Goal: Task Accomplishment & Management: Manage account settings

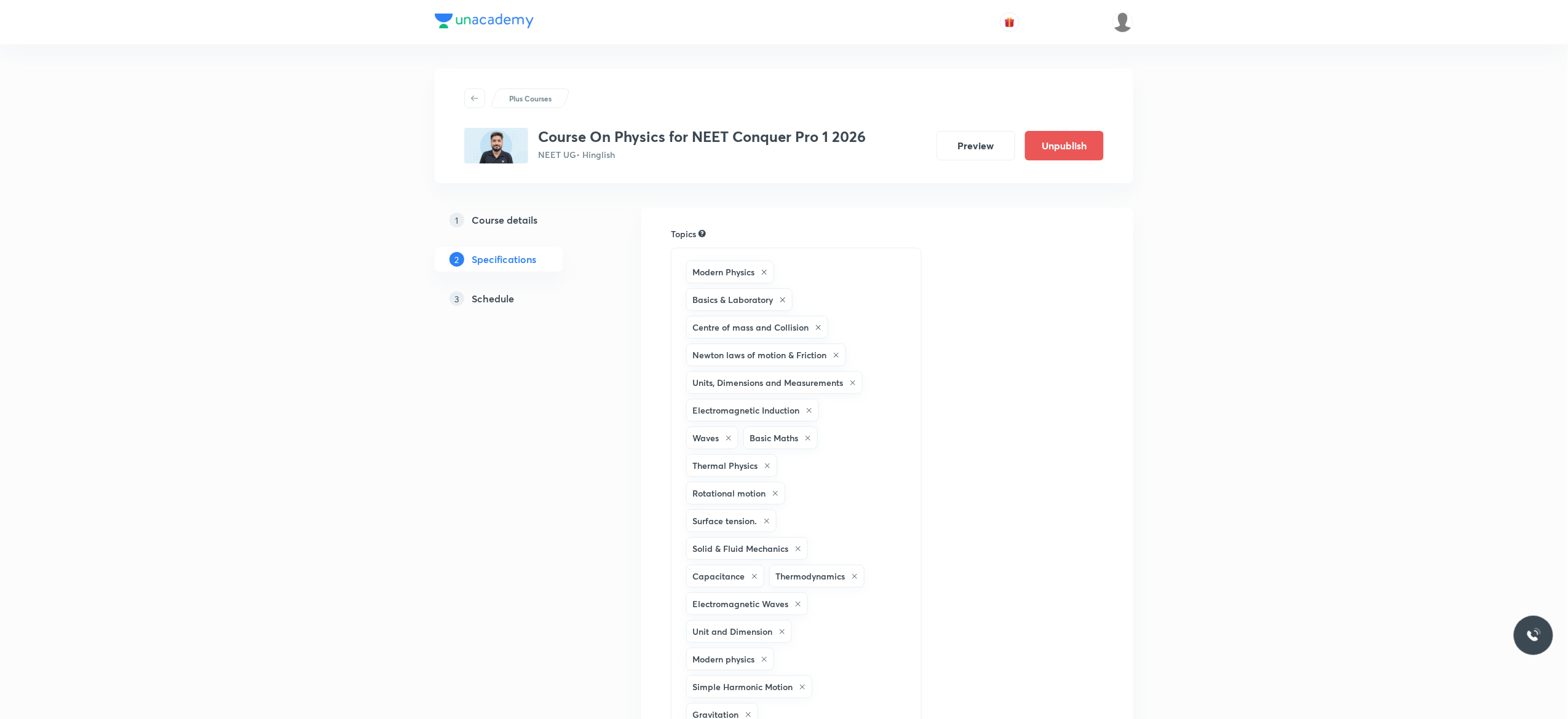
click at [494, 301] on h5 "Schedule" at bounding box center [493, 298] width 42 height 15
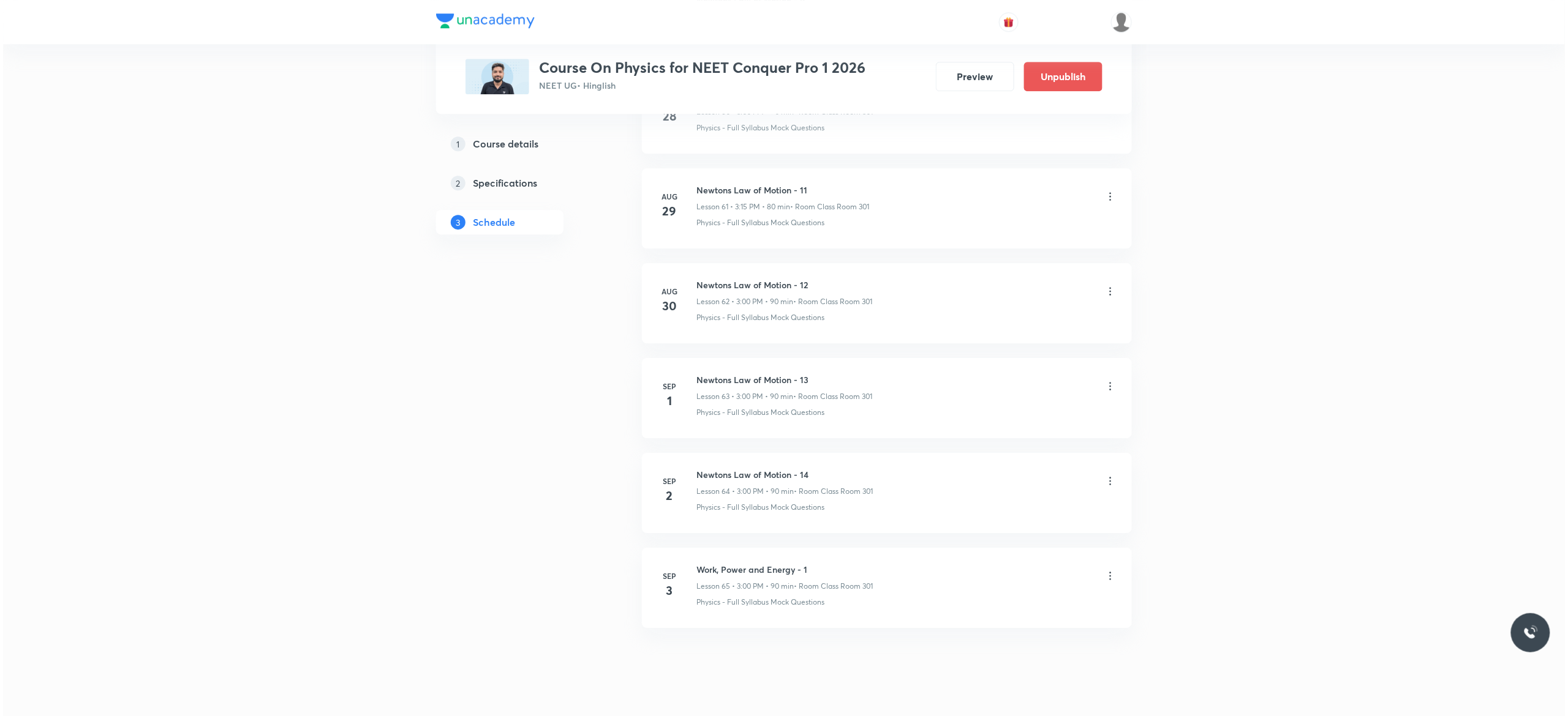
scroll to position [6539, 0]
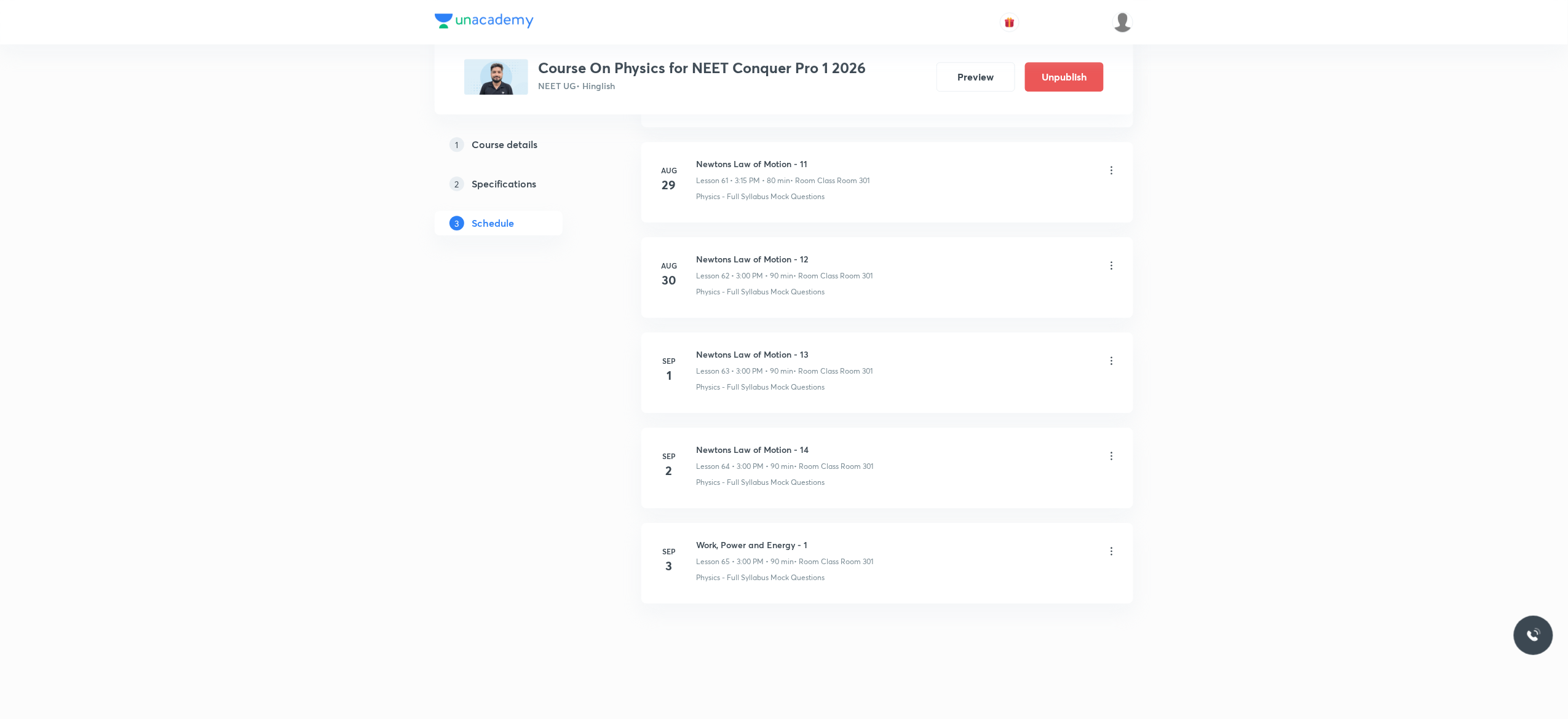
click at [1111, 553] on icon at bounding box center [1111, 551] width 12 height 12
click at [999, 584] on p "Edit" at bounding box center [993, 583] width 15 height 13
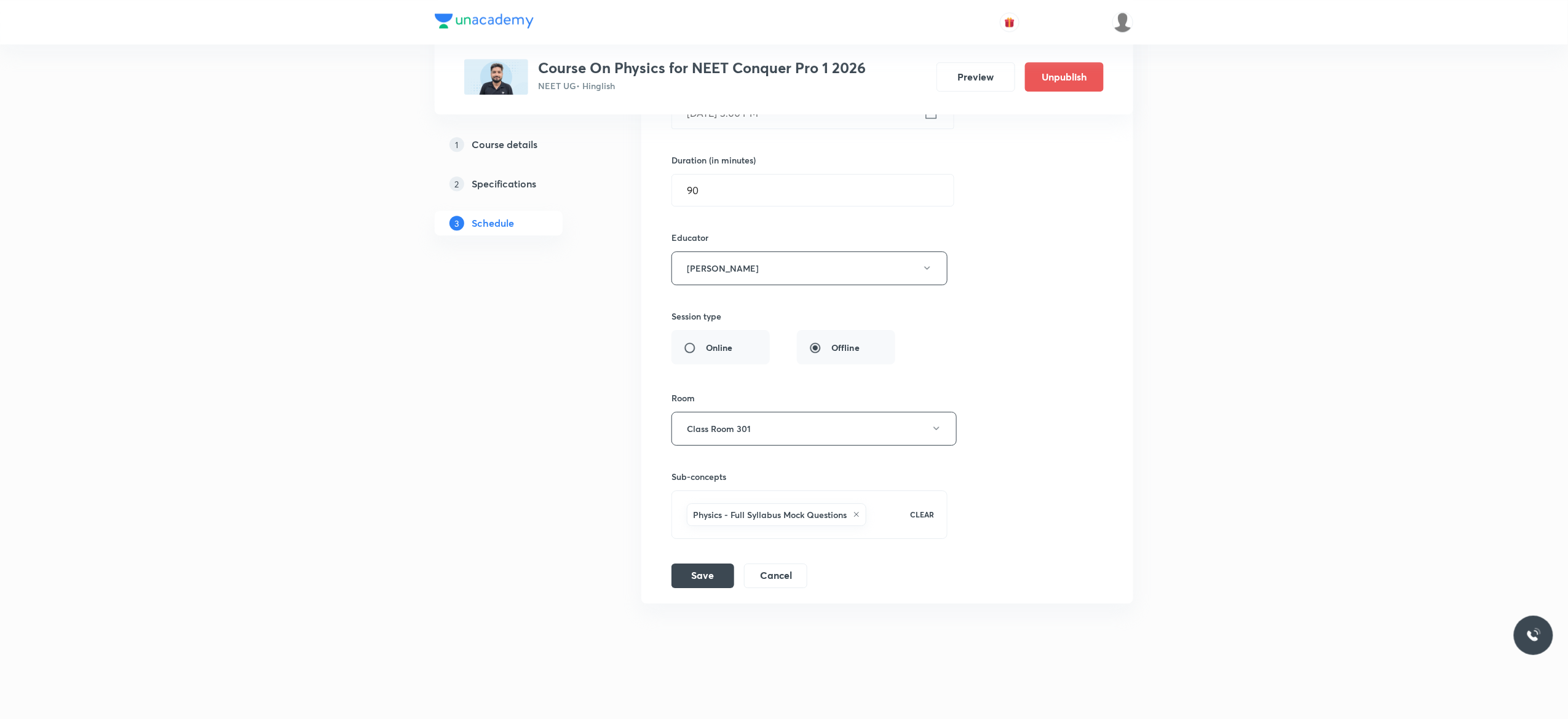
click at [1035, 275] on div "Session title 26/99 Work, Power and Energy - 1 ​ Schedule for Sep 3, 2025, 3:00…" at bounding box center [887, 281] width 431 height 614
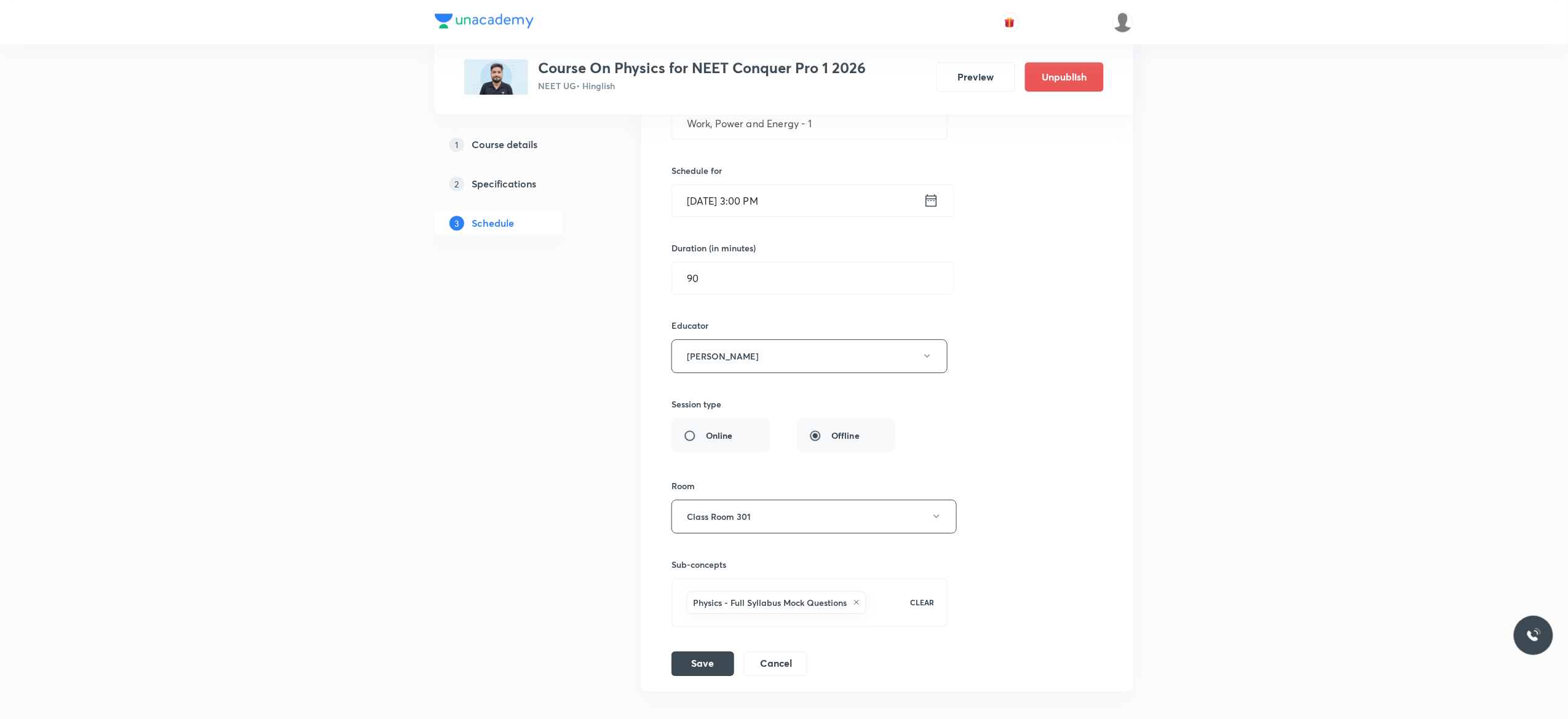
scroll to position [6327, 0]
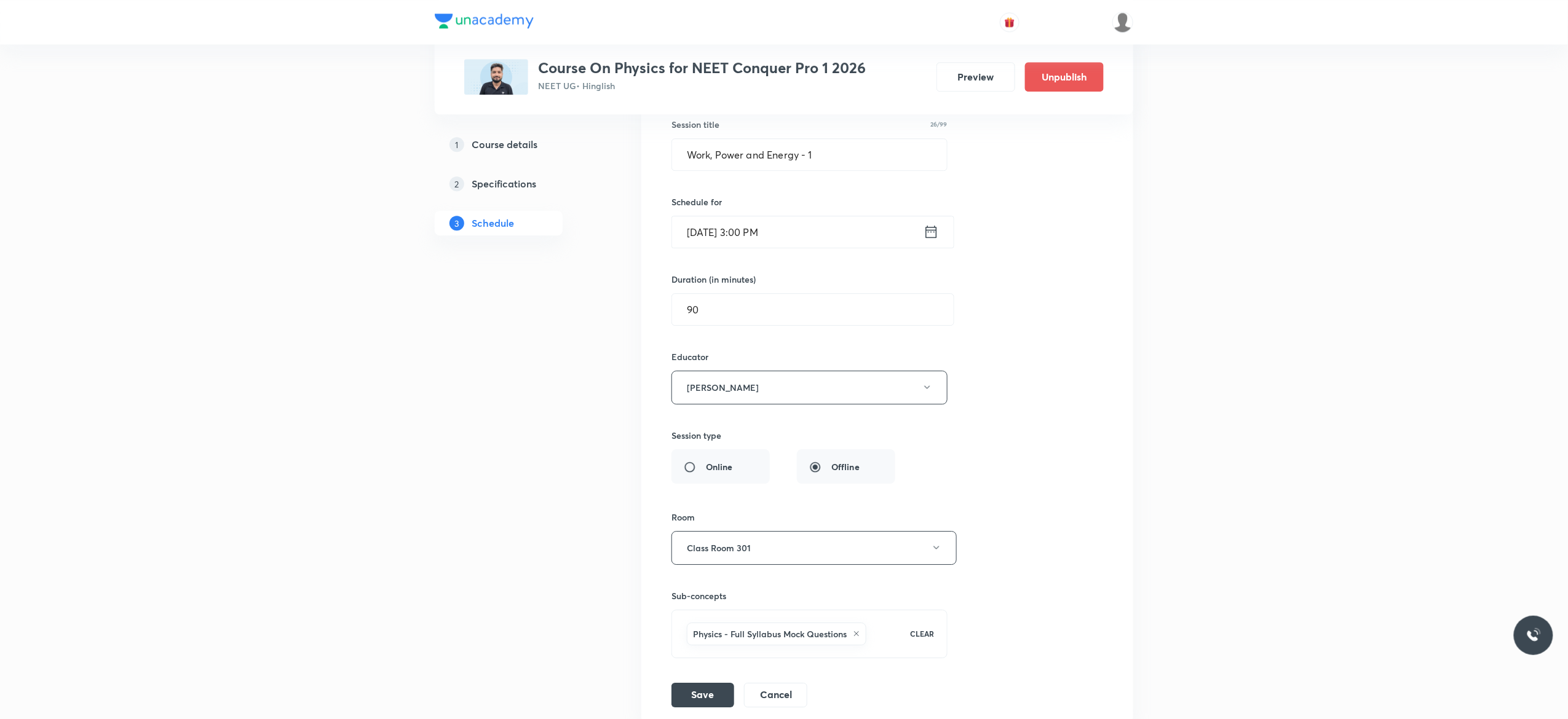
click at [932, 241] on icon at bounding box center [931, 231] width 15 height 17
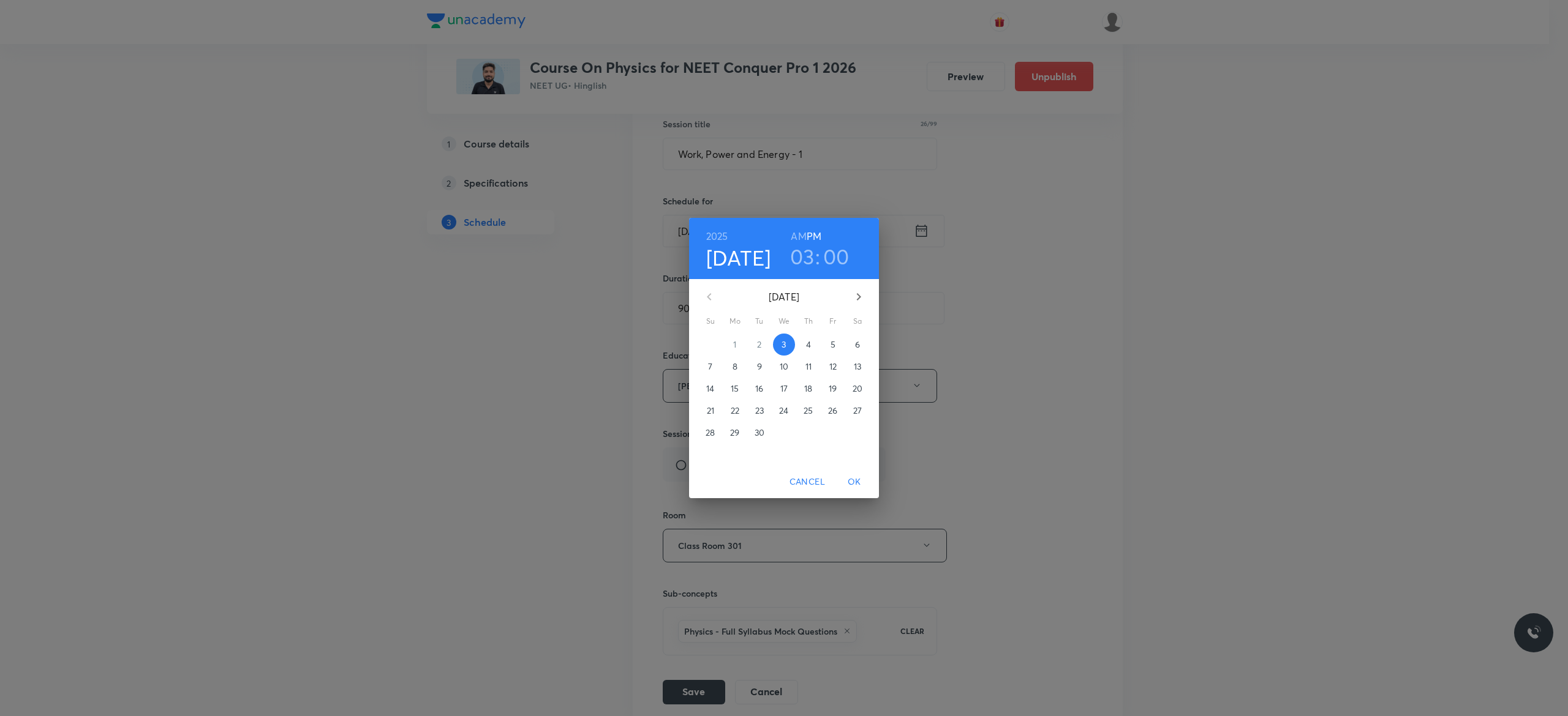
click at [807, 345] on p "4" at bounding box center [808, 344] width 5 height 12
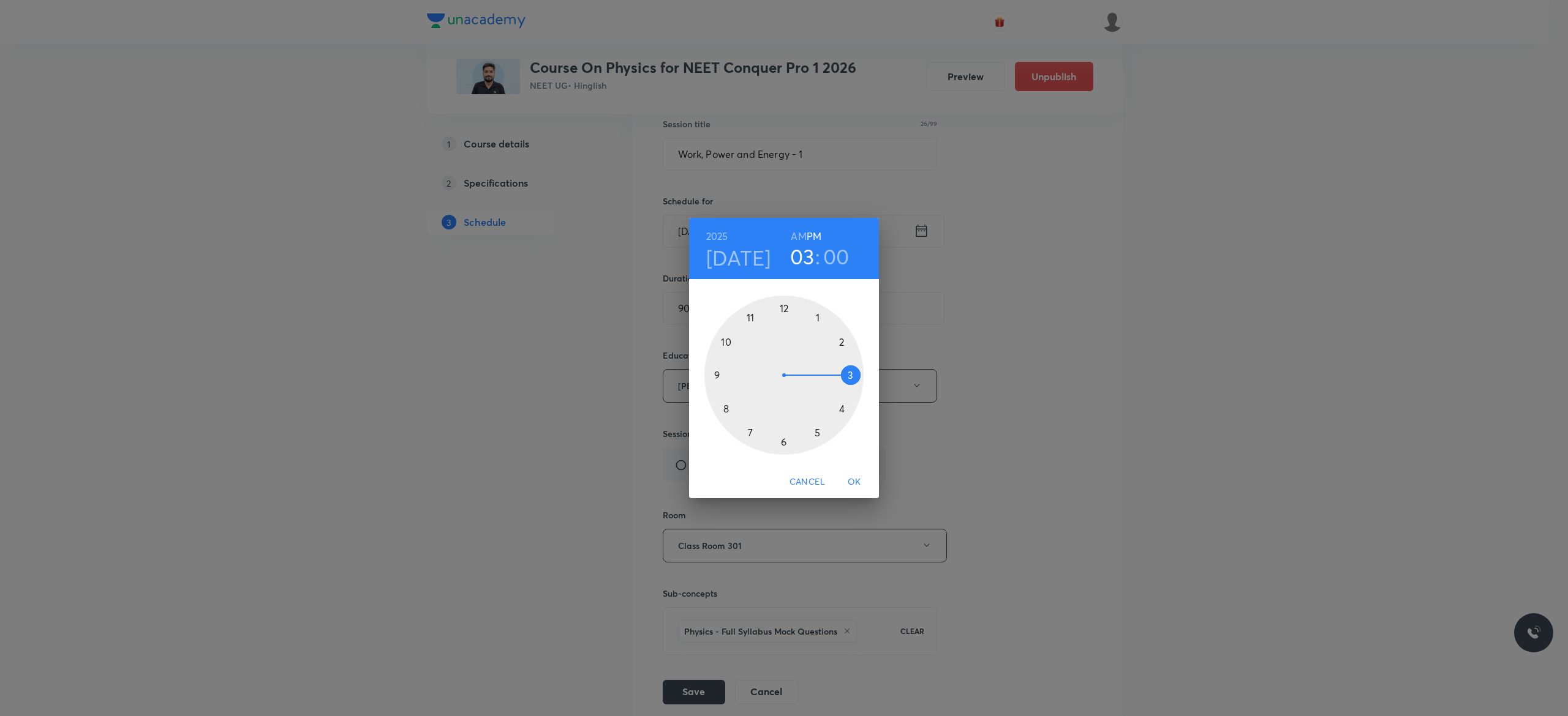
click at [851, 371] on div at bounding box center [784, 375] width 159 height 159
click at [782, 308] on div at bounding box center [784, 375] width 159 height 159
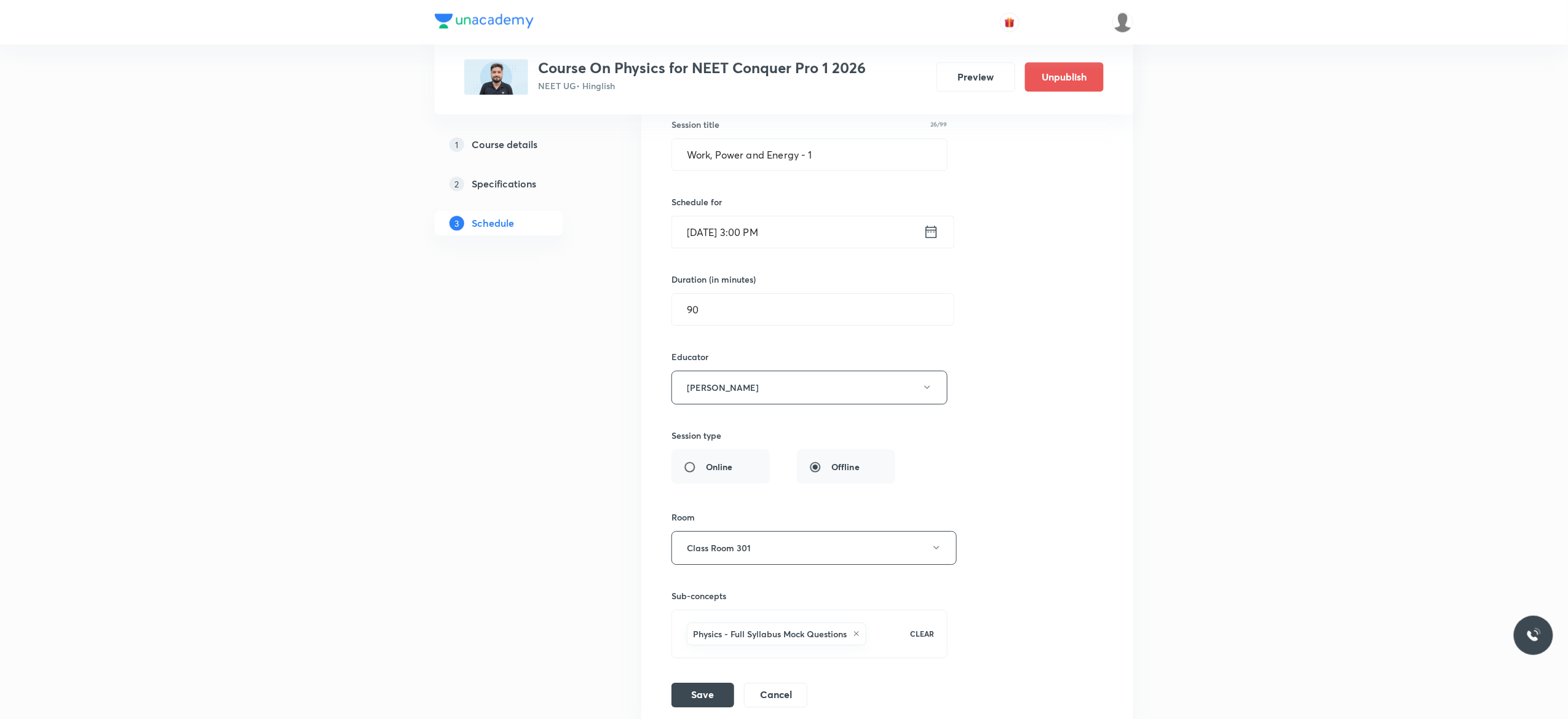
click at [1014, 405] on div "Session title 26/99 Work, Power and Energy - 1 ​ Schedule for Sep 4, 2025, 3:00…" at bounding box center [887, 400] width 431 height 614
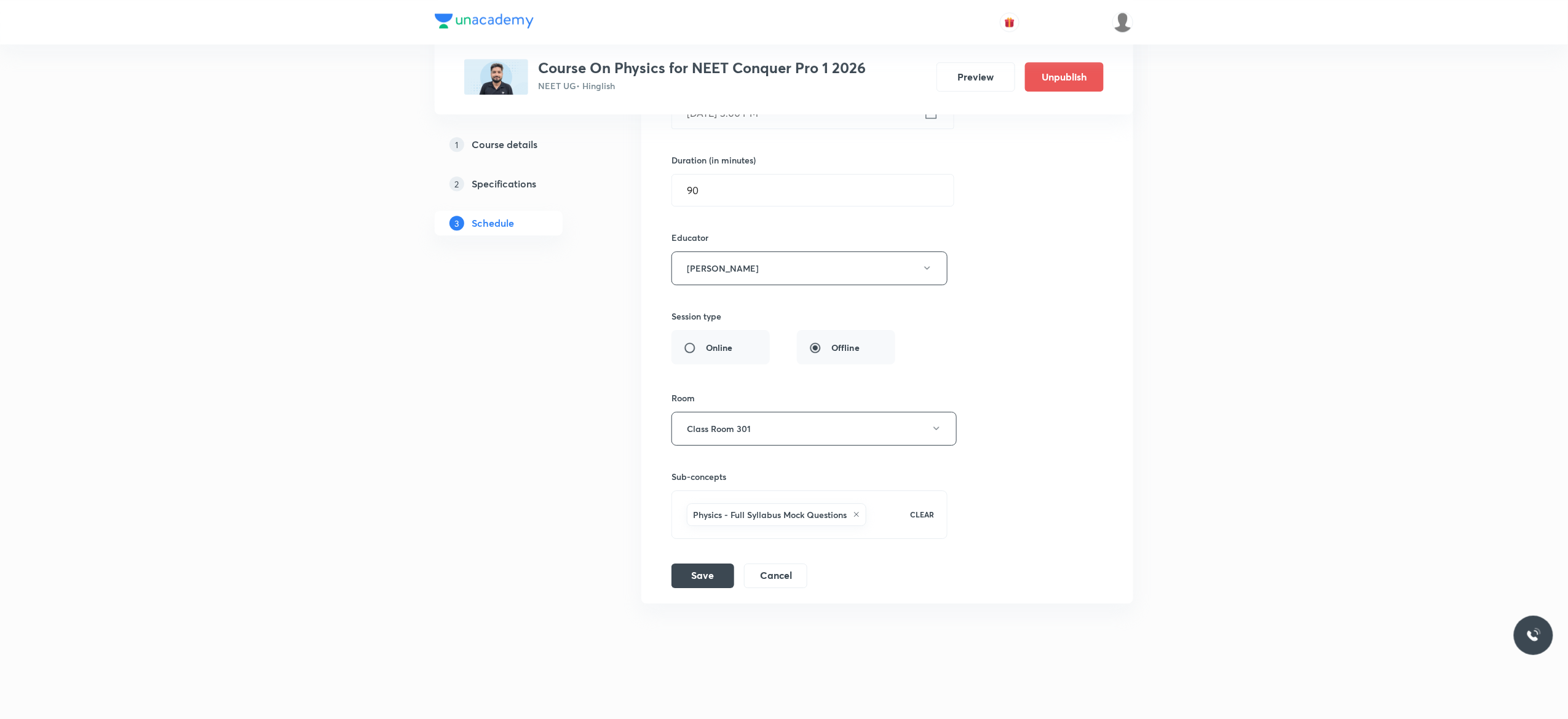
scroll to position [6475, 0]
click at [698, 579] on button "Save" at bounding box center [702, 574] width 63 height 25
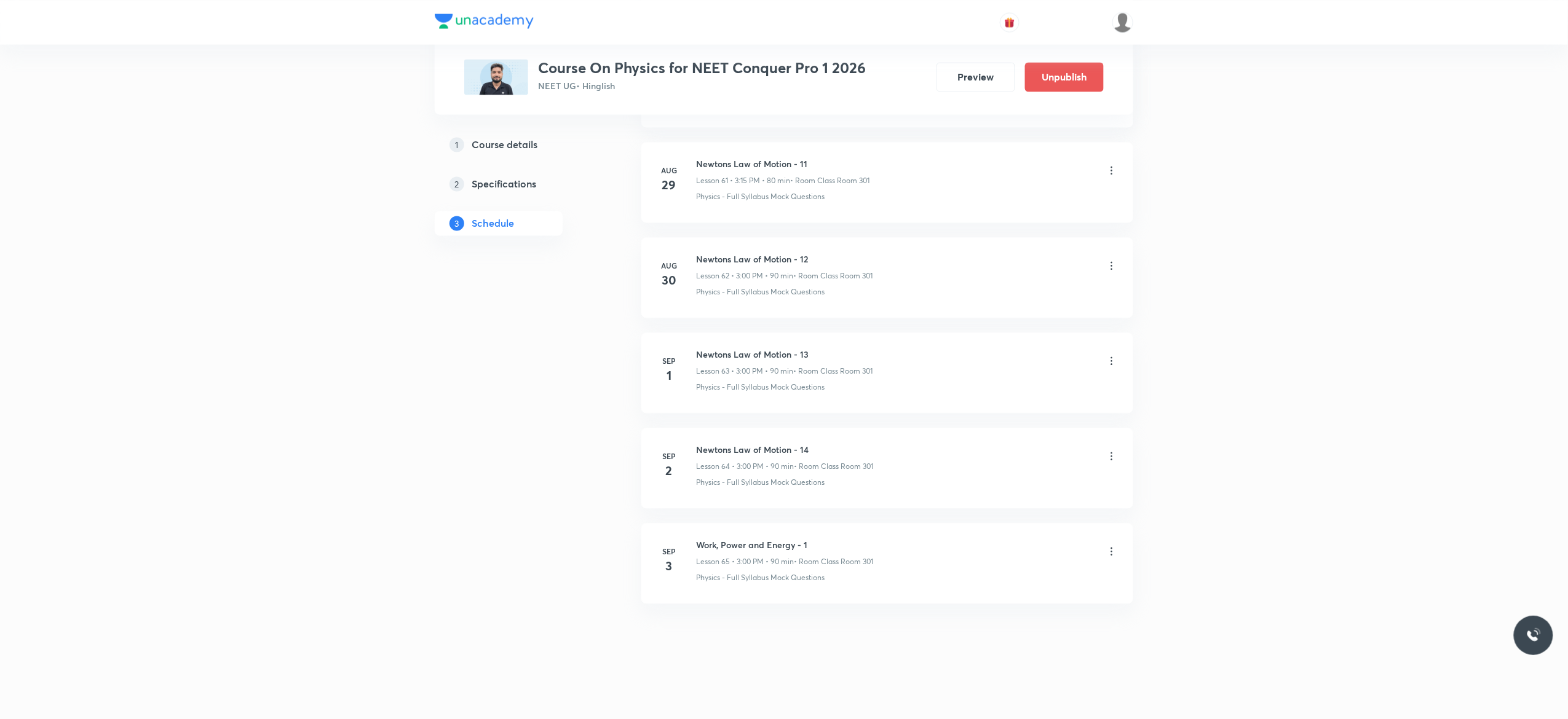
scroll to position [5921, 0]
click at [1122, 22] on img at bounding box center [1123, 23] width 21 height 21
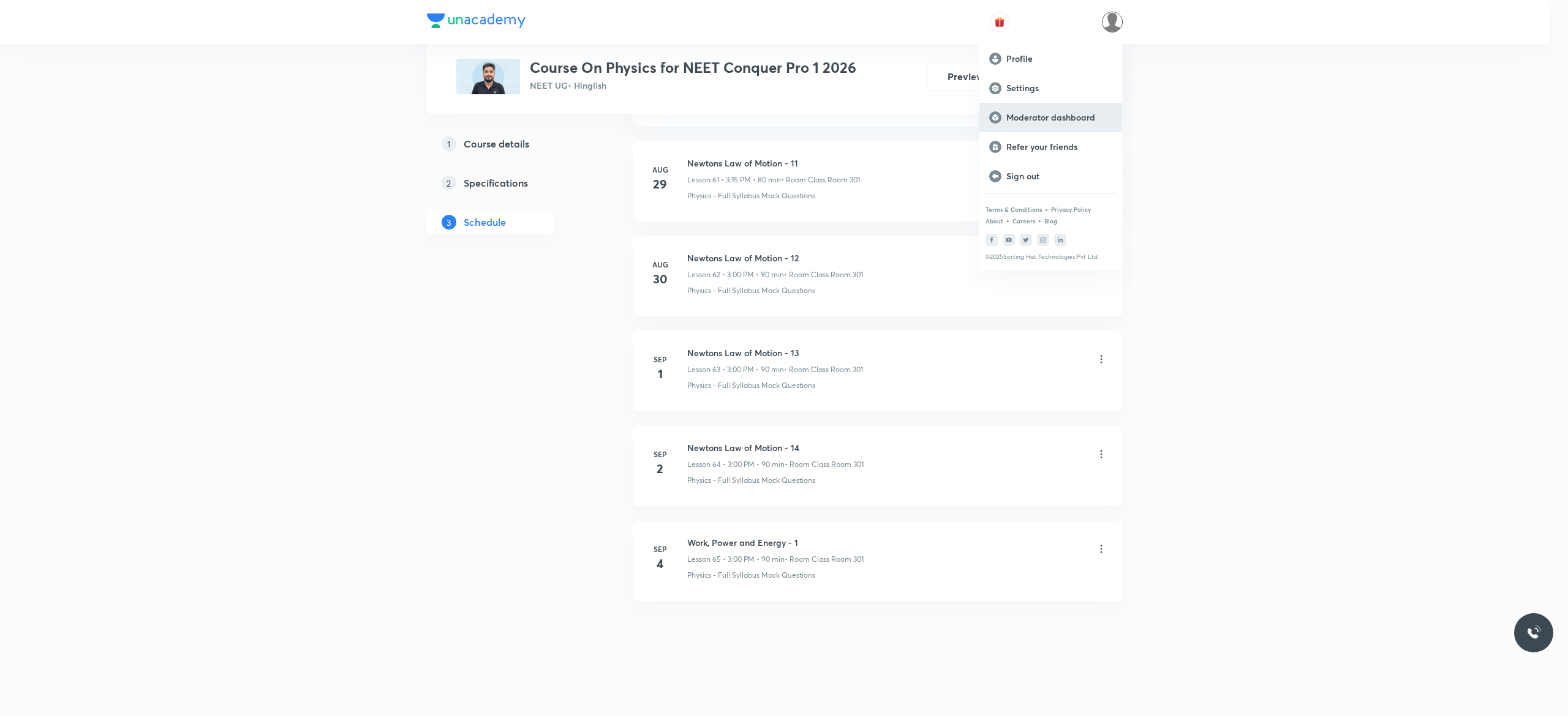
click at [1049, 119] on p "Moderator dashboard" at bounding box center [1058, 118] width 106 height 11
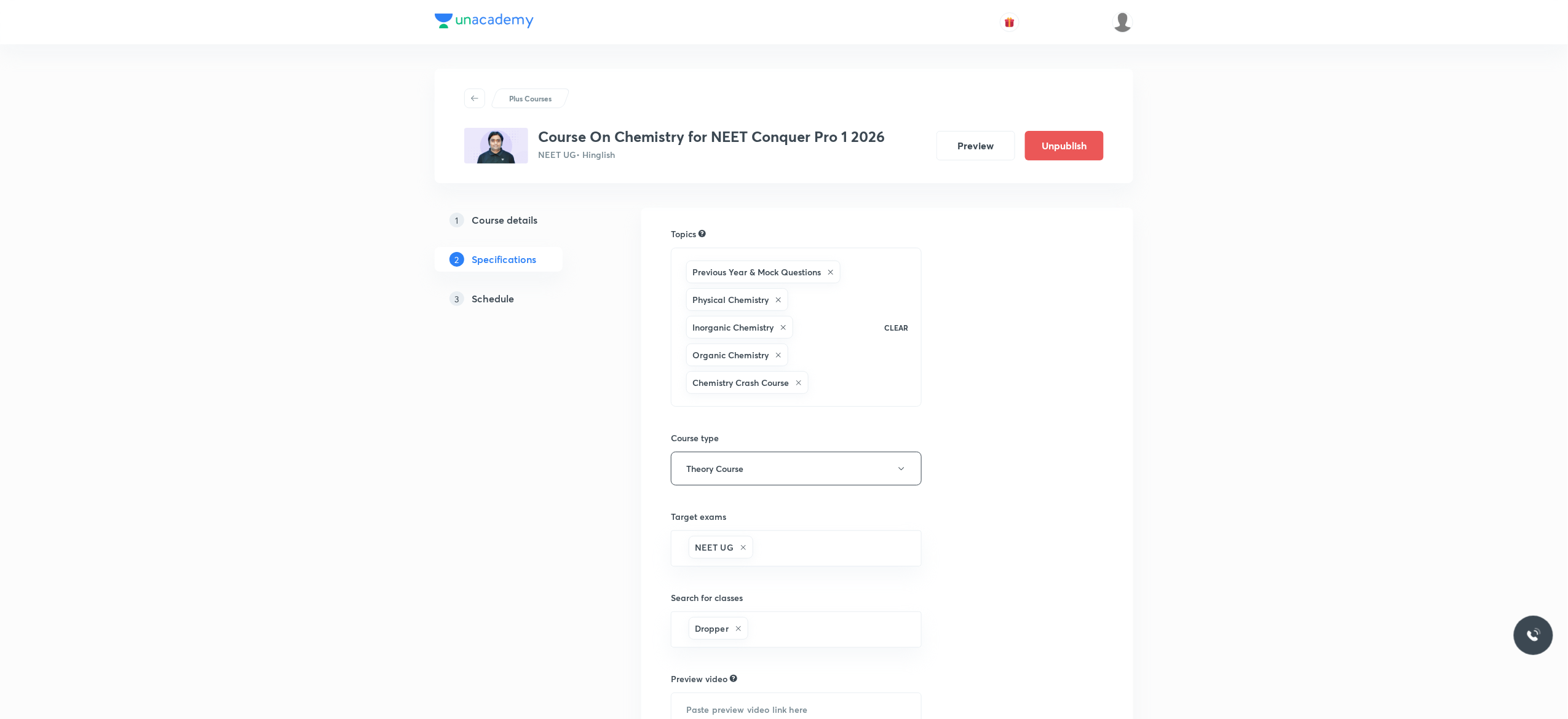
click at [502, 297] on h5 "Schedule" at bounding box center [493, 298] width 42 height 15
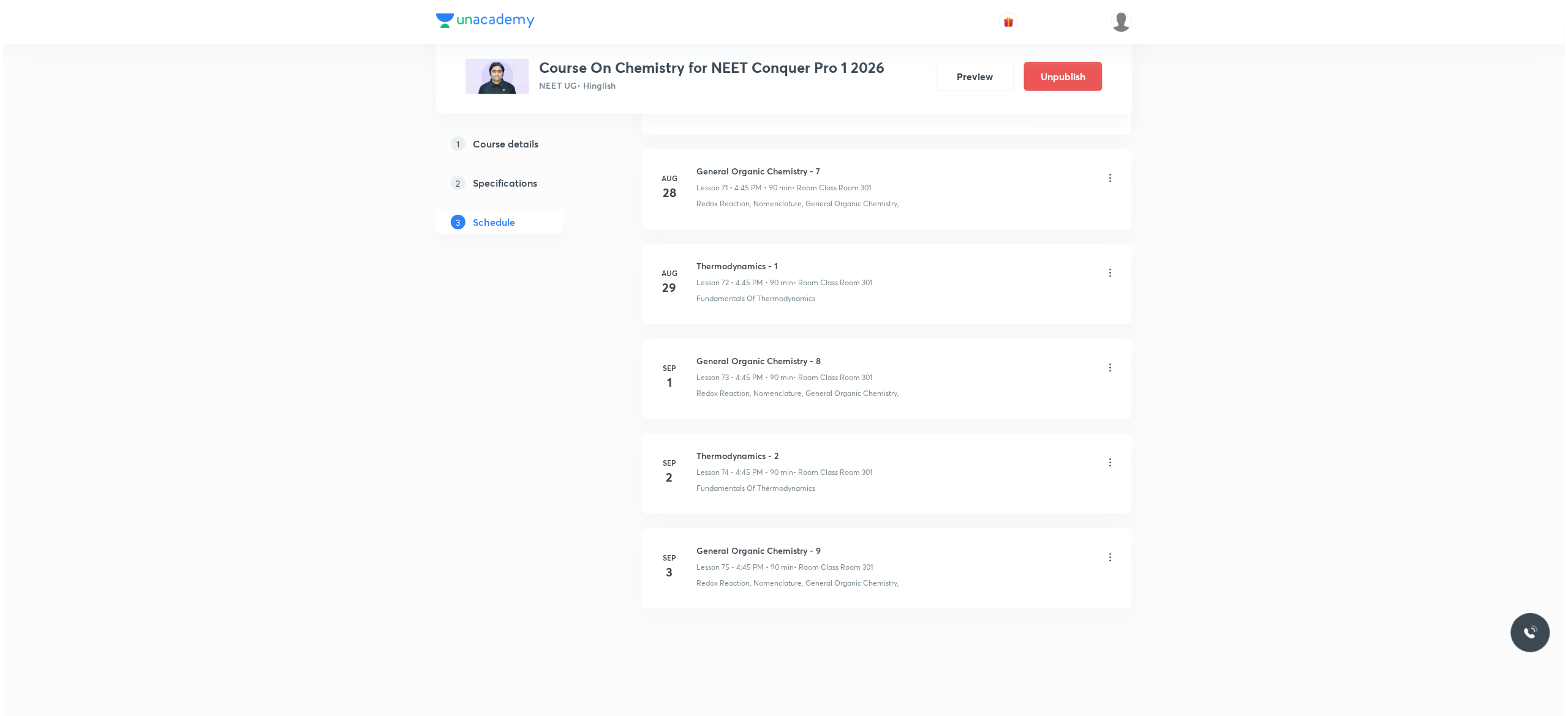
scroll to position [7491, 0]
drag, startPoint x: 782, startPoint y: 442, endPoint x: 691, endPoint y: 448, distance: 91.2
click at [691, 448] on div "Sep 2 Thermodynamics - 2 Lesson 74 • 4:45 PM • 90 min • Room Class Room 301 Fun…" at bounding box center [883, 464] width 459 height 45
click at [790, 444] on h6 "Thermodynamics - 2" at bounding box center [781, 448] width 176 height 13
drag, startPoint x: 783, startPoint y: 442, endPoint x: 695, endPoint y: 441, distance: 88.0
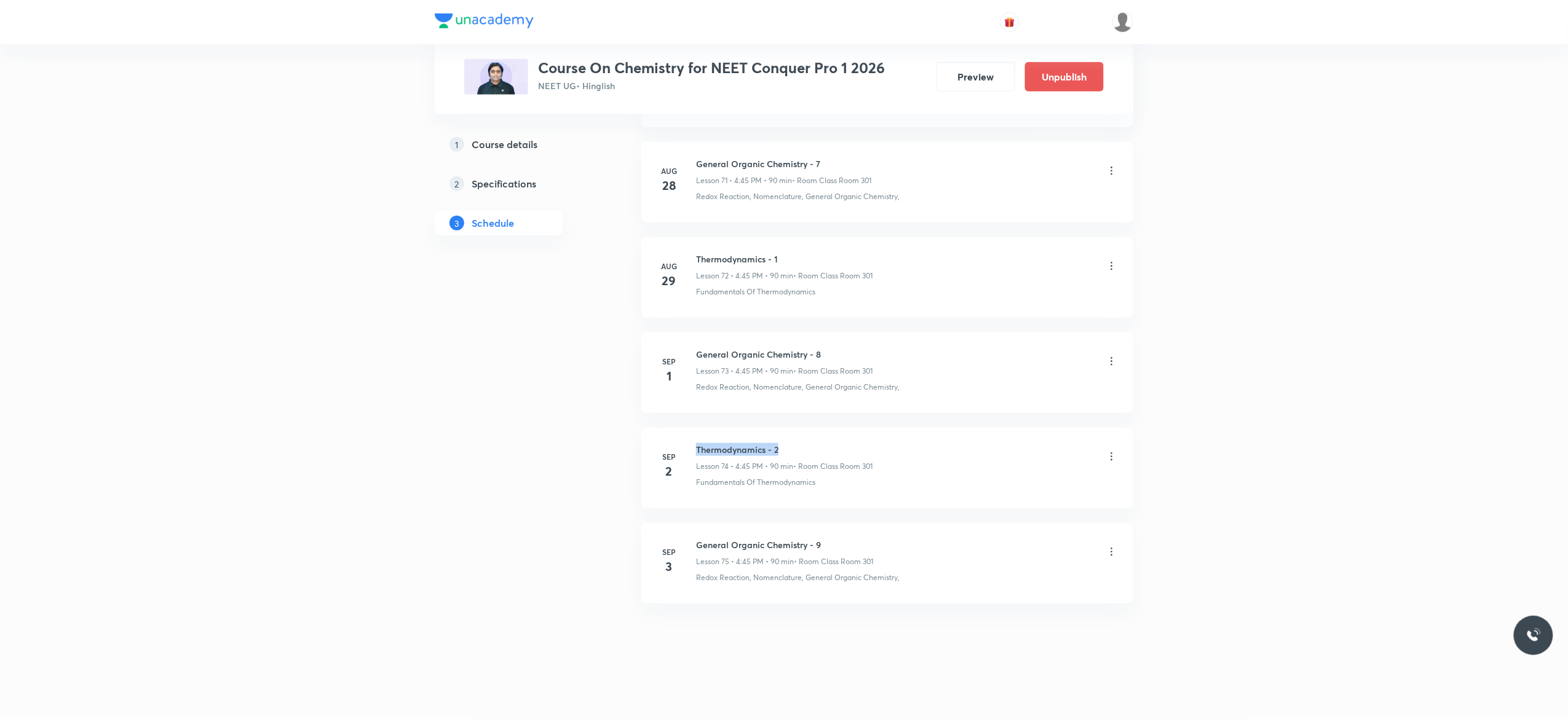
click at [698, 443] on h6 "Thermodynamics - 2" at bounding box center [784, 450] width 177 height 13
copy h6 "Thermodynamics - 2"
drag, startPoint x: 790, startPoint y: 445, endPoint x: 693, endPoint y: 446, distance: 97.0
click at [693, 446] on div "Sep 2 Thermodynamics - 2 Lesson 74 • 4:45 PM • 90 min • Room Class Room 301 Fun…" at bounding box center [887, 466] width 461 height 45
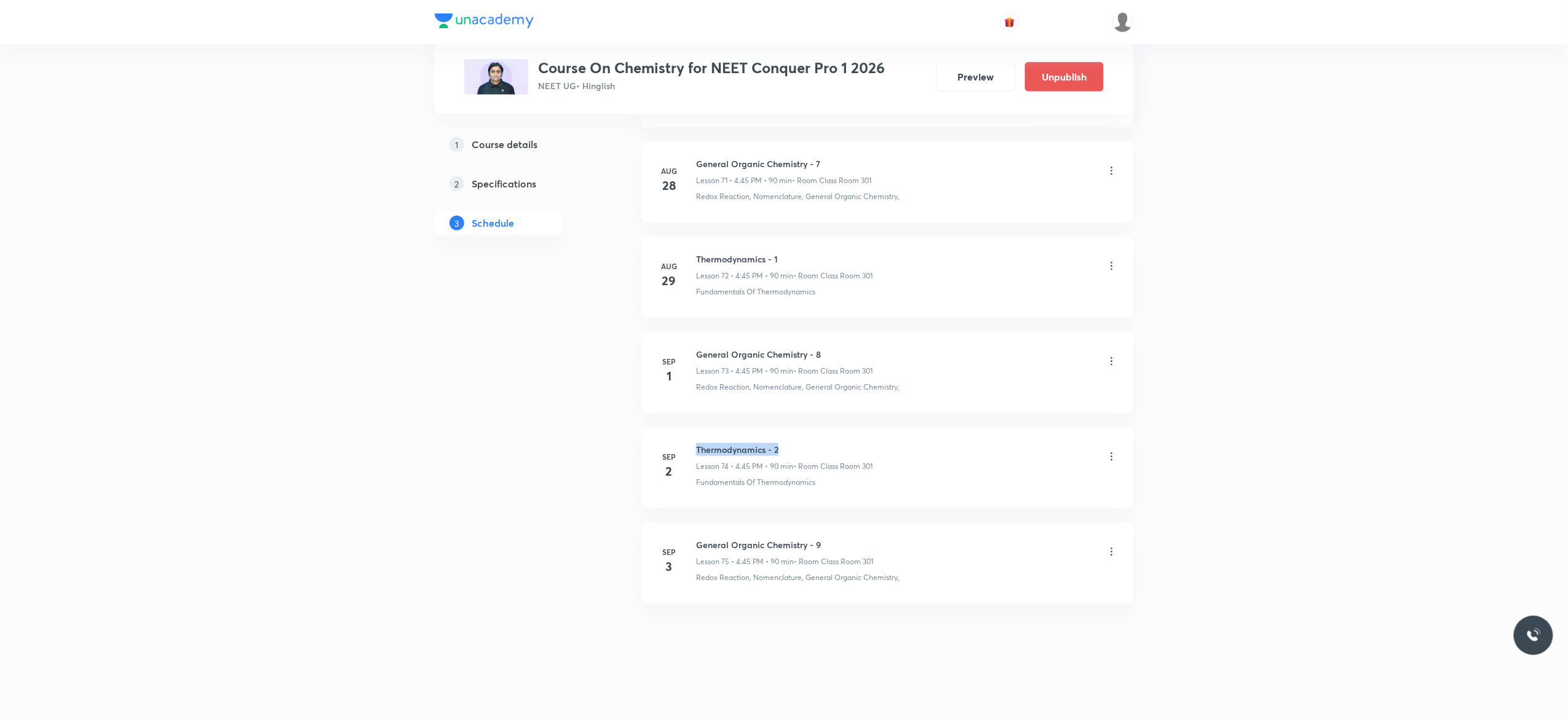
copy h6 "Thermodynamics - 2"
click at [1114, 552] on icon at bounding box center [1111, 552] width 12 height 12
click at [997, 583] on p "Edit" at bounding box center [993, 583] width 15 height 13
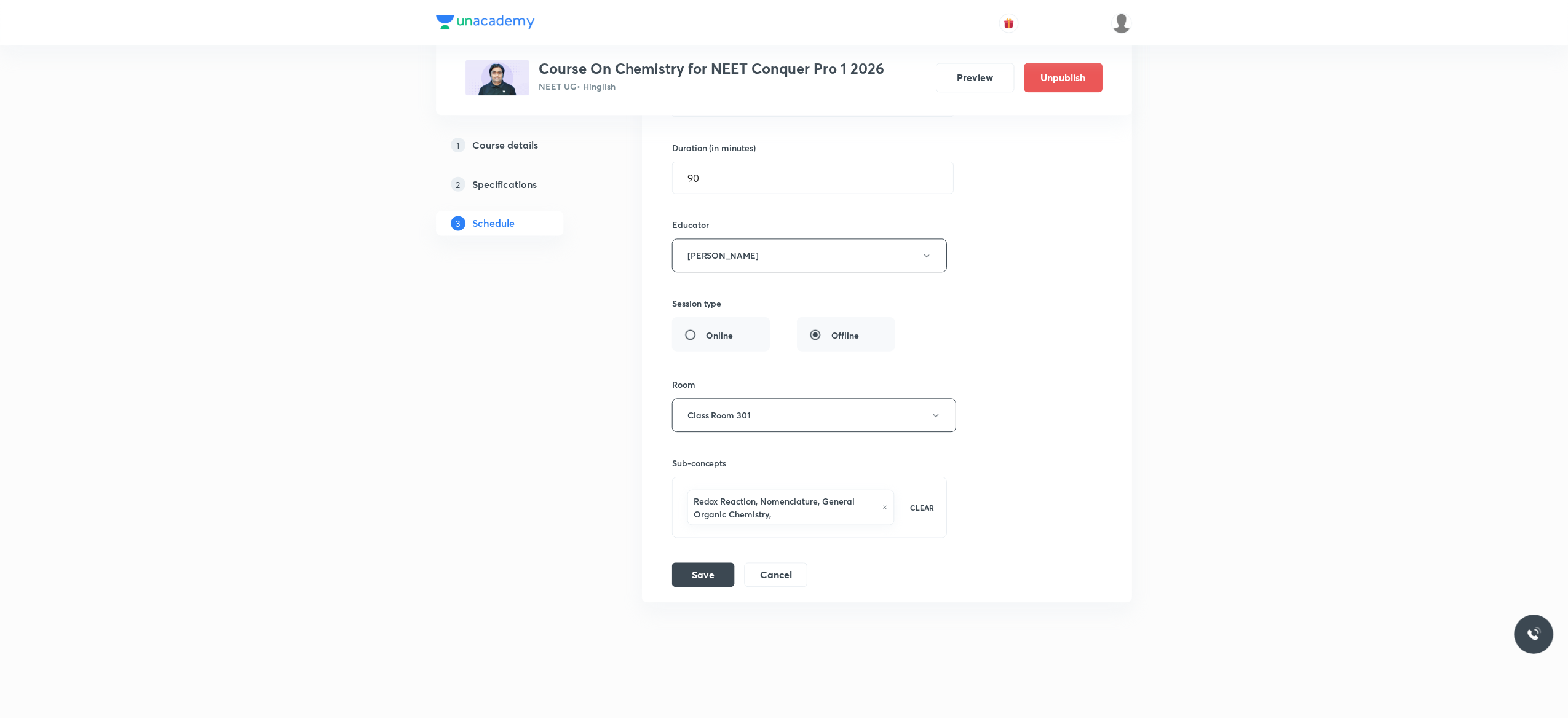
scroll to position [7445, 0]
click at [885, 507] on icon at bounding box center [885, 508] width 6 height 7
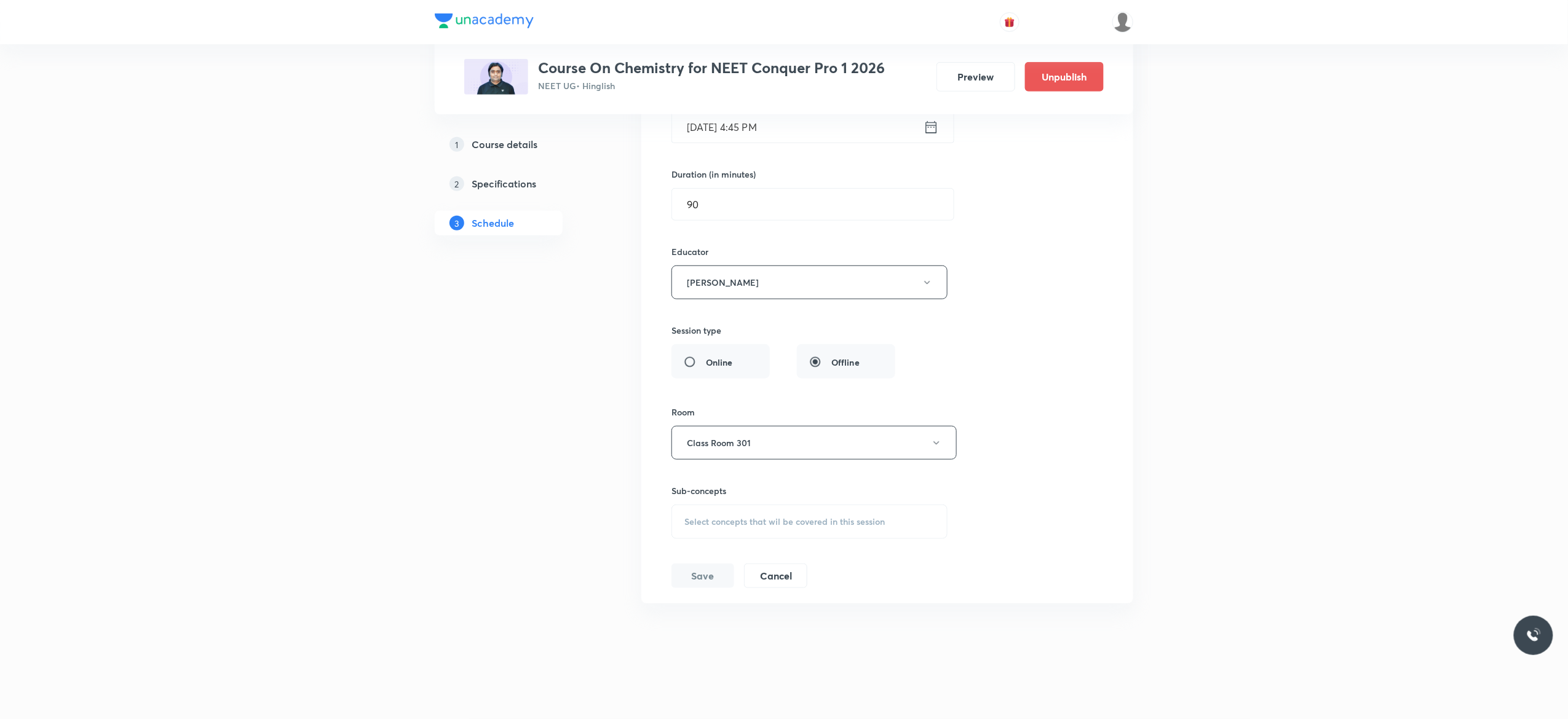
scroll to position [7416, 0]
click at [930, 288] on button "Vijai Shukla" at bounding box center [809, 282] width 276 height 34
click at [749, 343] on span "Kuldeep Kumar Pandey" at bounding box center [808, 345] width 270 height 13
click at [723, 523] on span "Select concepts that wil be covered in this session" at bounding box center [784, 522] width 201 height 10
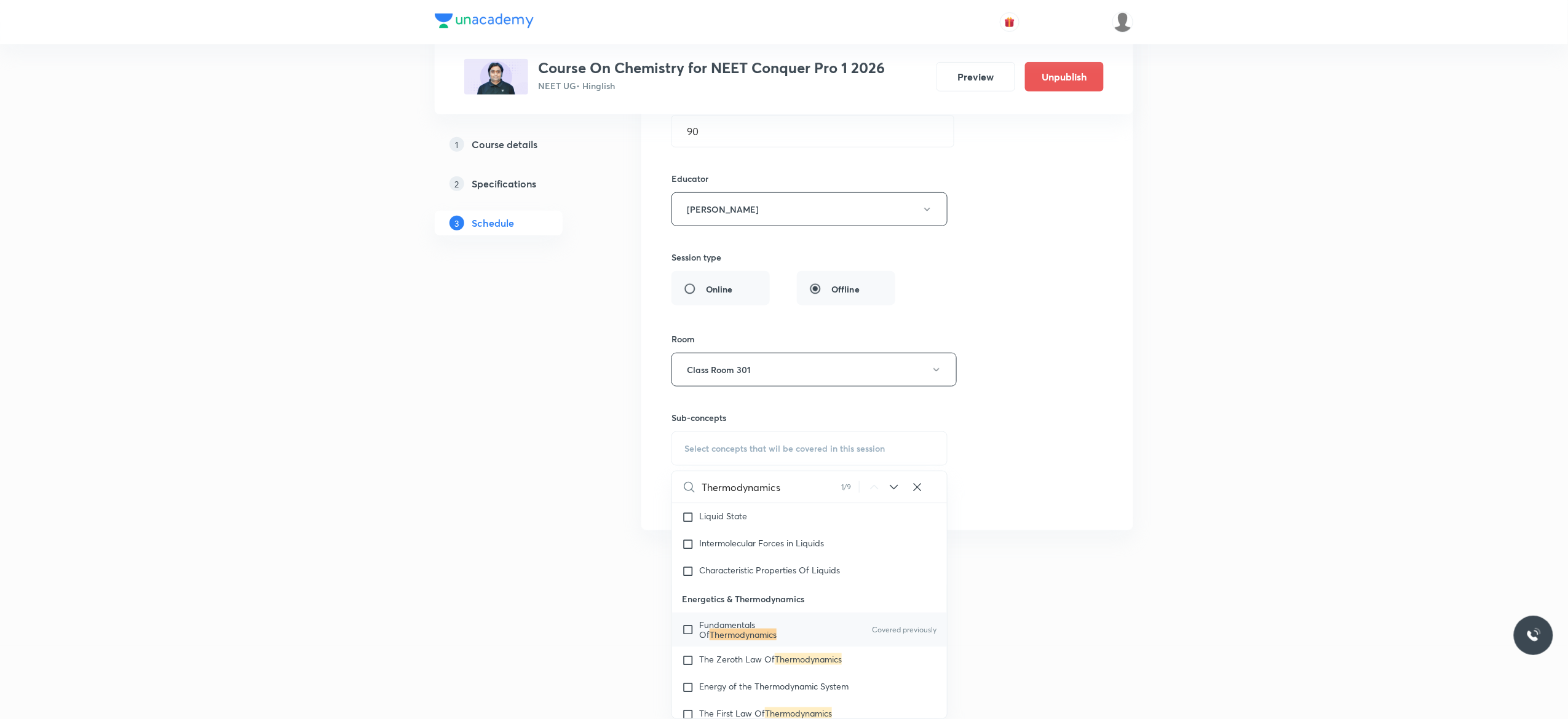
scroll to position [2902, 0]
type input "Thermodynamics"
click at [689, 638] on input "checkbox" at bounding box center [690, 628] width 17 height 20
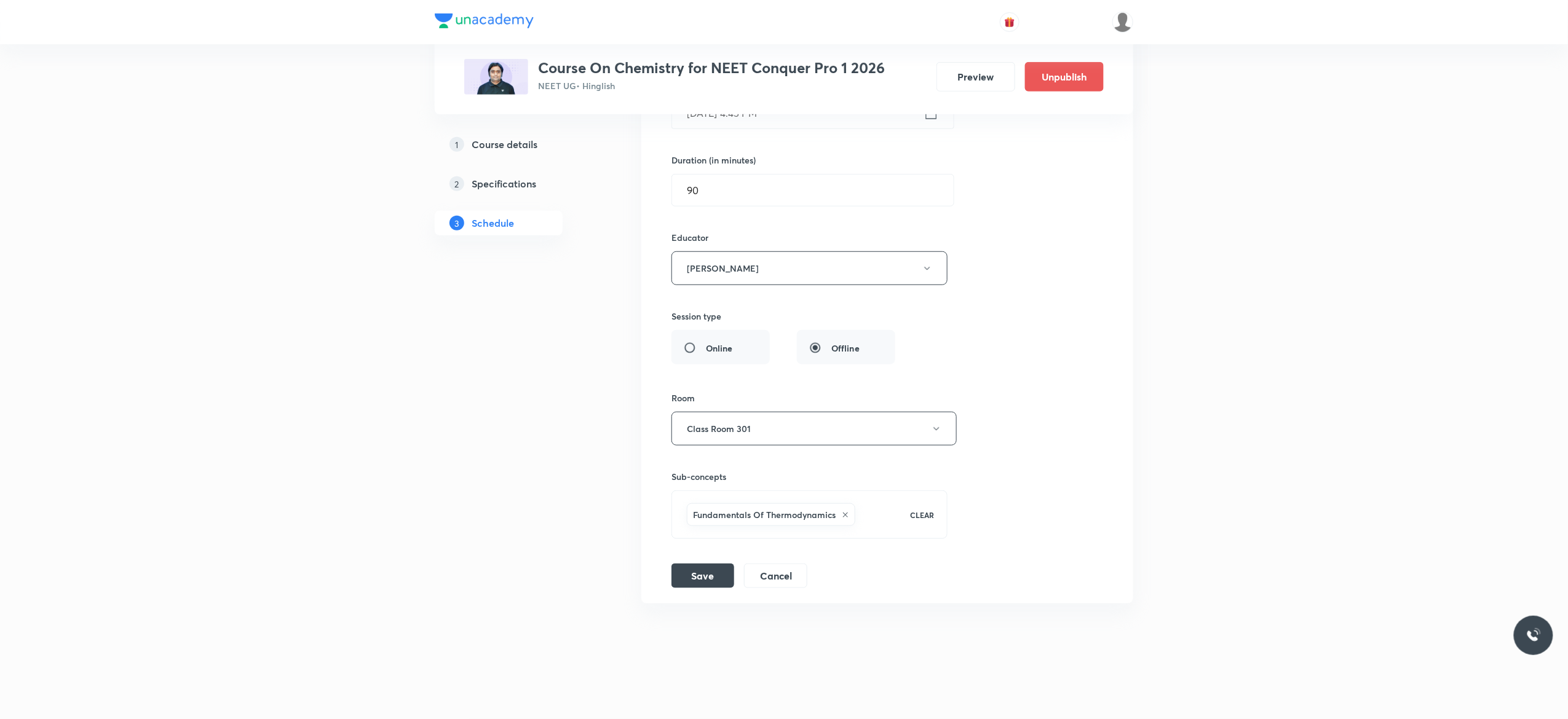
scroll to position [7431, 0]
click at [1092, 346] on div "Session title 29/99 General Organic Chemistry - 9 ​ Schedule for Sep 3, 2025, 4…" at bounding box center [887, 281] width 431 height 614
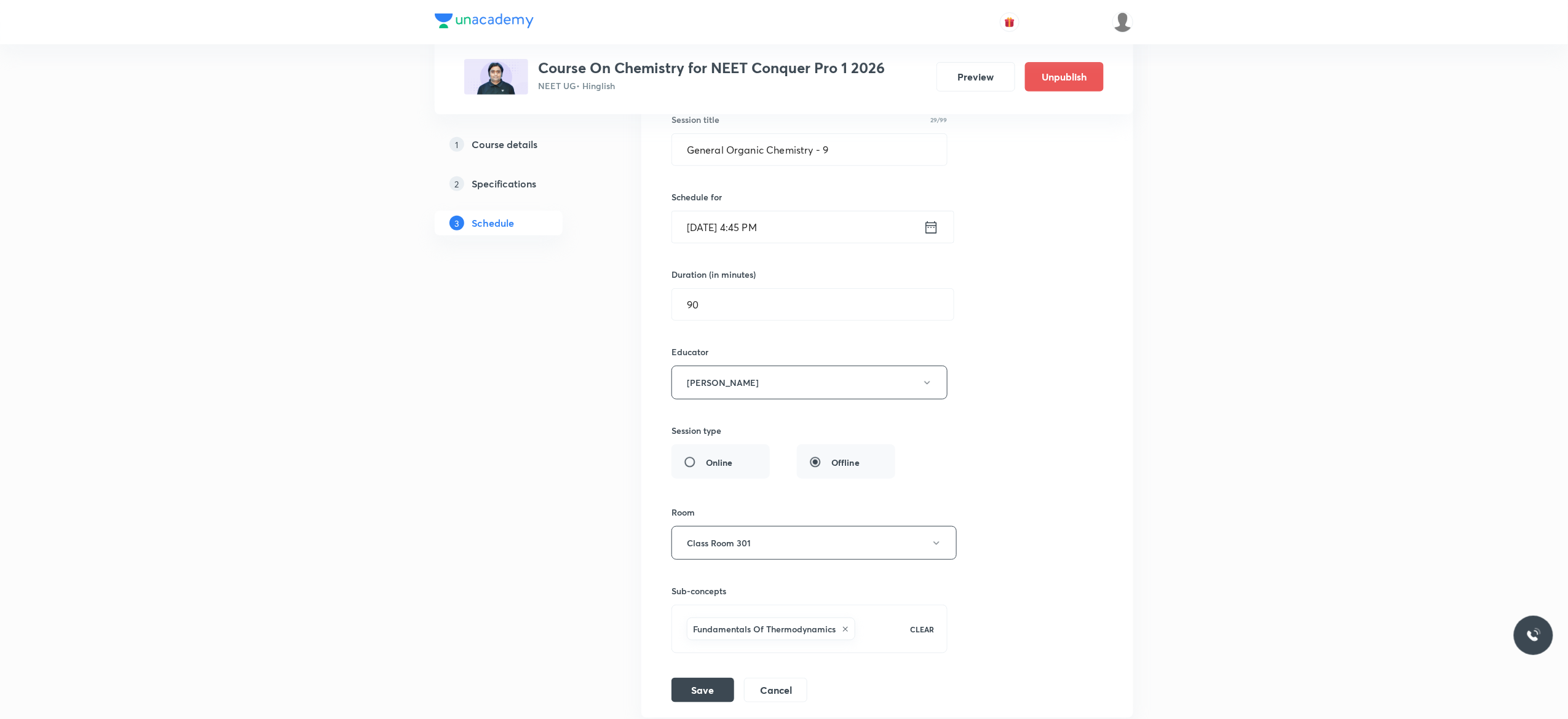
scroll to position [7234, 0]
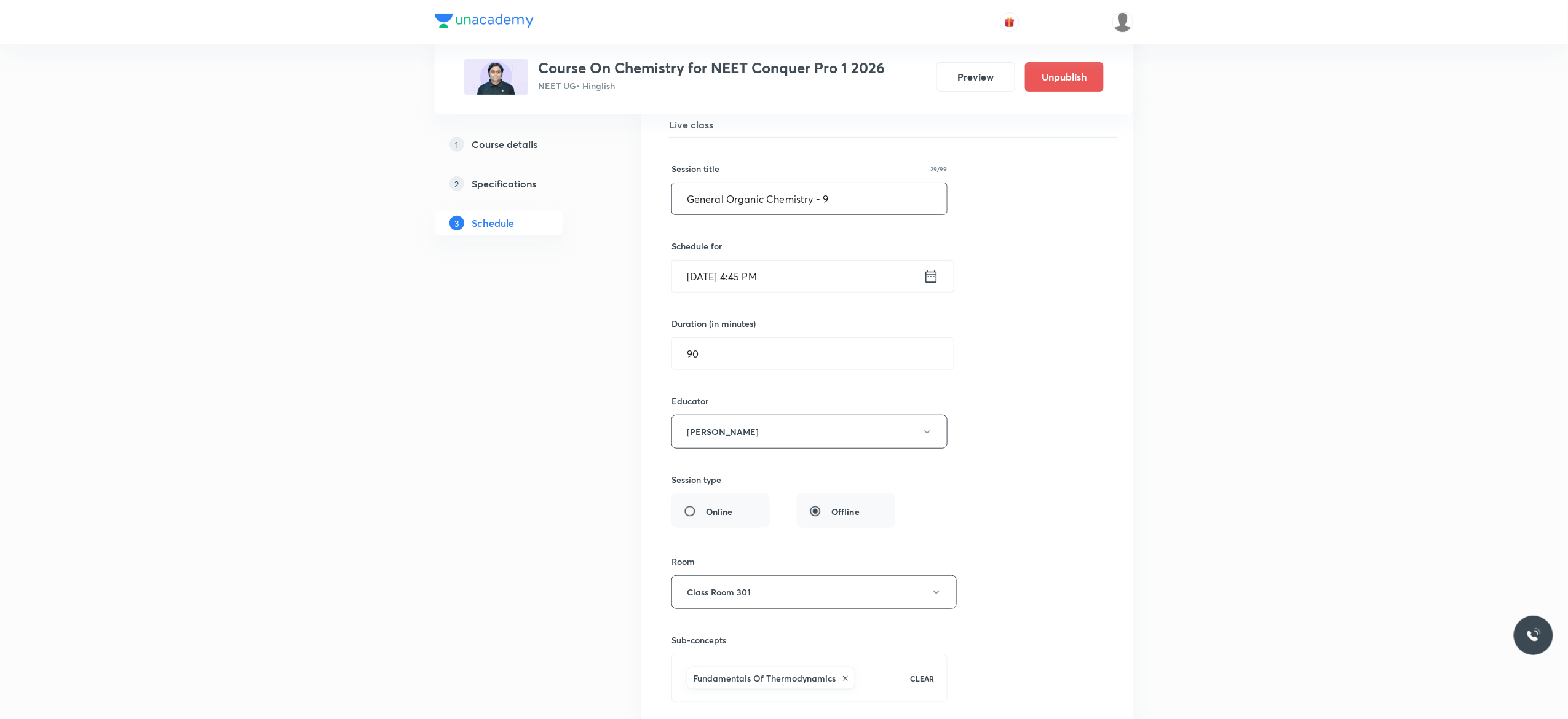
click at [835, 215] on input "General Organic Chemistry - 9" at bounding box center [809, 198] width 275 height 32
type input "G"
paste input "Thermodynamics - 2"
type input "Thermodynamics - 3"
click at [1125, 338] on li "General Organic Chemistry - 9 Lesson 75 • Room Class Room 301 Redox Reaction, N…" at bounding box center [887, 416] width 492 height 701
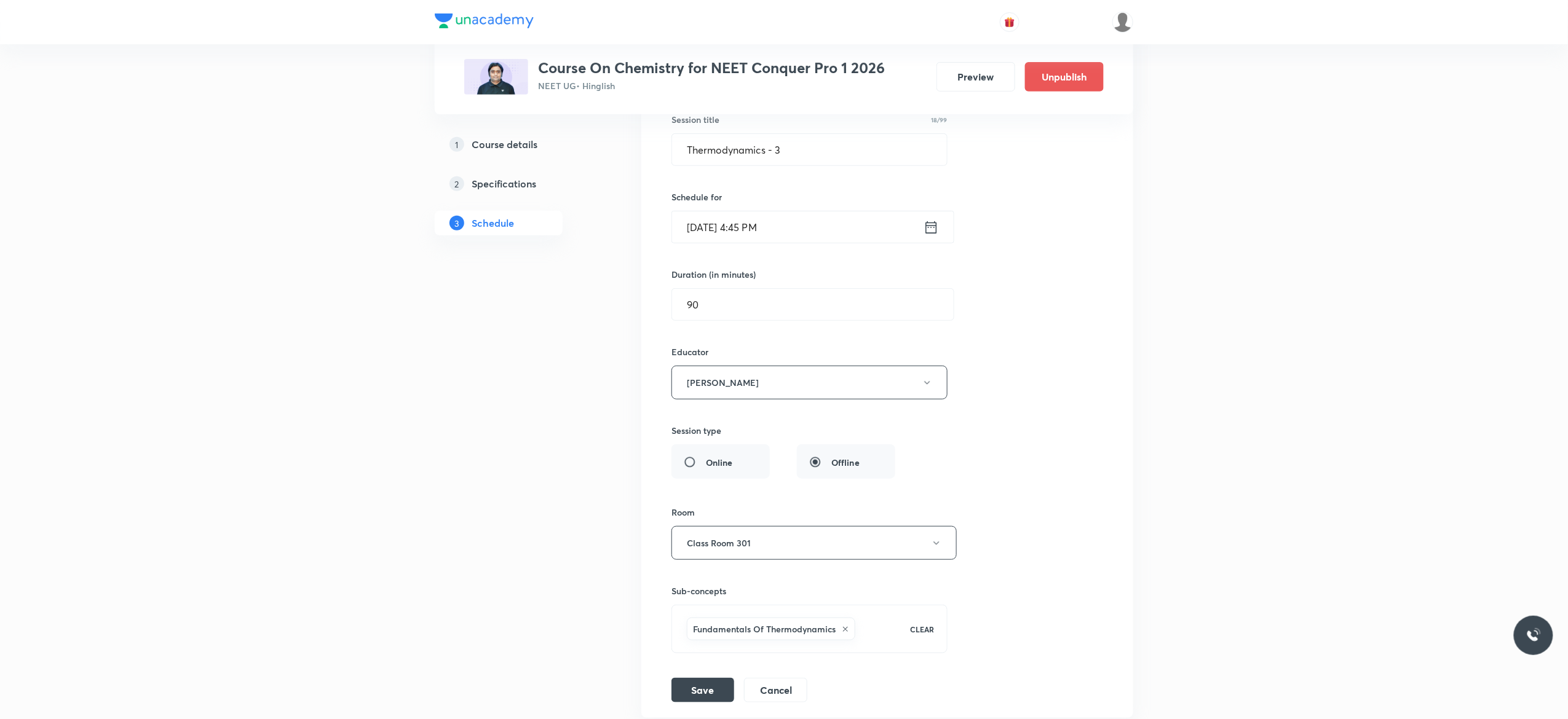
scroll to position [7431, 0]
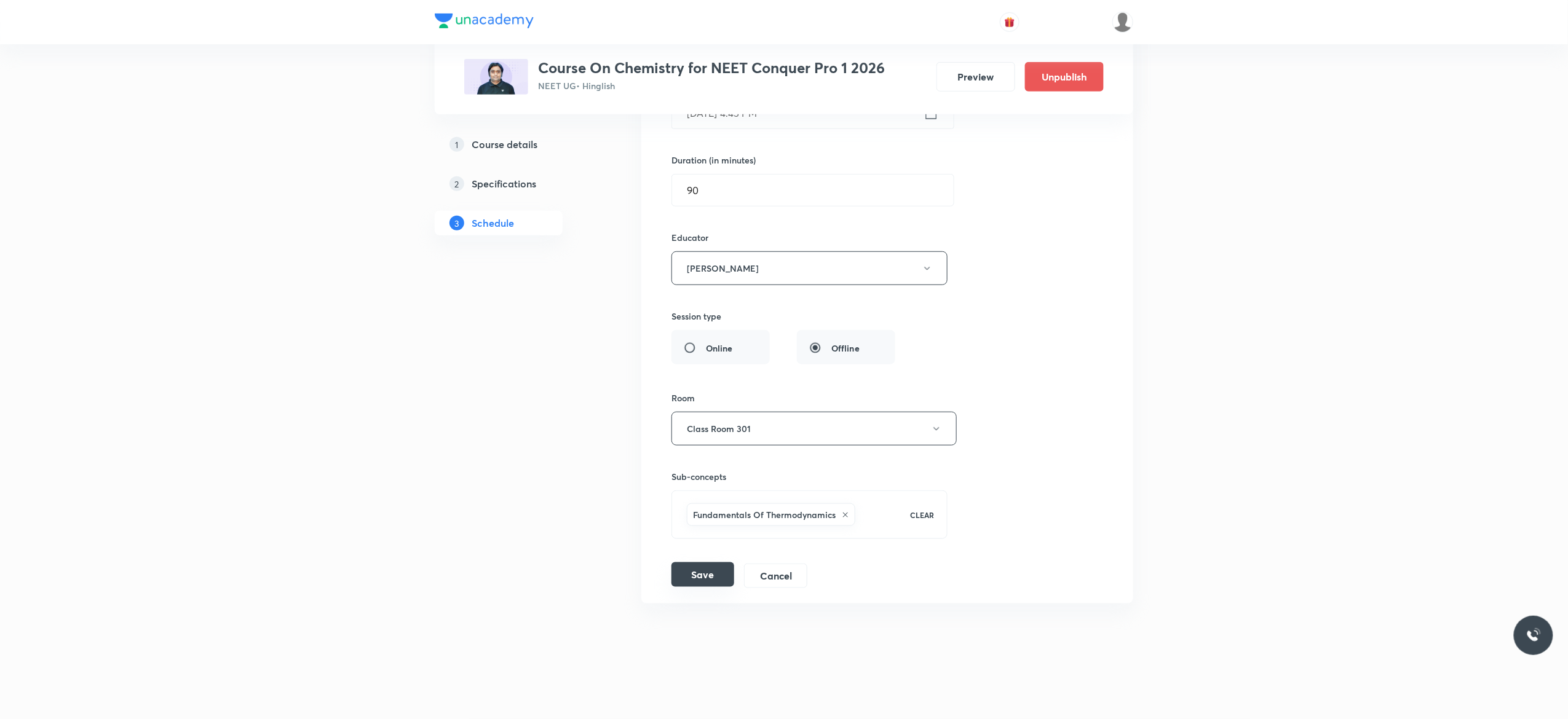
click at [697, 575] on button "Save" at bounding box center [702, 574] width 63 height 25
click at [697, 587] on button "Save" at bounding box center [702, 574] width 63 height 25
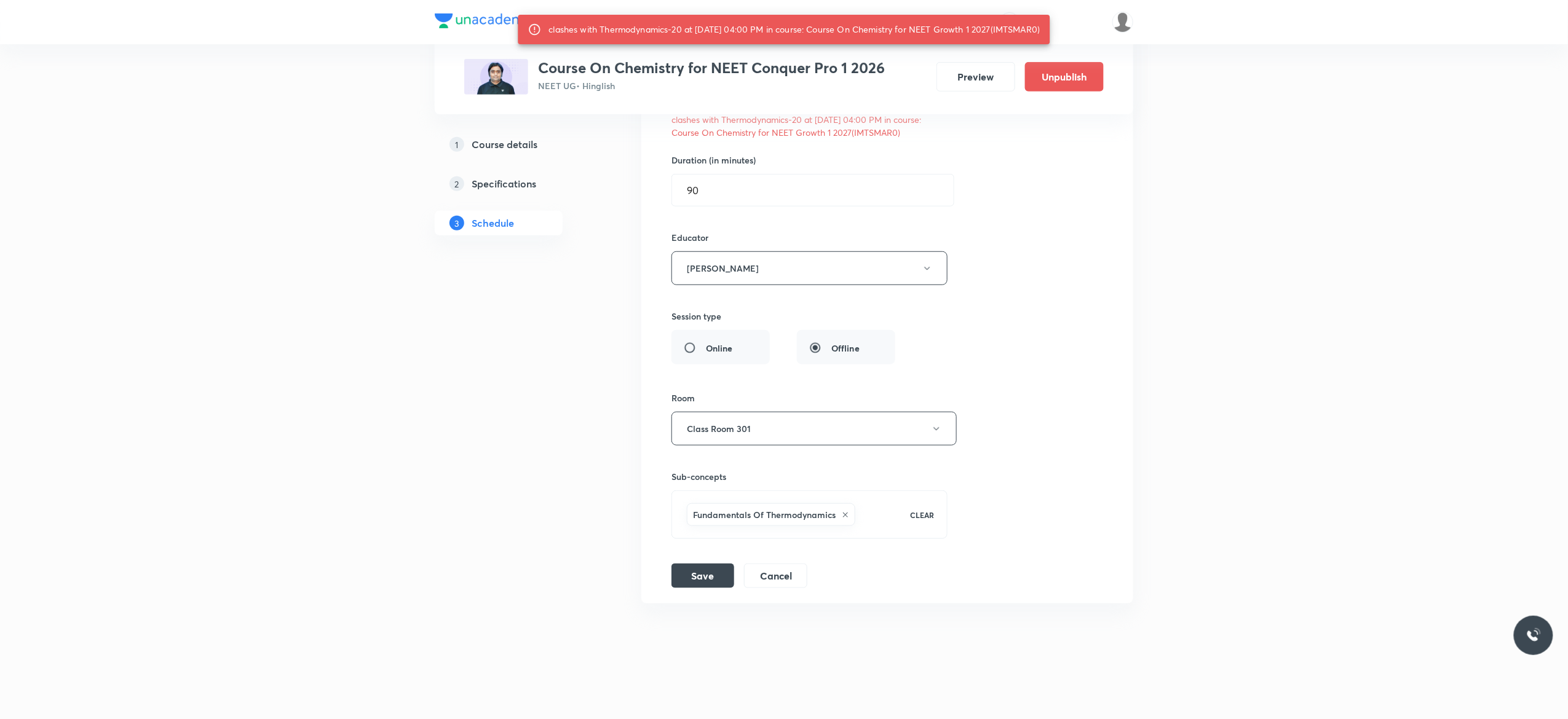
click at [1028, 336] on div "Session title 18/99 Thermodynamics - 3 ​ Schedule for Sep 3, 2025, 4:45 PM ​ cl…" at bounding box center [887, 271] width 431 height 635
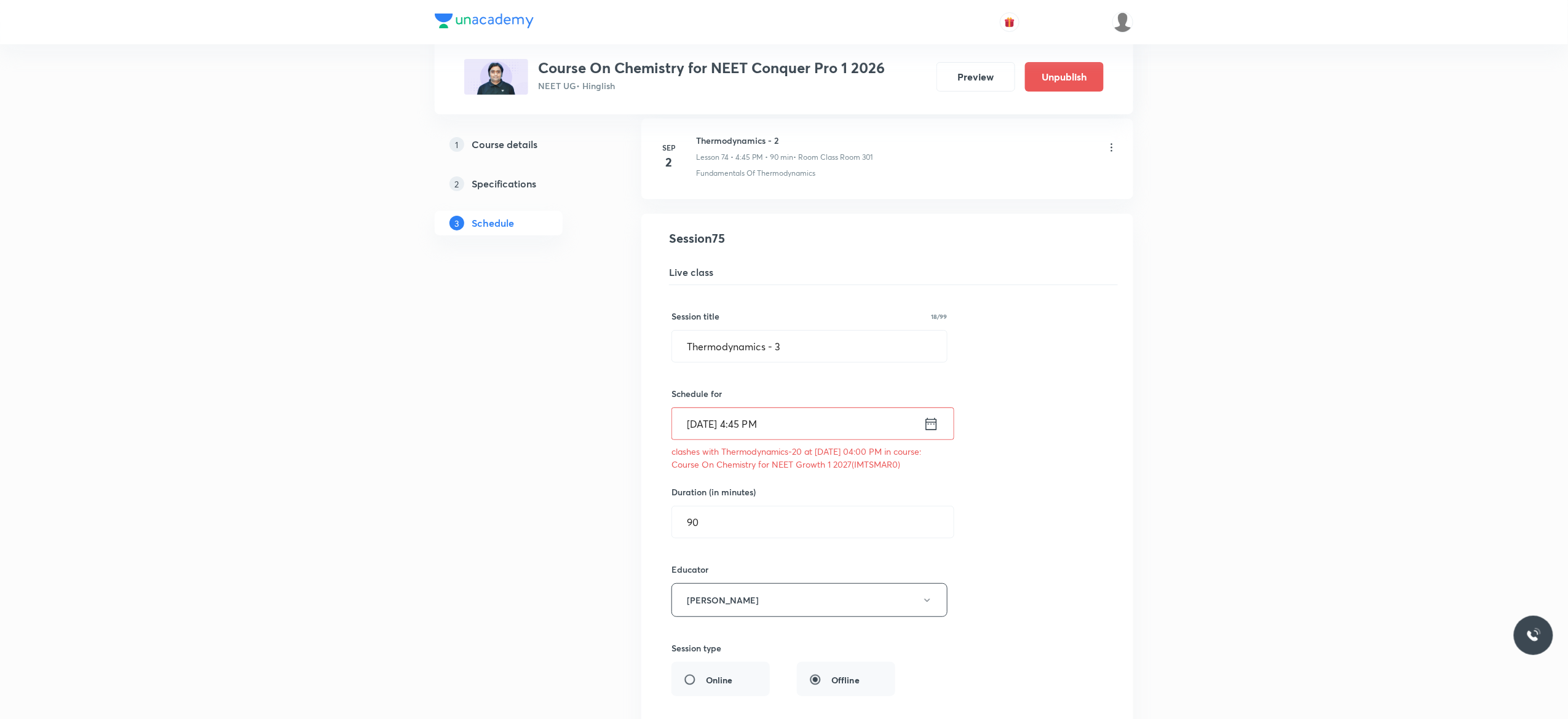
scroll to position [7136, 0]
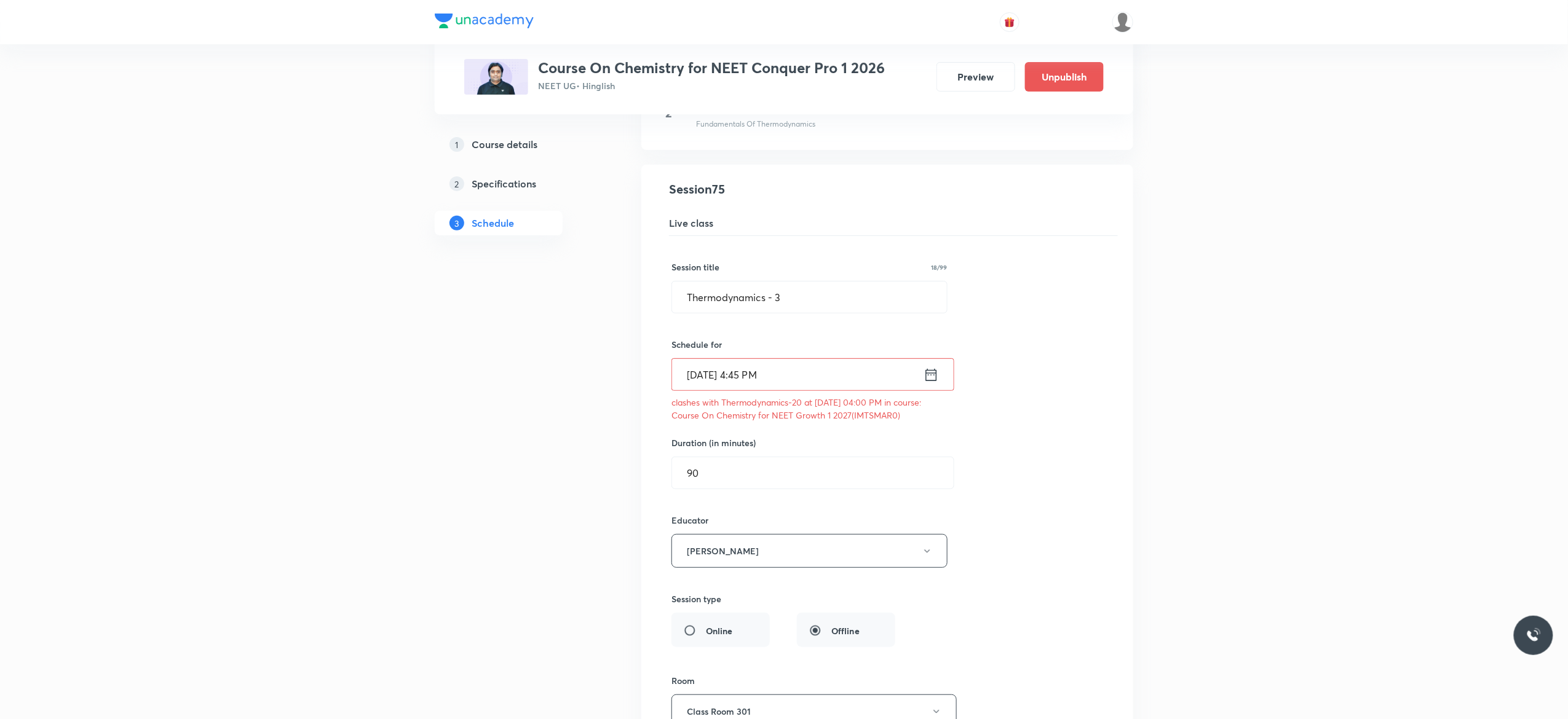
click at [930, 383] on icon at bounding box center [931, 375] width 15 height 17
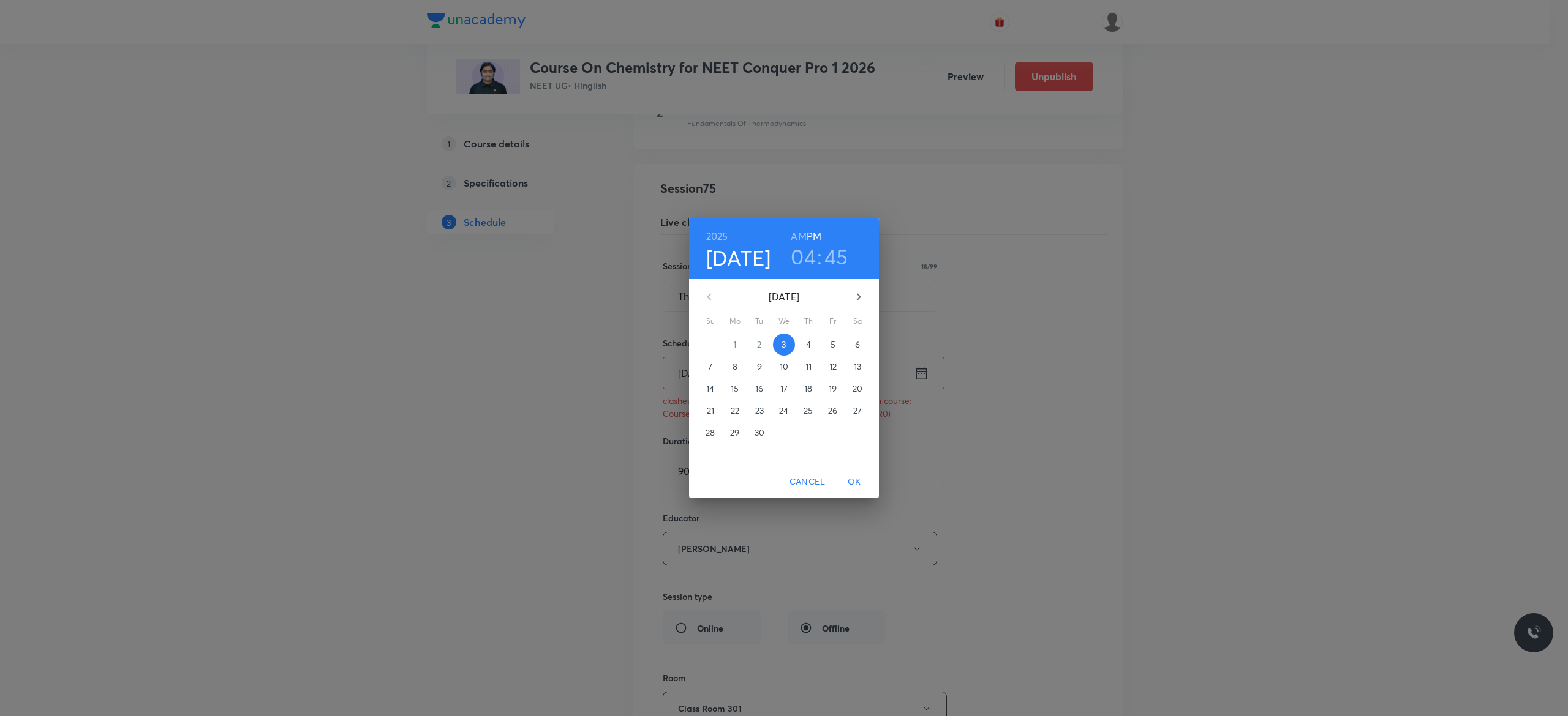
click at [808, 347] on p "4" at bounding box center [808, 344] width 5 height 12
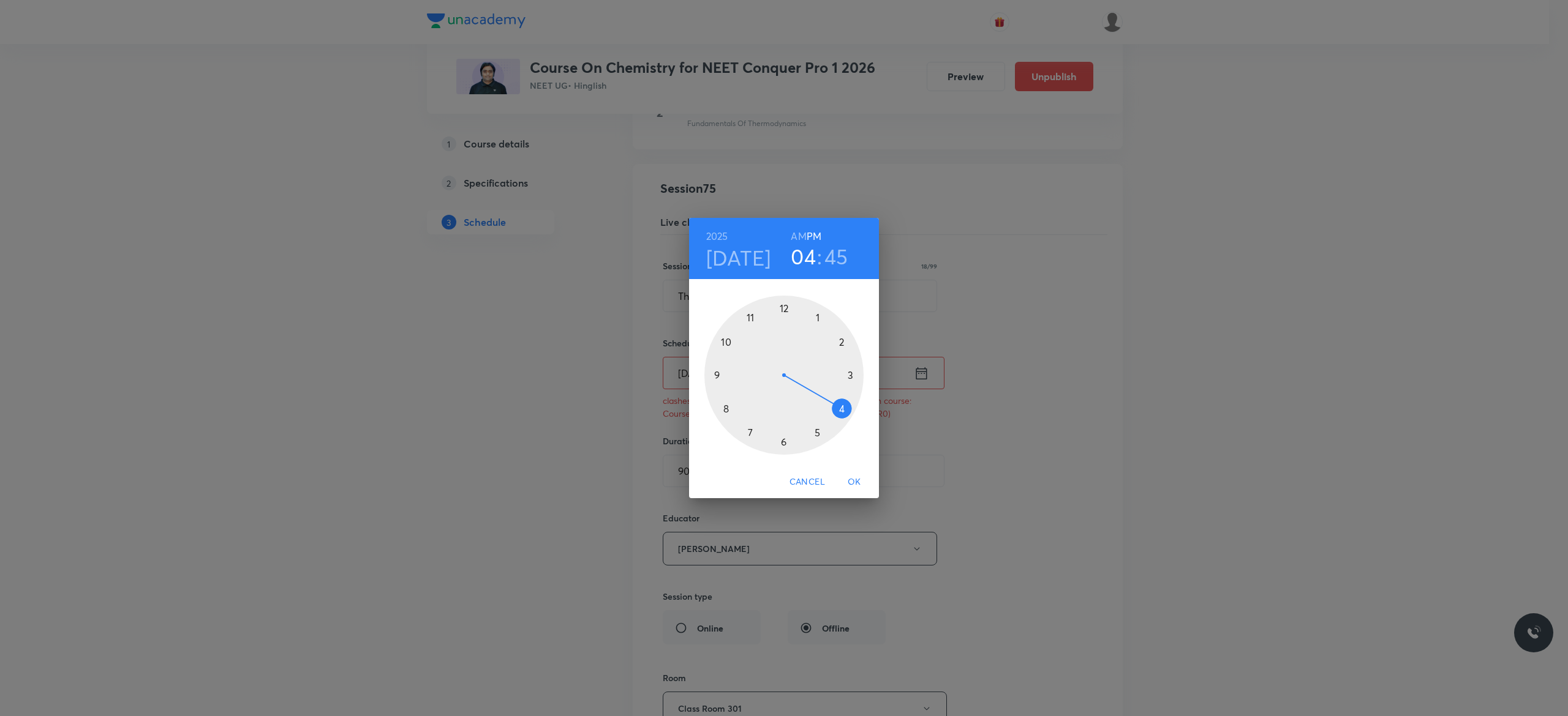
click at [839, 410] on div at bounding box center [784, 375] width 159 height 159
click at [714, 375] on div at bounding box center [784, 375] width 159 height 159
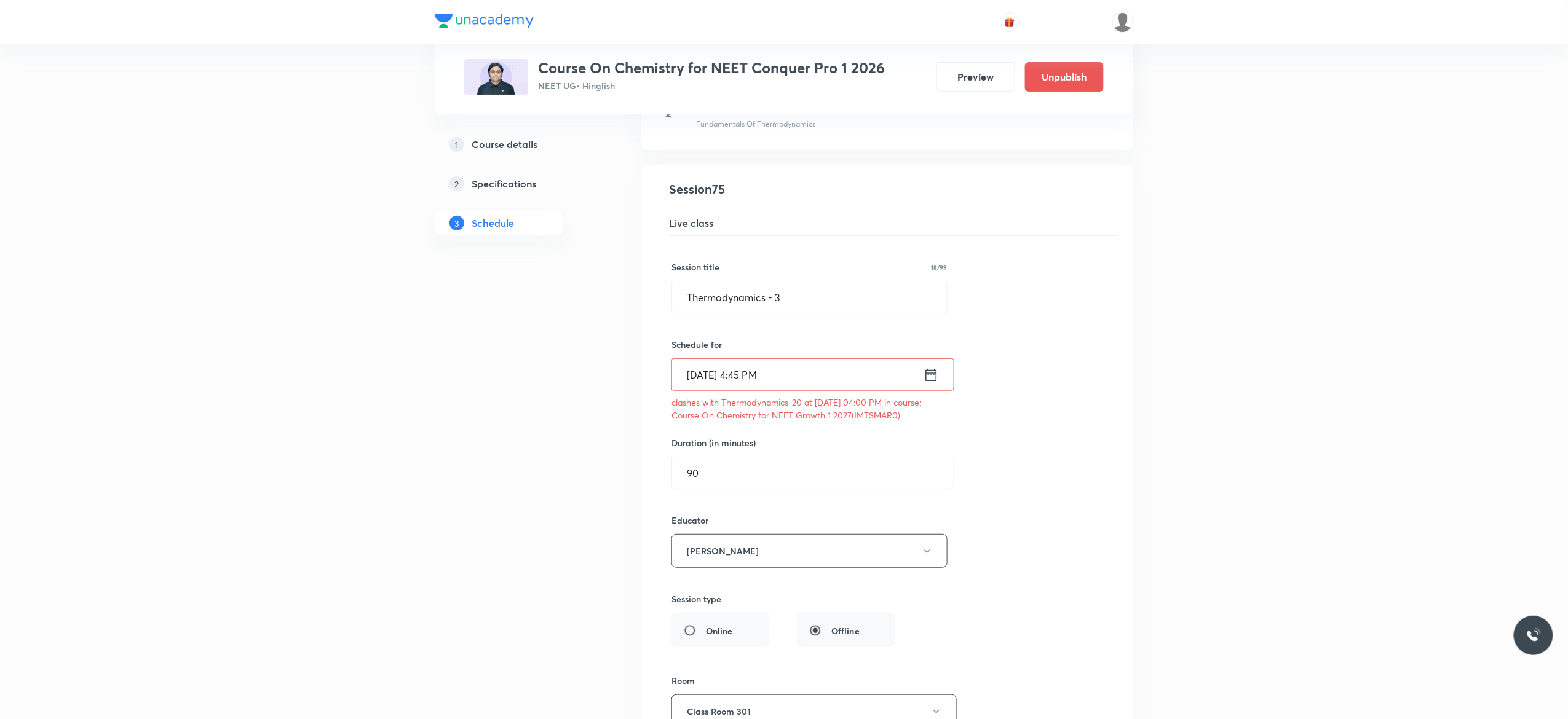
click at [1066, 378] on div "Session title 18/99 Thermodynamics - 3 ​ Schedule for Sep 4, 2025, 4:45 PM ​ cl…" at bounding box center [887, 553] width 431 height 635
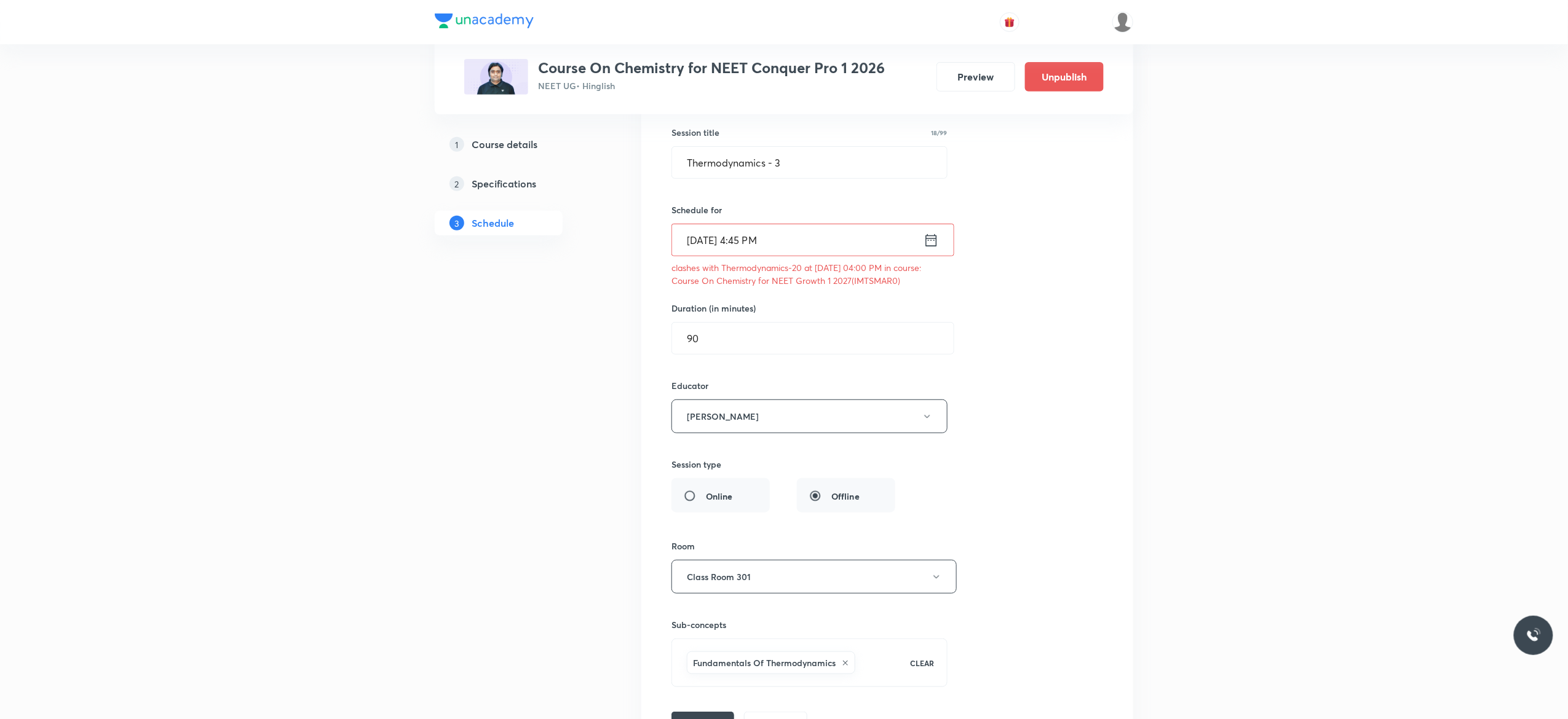
scroll to position [7452, 0]
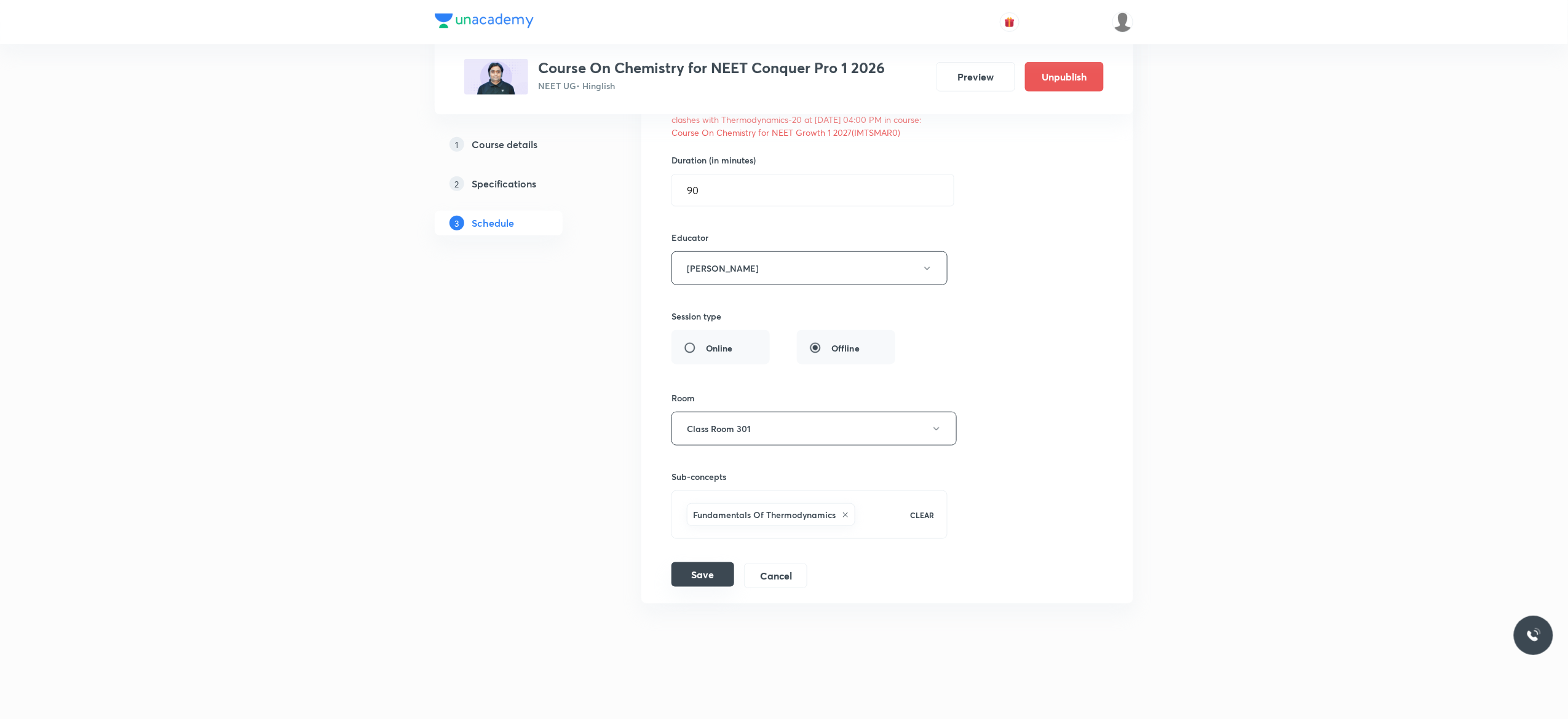
click at [702, 578] on button "Save" at bounding box center [702, 574] width 63 height 25
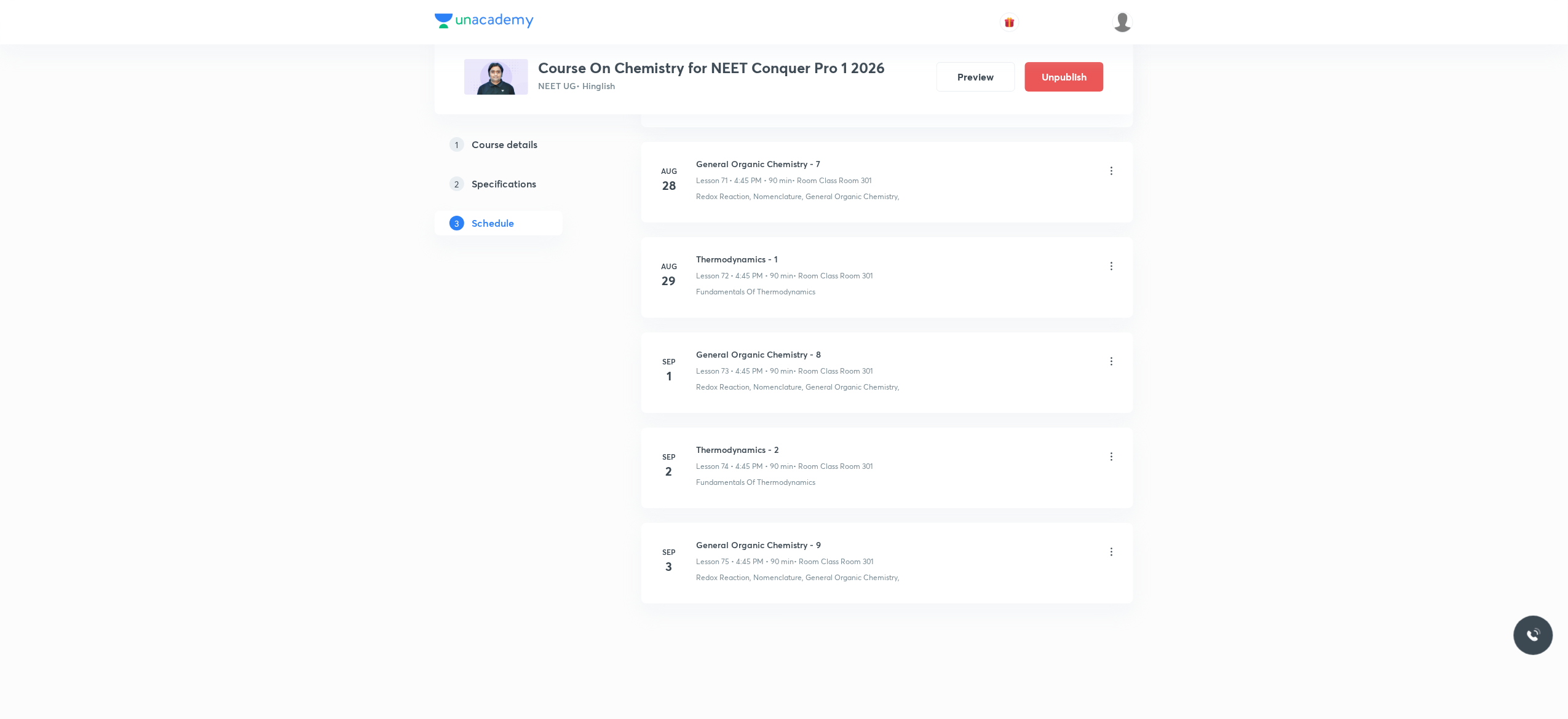
scroll to position [6876, 0]
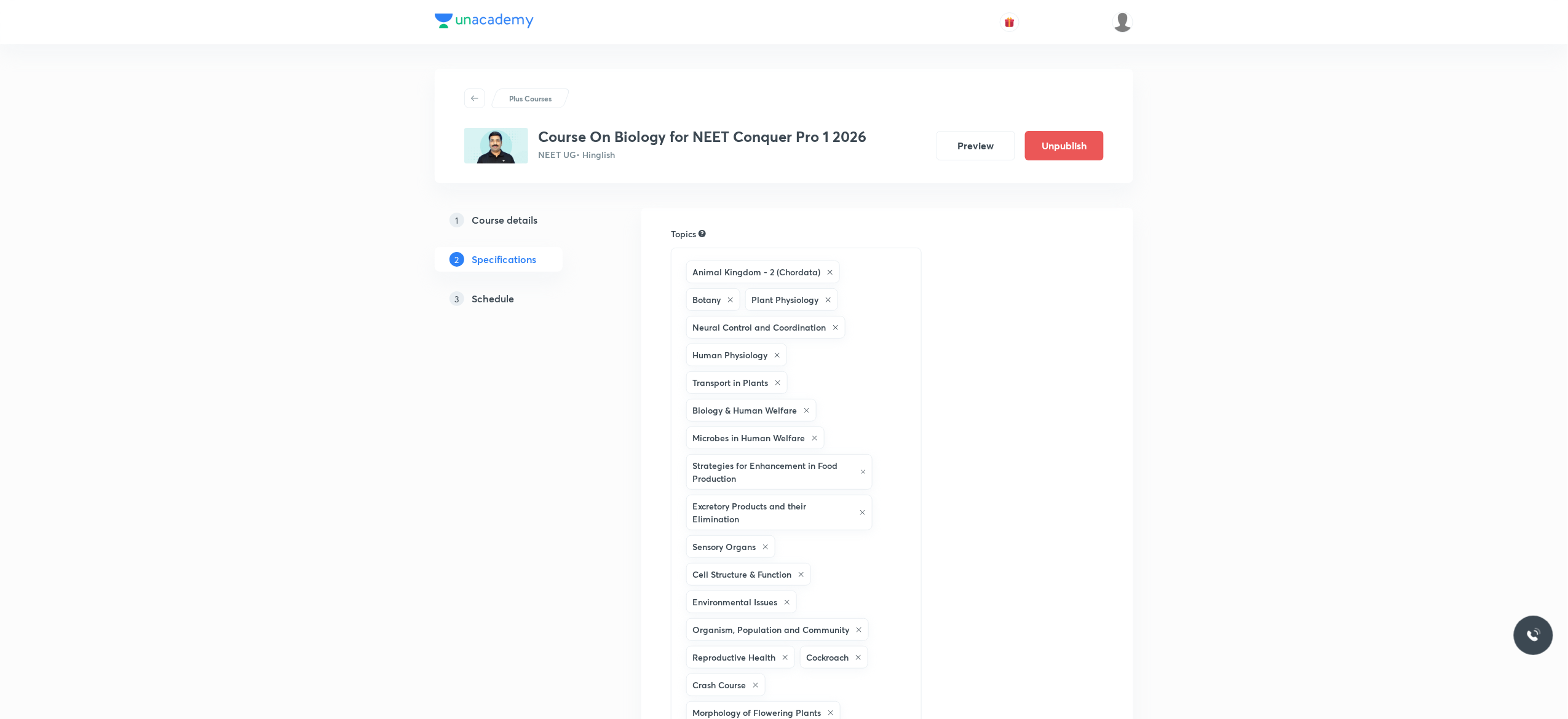
click at [486, 299] on h5 "Schedule" at bounding box center [493, 298] width 42 height 15
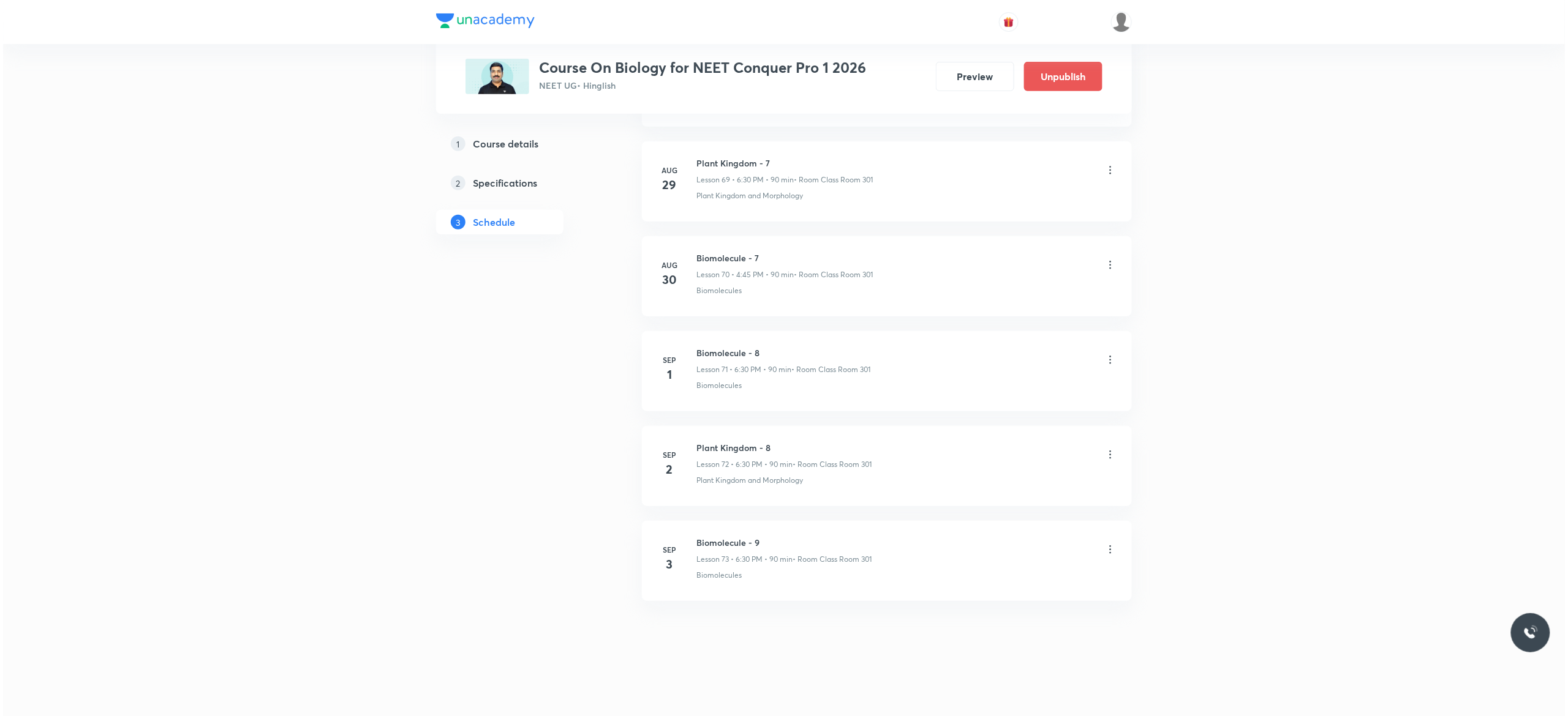
scroll to position [7301, 0]
drag, startPoint x: 770, startPoint y: 439, endPoint x: 693, endPoint y: 443, distance: 77.1
click at [693, 443] on h6 "Plant Kingdom - 8" at bounding box center [781, 448] width 175 height 13
copy h6 "Plant Kingdom - 8"
click at [1107, 547] on icon at bounding box center [1107, 549] width 12 height 12
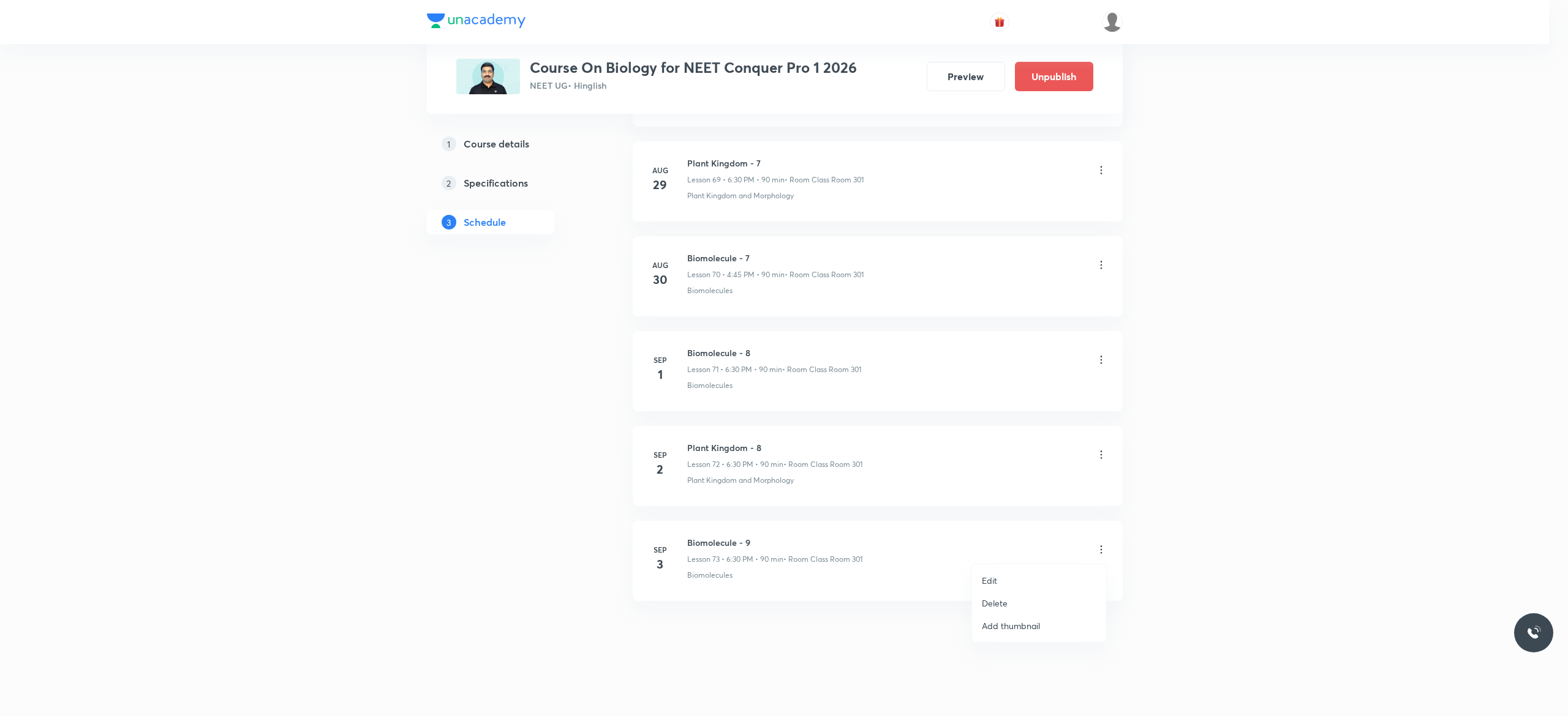
click at [995, 584] on p "Edit" at bounding box center [989, 580] width 15 height 13
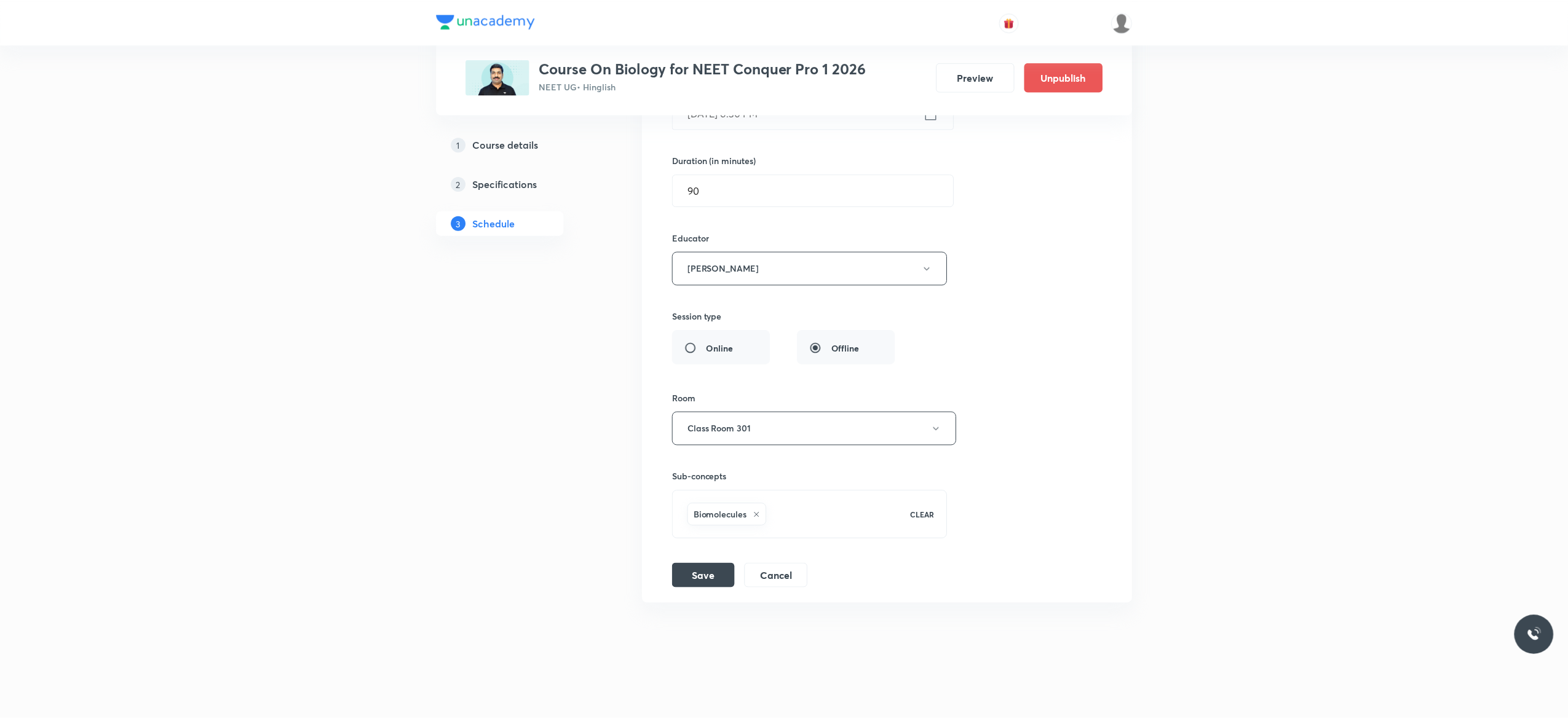
scroll to position [7239, 0]
click at [757, 516] on icon at bounding box center [756, 515] width 7 height 7
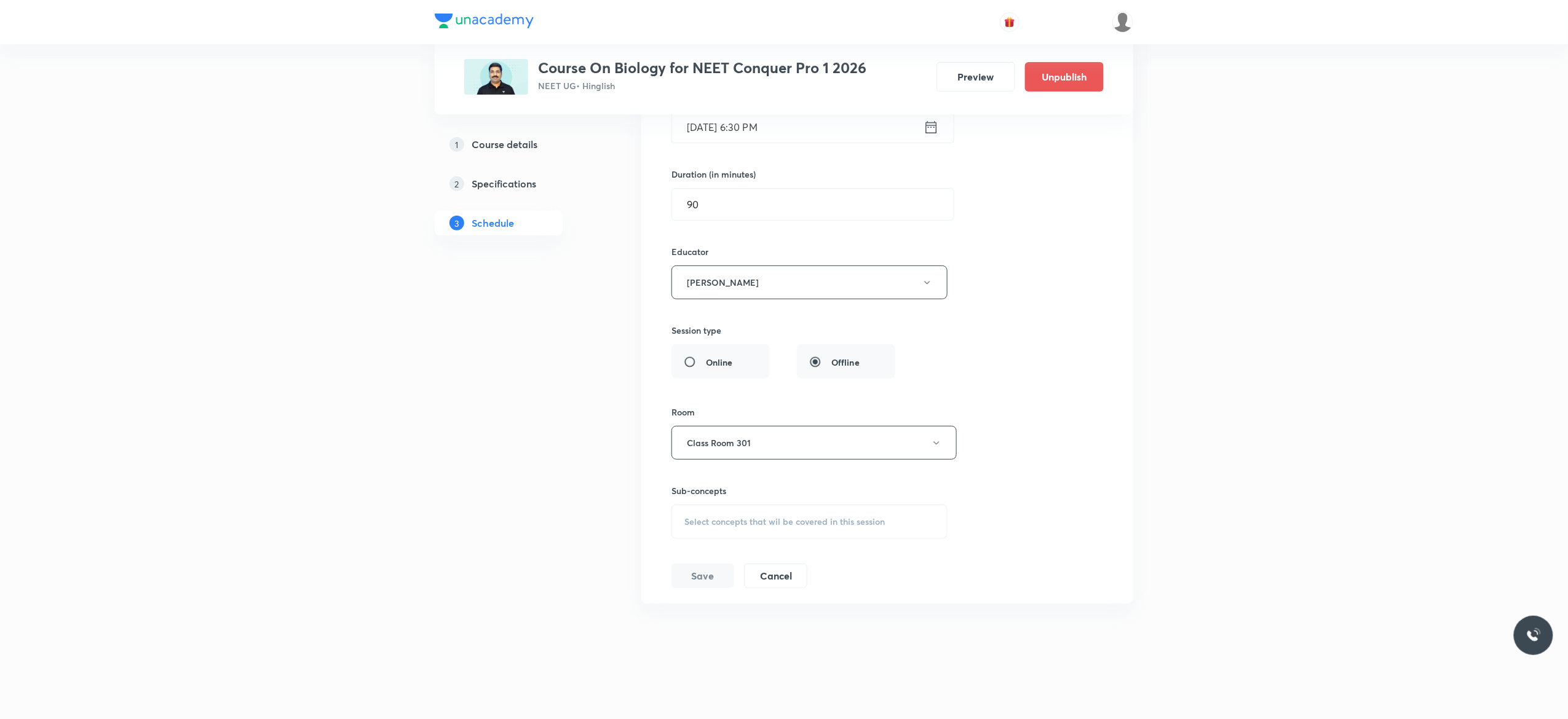
click at [716, 526] on span "Select concepts that wil be covered in this session" at bounding box center [784, 522] width 201 height 10
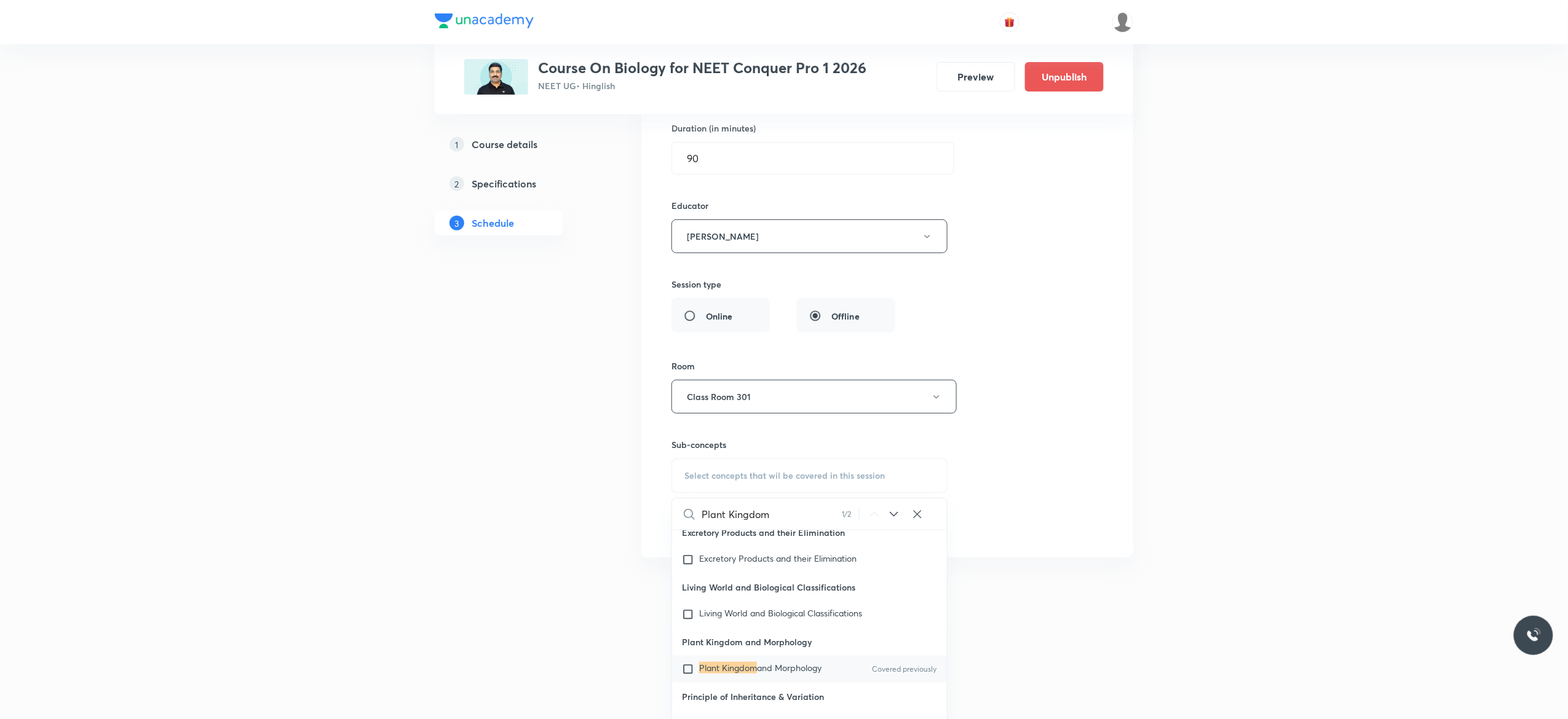
scroll to position [56976, 0]
type input "Plant Kingdom"
click at [693, 680] on div "Plant Kingdom and Morphology Covered previously" at bounding box center [809, 667] width 275 height 27
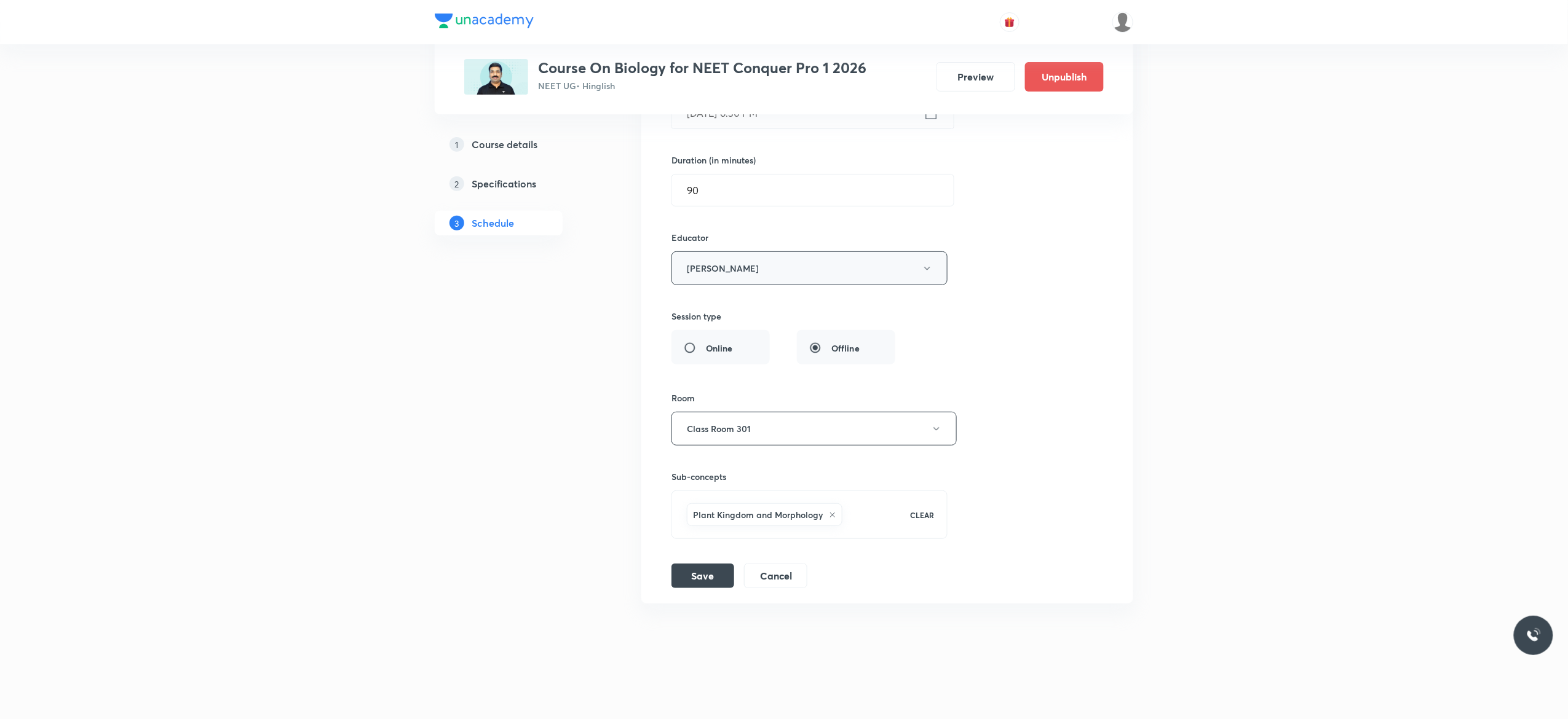
click at [927, 268] on icon "button" at bounding box center [927, 268] width 6 height 3
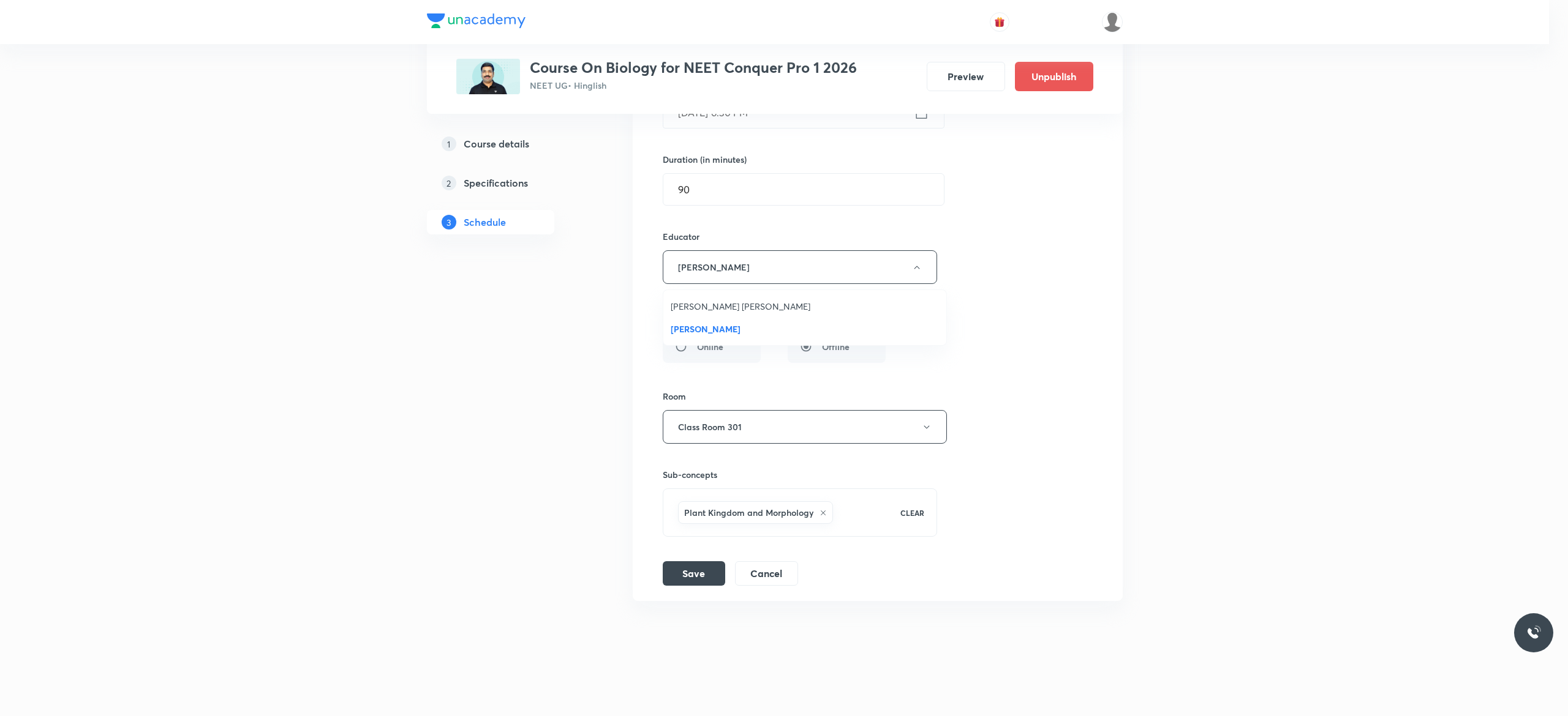
click at [772, 303] on span "Rakesh Kumar Chaurasia" at bounding box center [805, 306] width 268 height 13
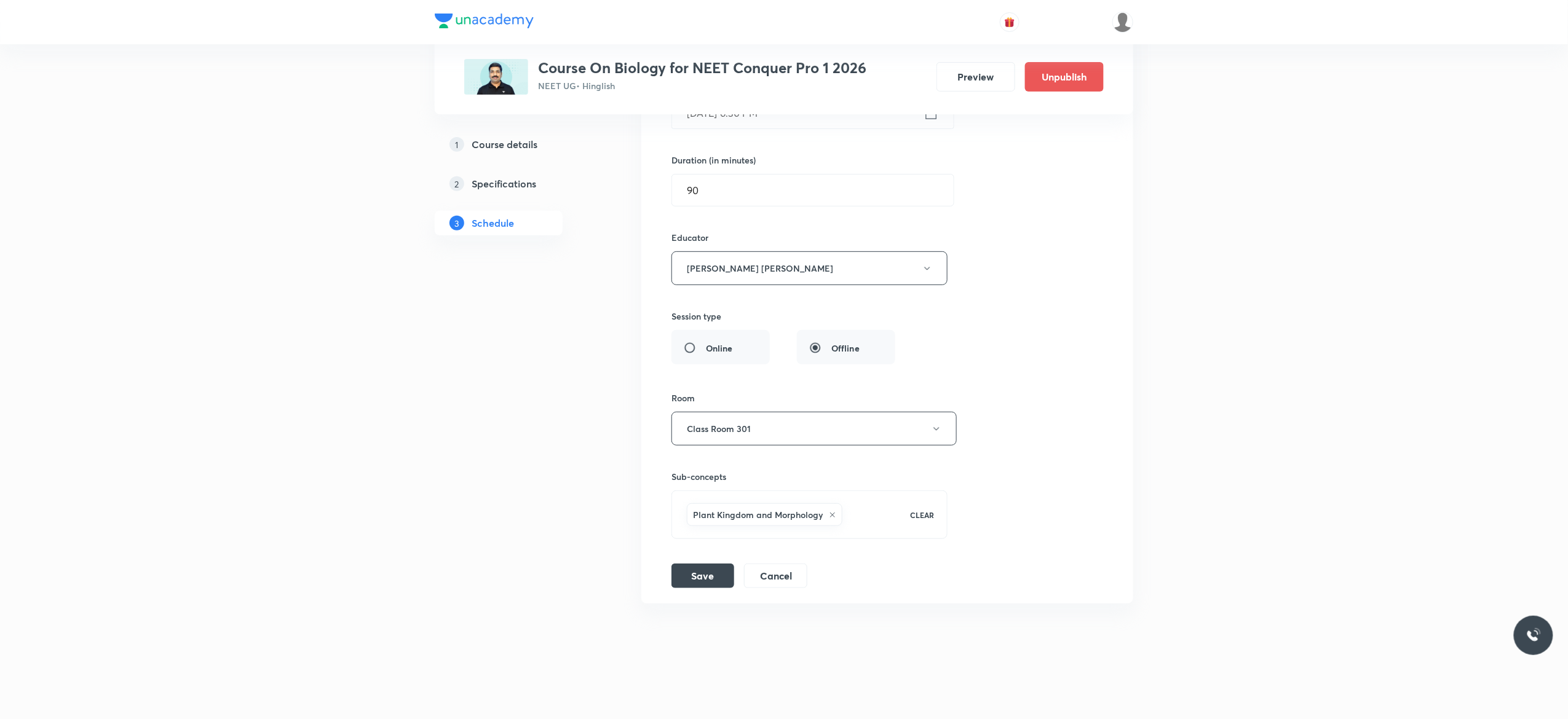
click at [1017, 162] on div "Session title 15/99 Biomolecule - 9 ​ Schedule for Sep 3, 2025, 6:30 PM ​ Durat…" at bounding box center [887, 281] width 431 height 614
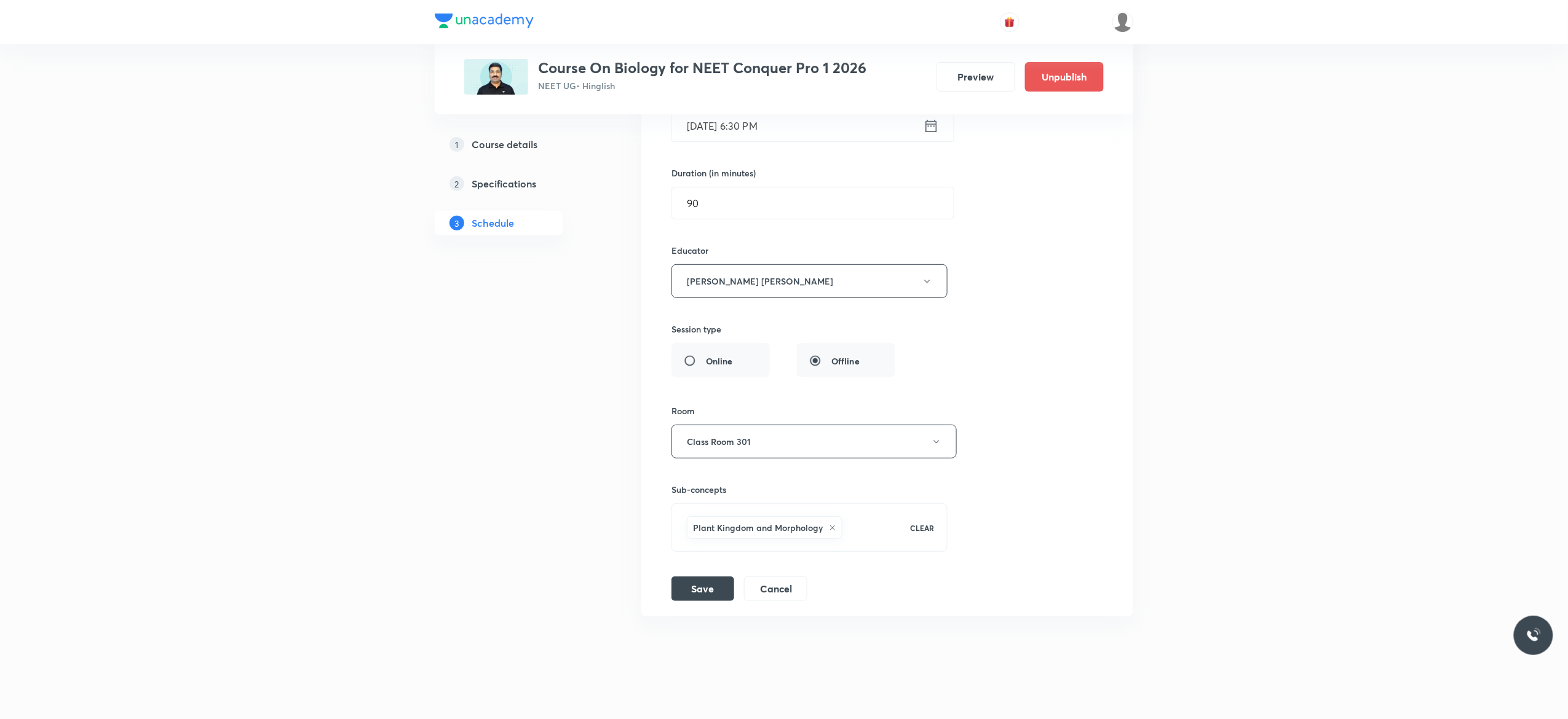
scroll to position [7190, 0]
click at [930, 139] on icon at bounding box center [931, 130] width 15 height 17
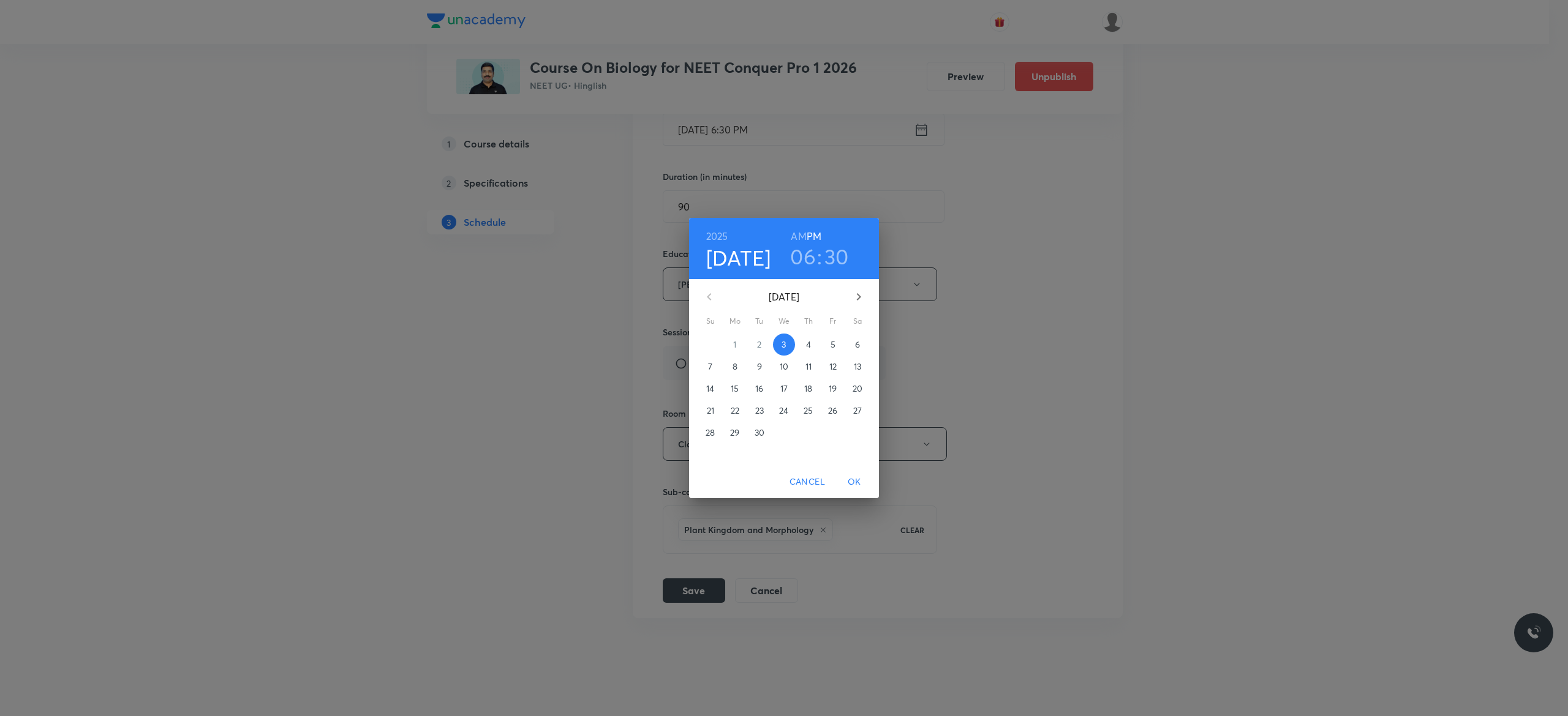
click at [806, 346] on p "4" at bounding box center [808, 344] width 5 height 12
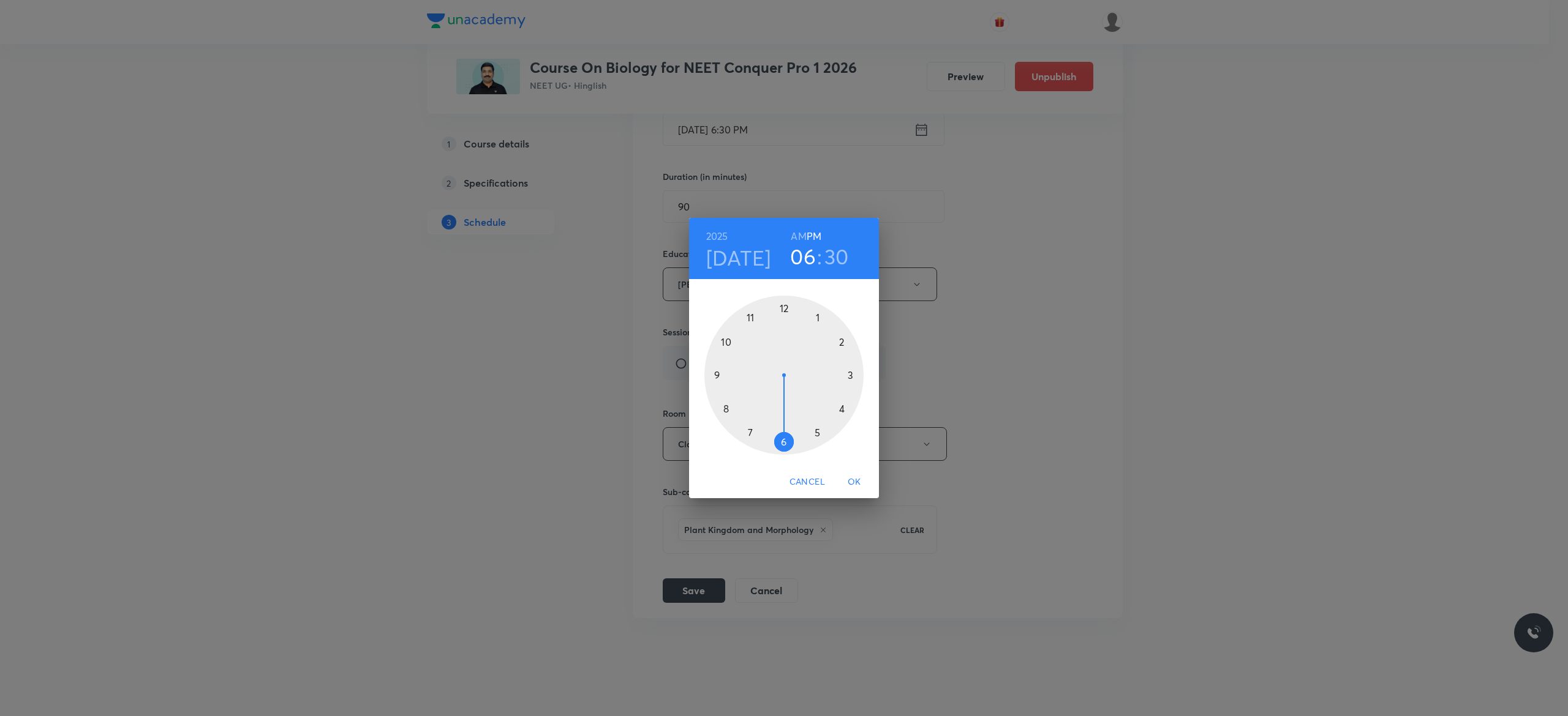
click at [783, 443] on div at bounding box center [784, 375] width 159 height 159
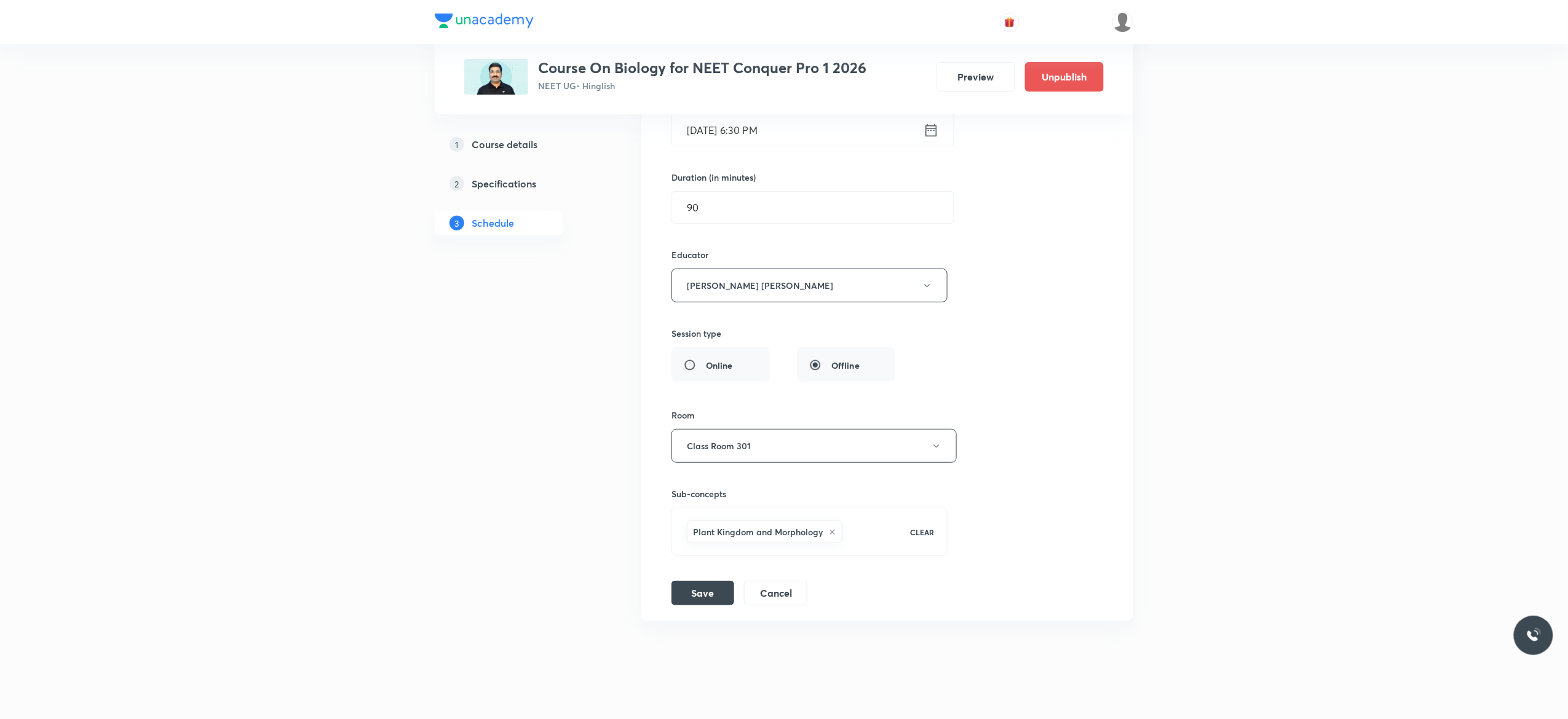
click at [1001, 230] on div "Session title 15/99 Biomolecule - 9 ​ Schedule for Sep 4, 2025, 6:30 PM ​ Durat…" at bounding box center [887, 298] width 431 height 614
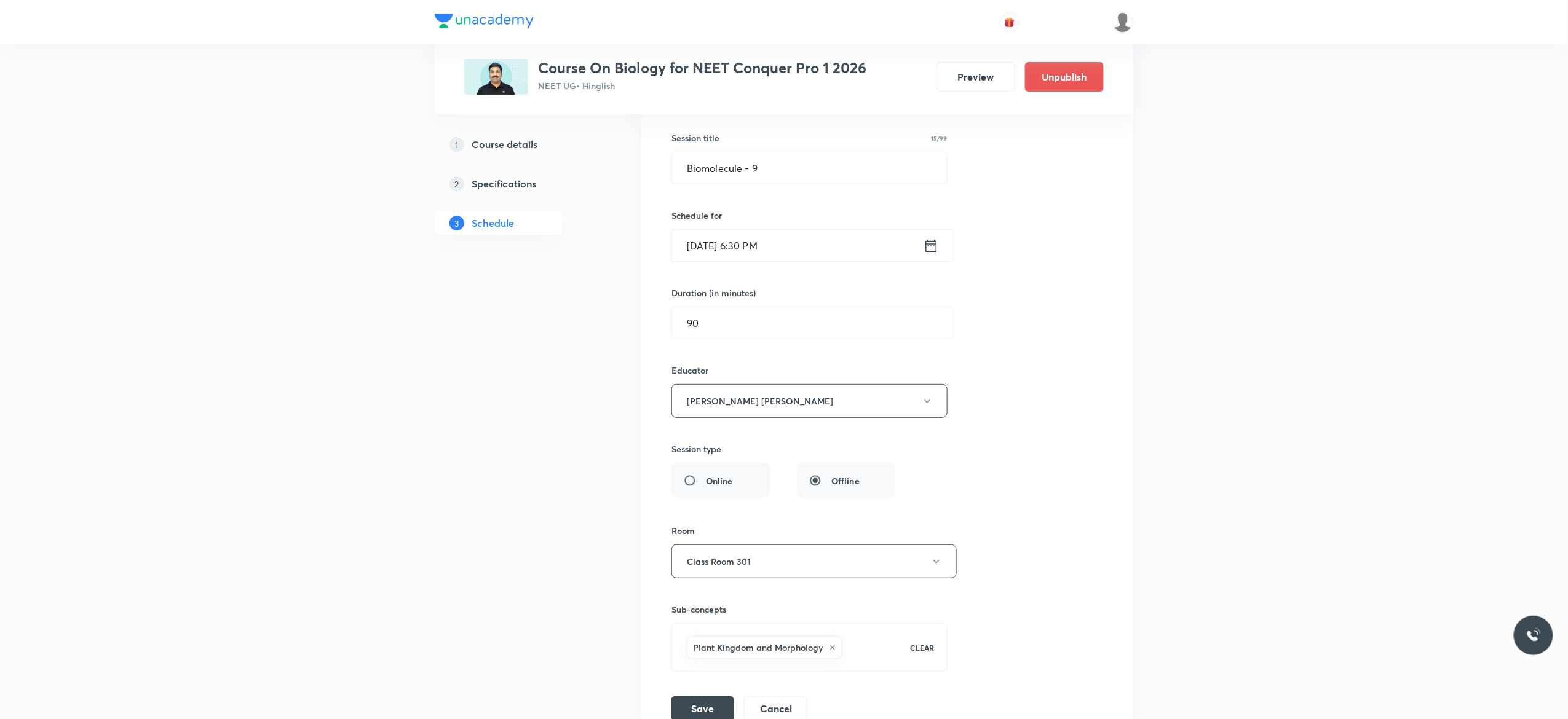
scroll to position [7042, 0]
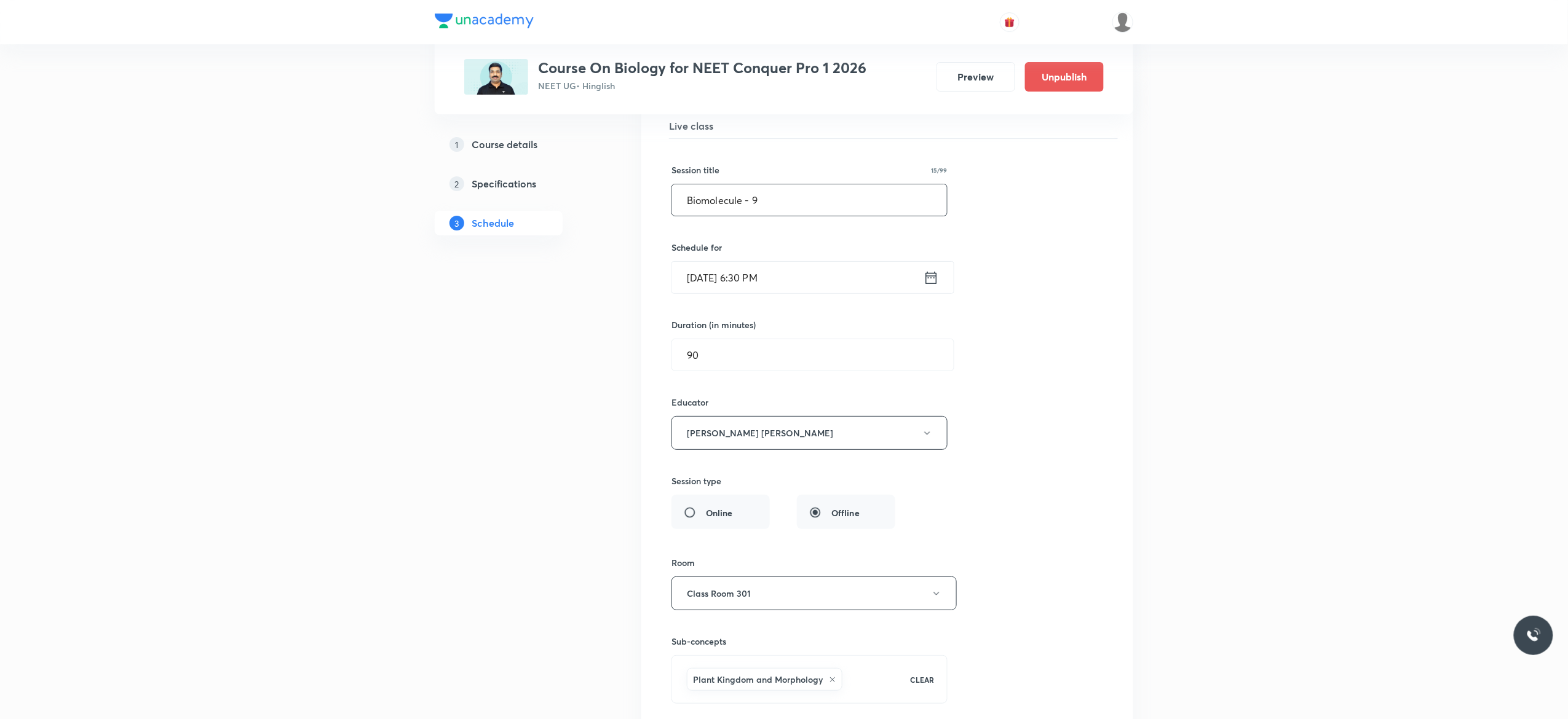
click at [773, 216] on input "Biomolecule - 9" at bounding box center [809, 200] width 275 height 32
type input "B"
paste input "Plant Kingdom - 8"
type input "Plant Kingdom - 9"
click at [1049, 267] on div "Session title 17/99 Plant Kingdom - 9 ​ Schedule for Sep 4, 2025, 6:30 PM ​ Dur…" at bounding box center [887, 445] width 431 height 614
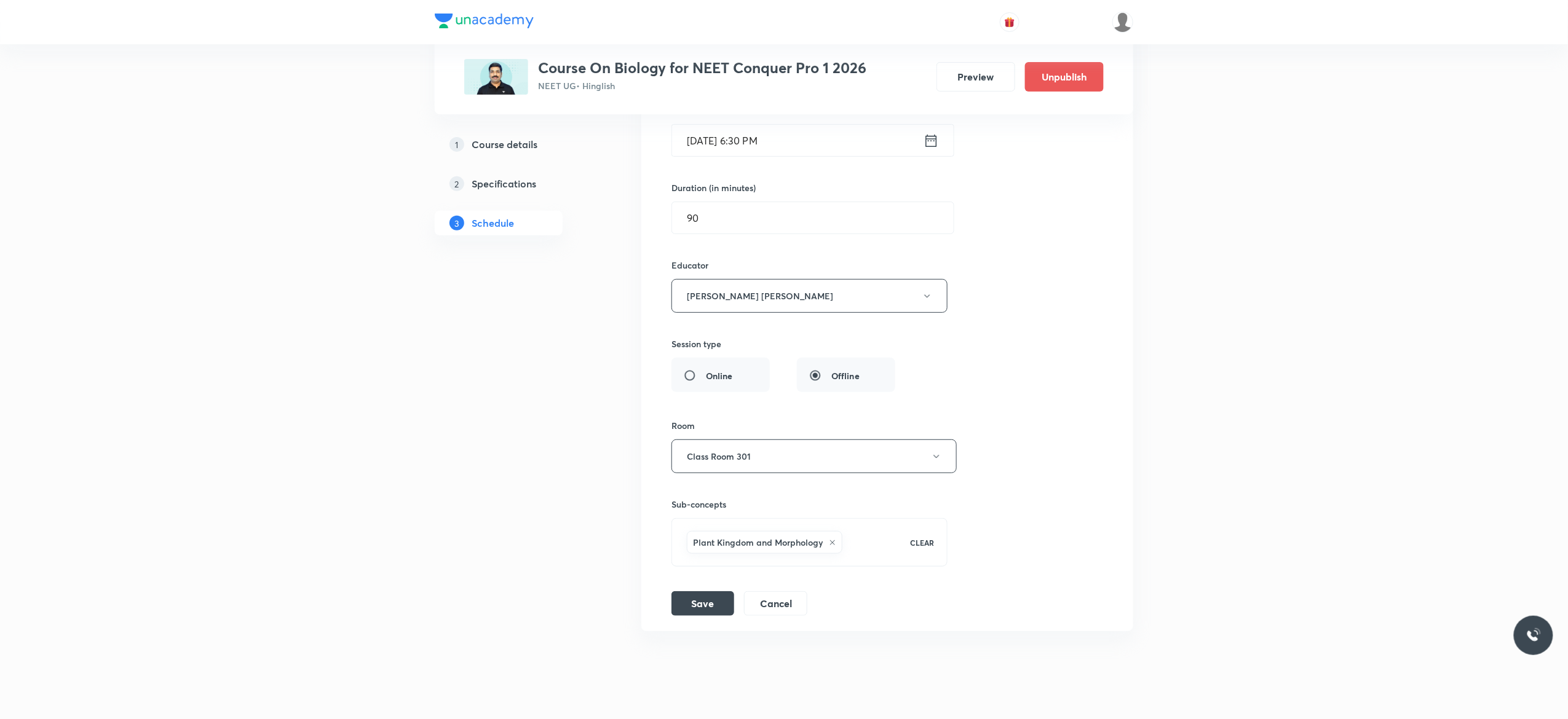
scroll to position [7239, 0]
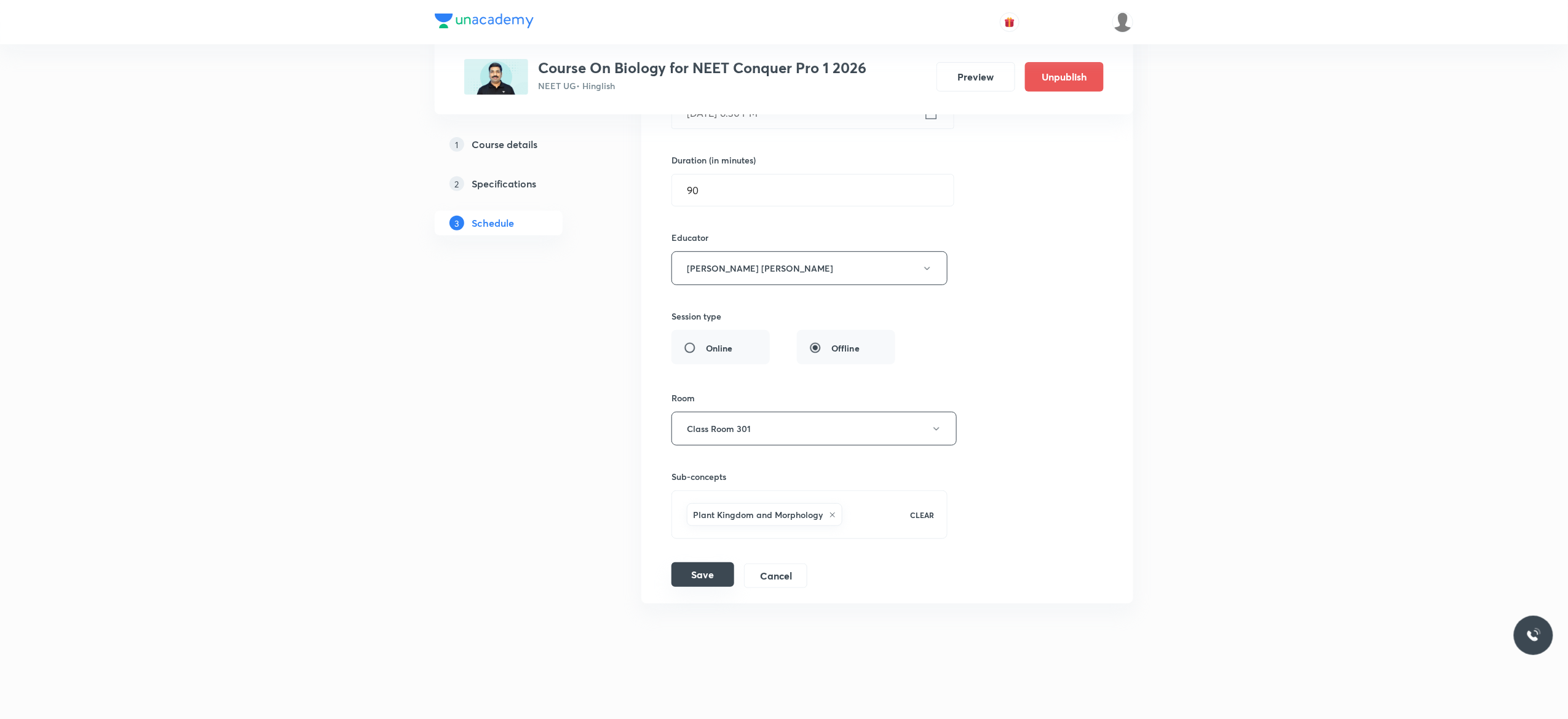
click at [695, 578] on button "Save" at bounding box center [702, 574] width 63 height 25
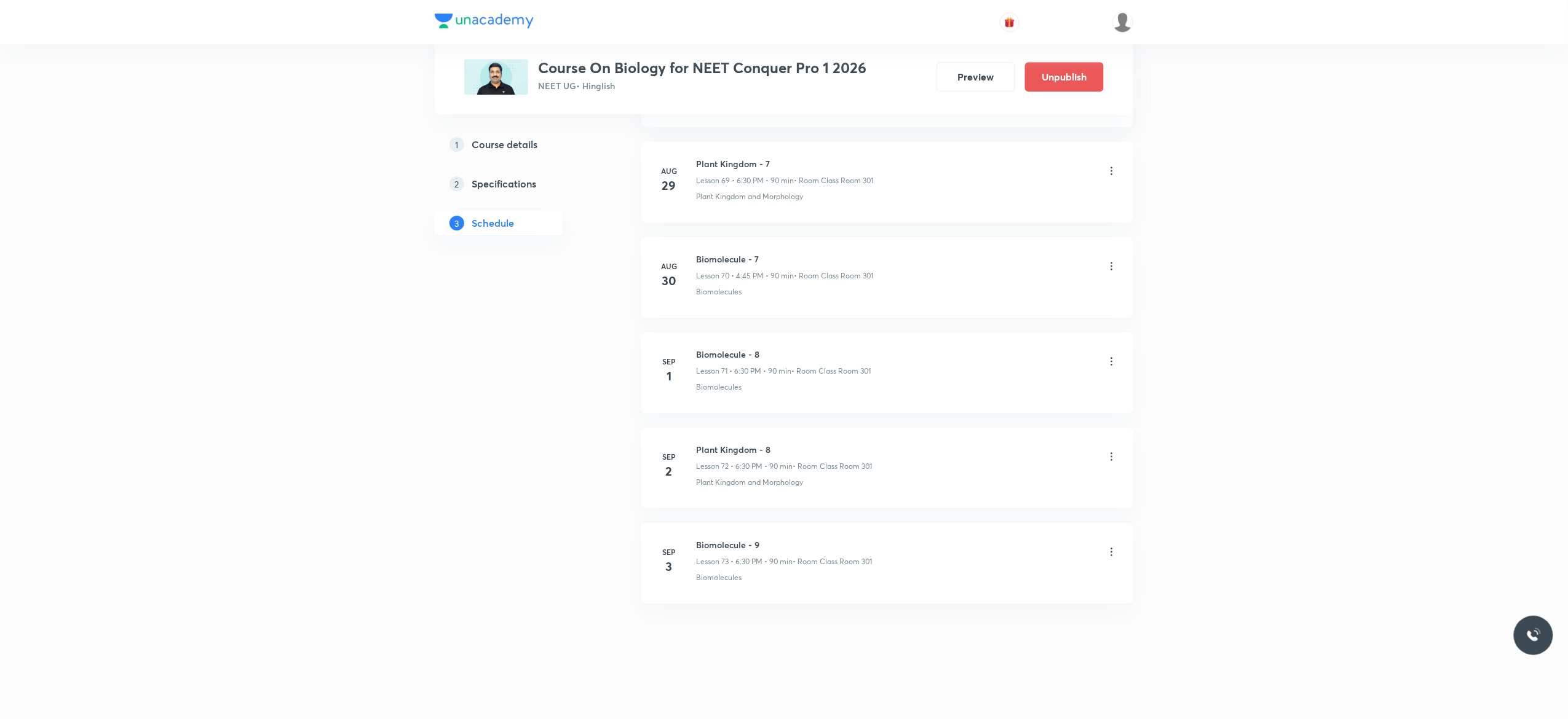
scroll to position [6686, 0]
click at [1114, 556] on icon at bounding box center [1111, 552] width 12 height 12
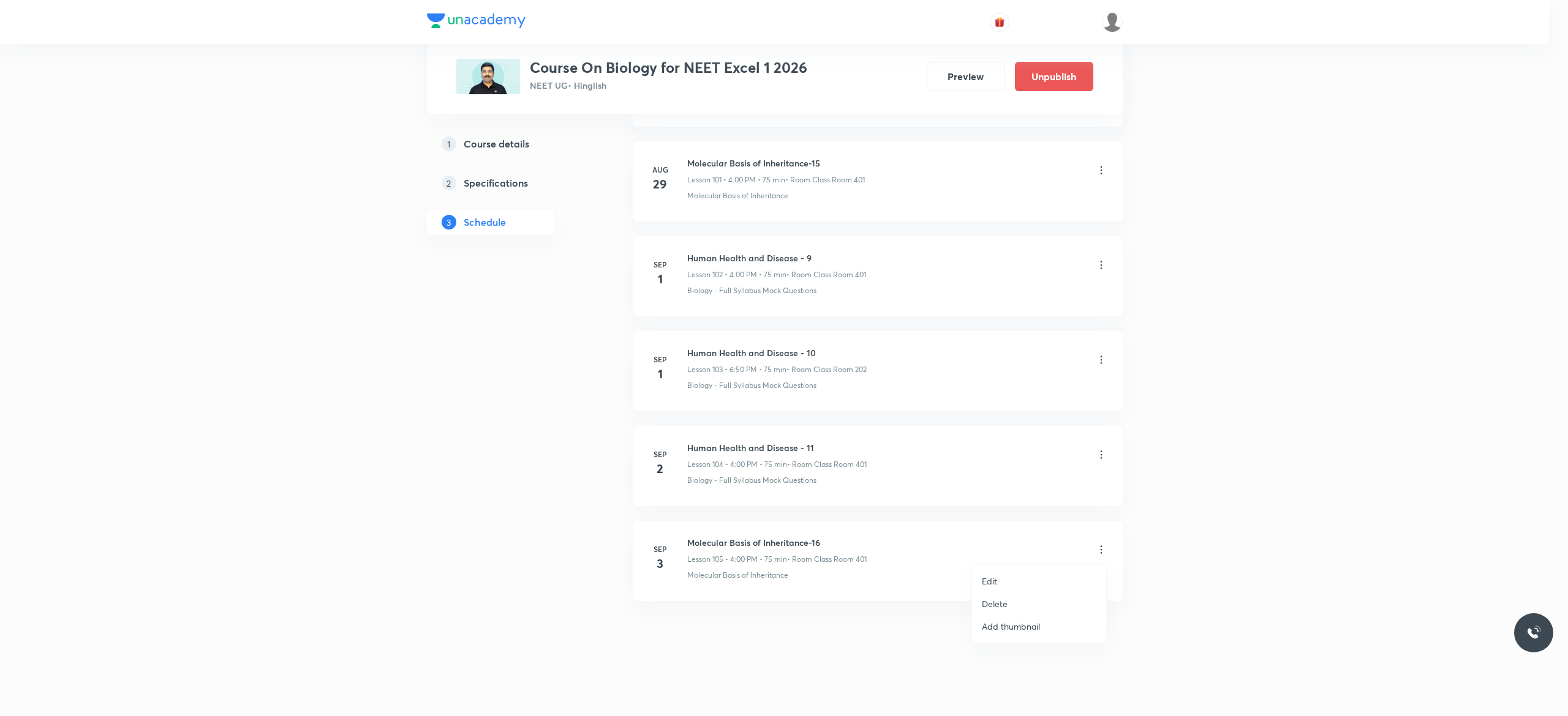
click at [997, 579] on li "Edit" at bounding box center [1038, 581] width 134 height 22
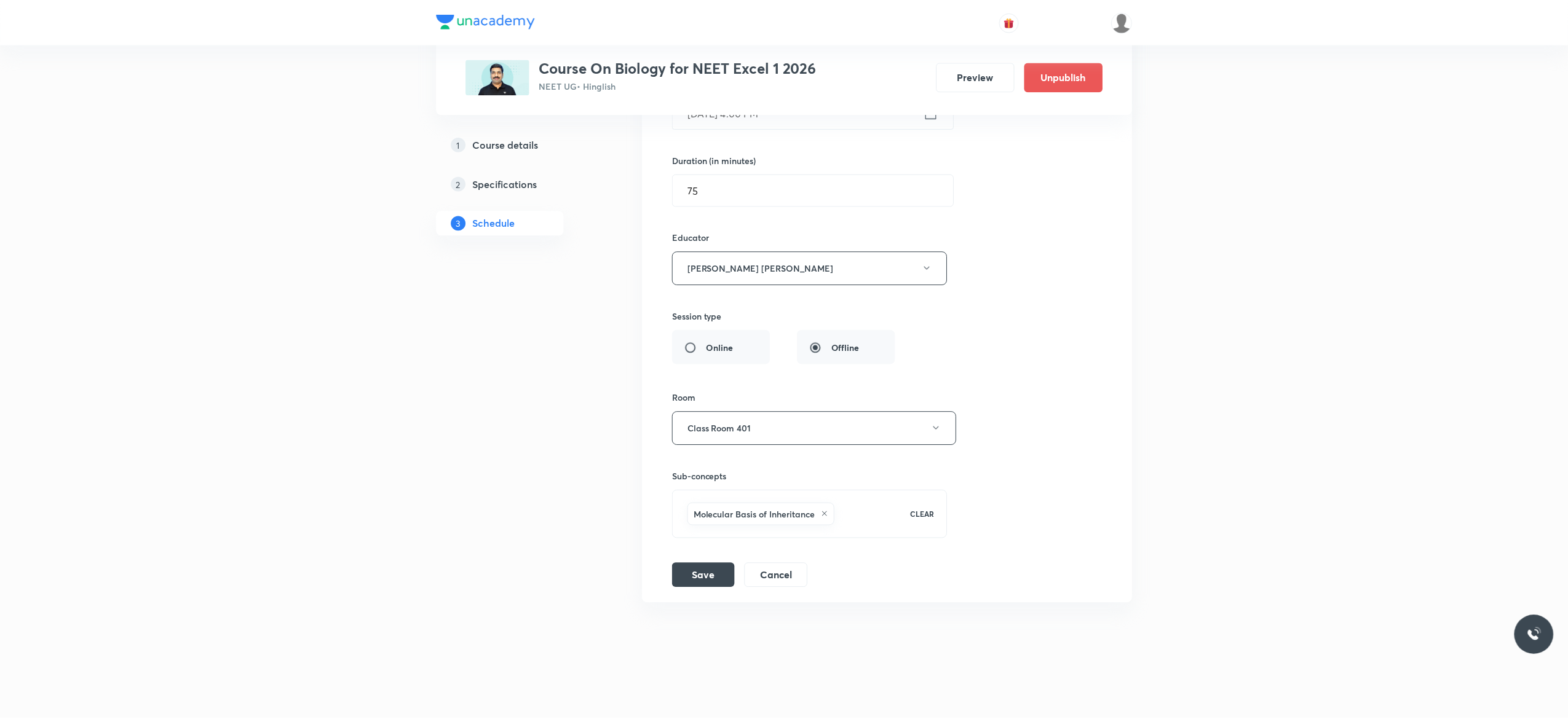
scroll to position [10302, 0]
click at [497, 148] on h5 "Course details" at bounding box center [504, 144] width 65 height 15
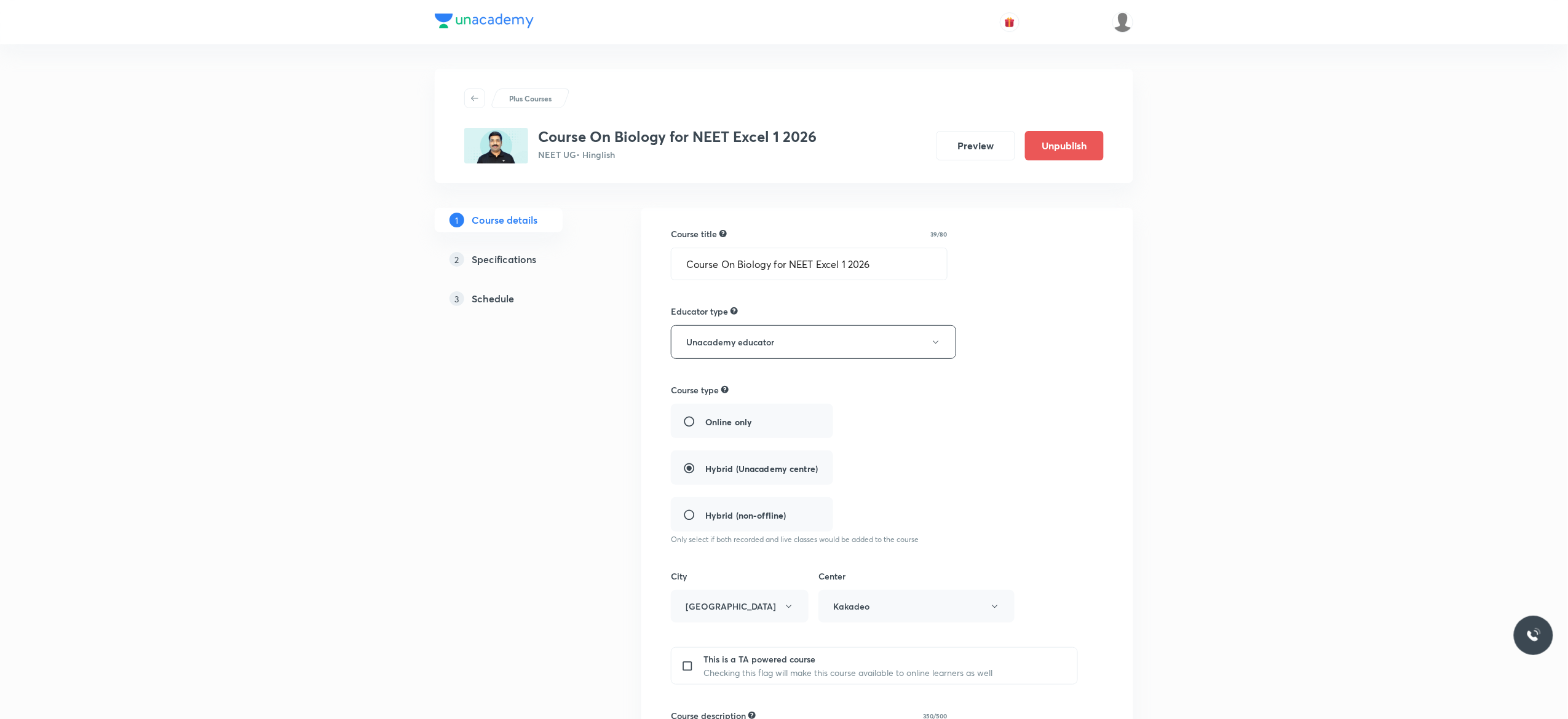
click at [1080, 362] on div "Course title 39/80 Course On Biology for NEET Excel 1 2026 ​ Educator type Unac…" at bounding box center [887, 706] width 433 height 958
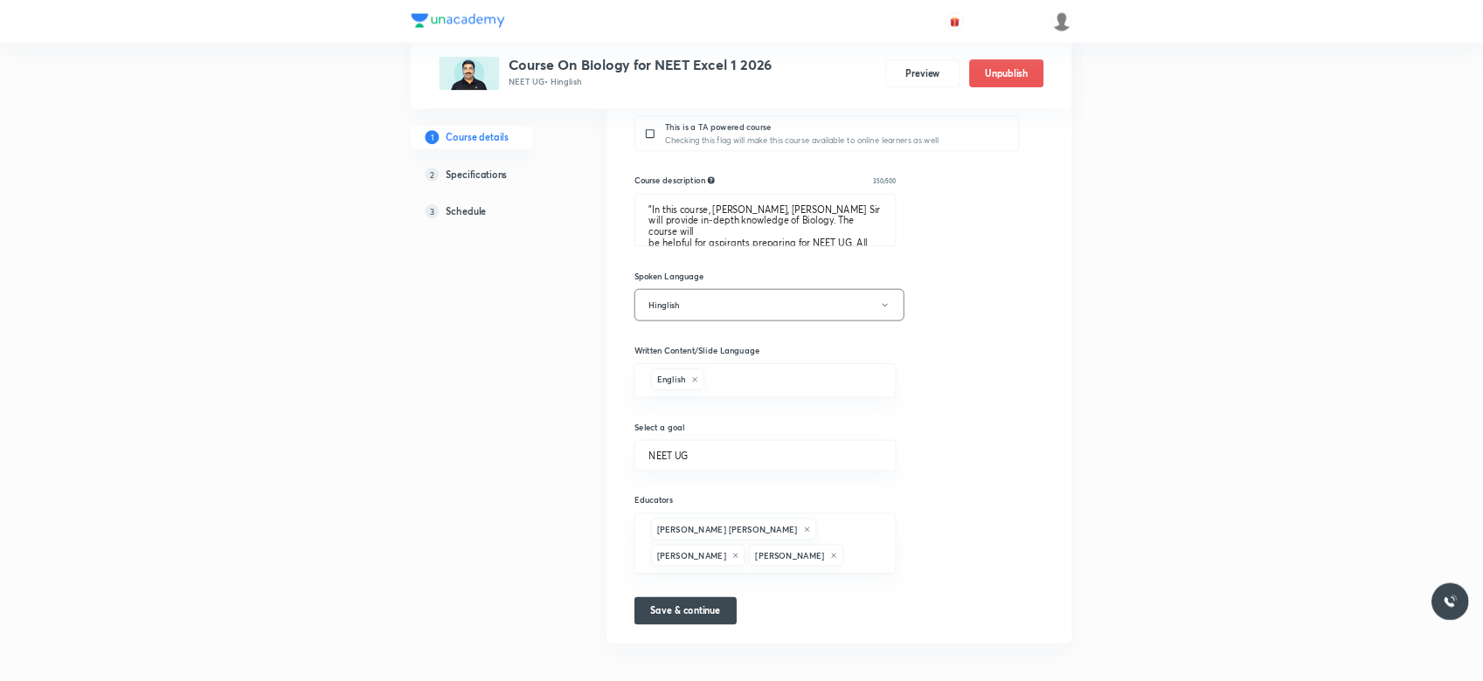
scroll to position [785, 0]
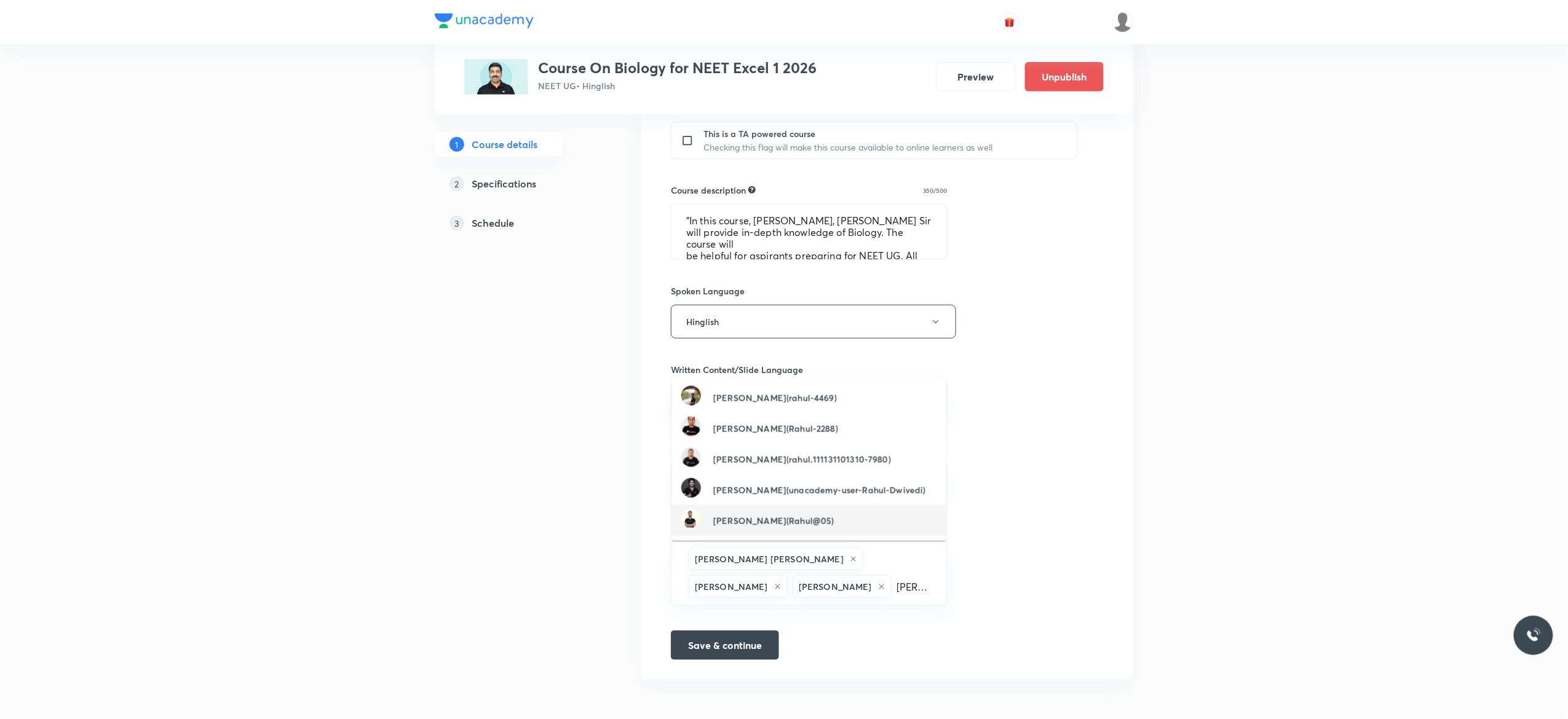
type input "rahul tyagi"
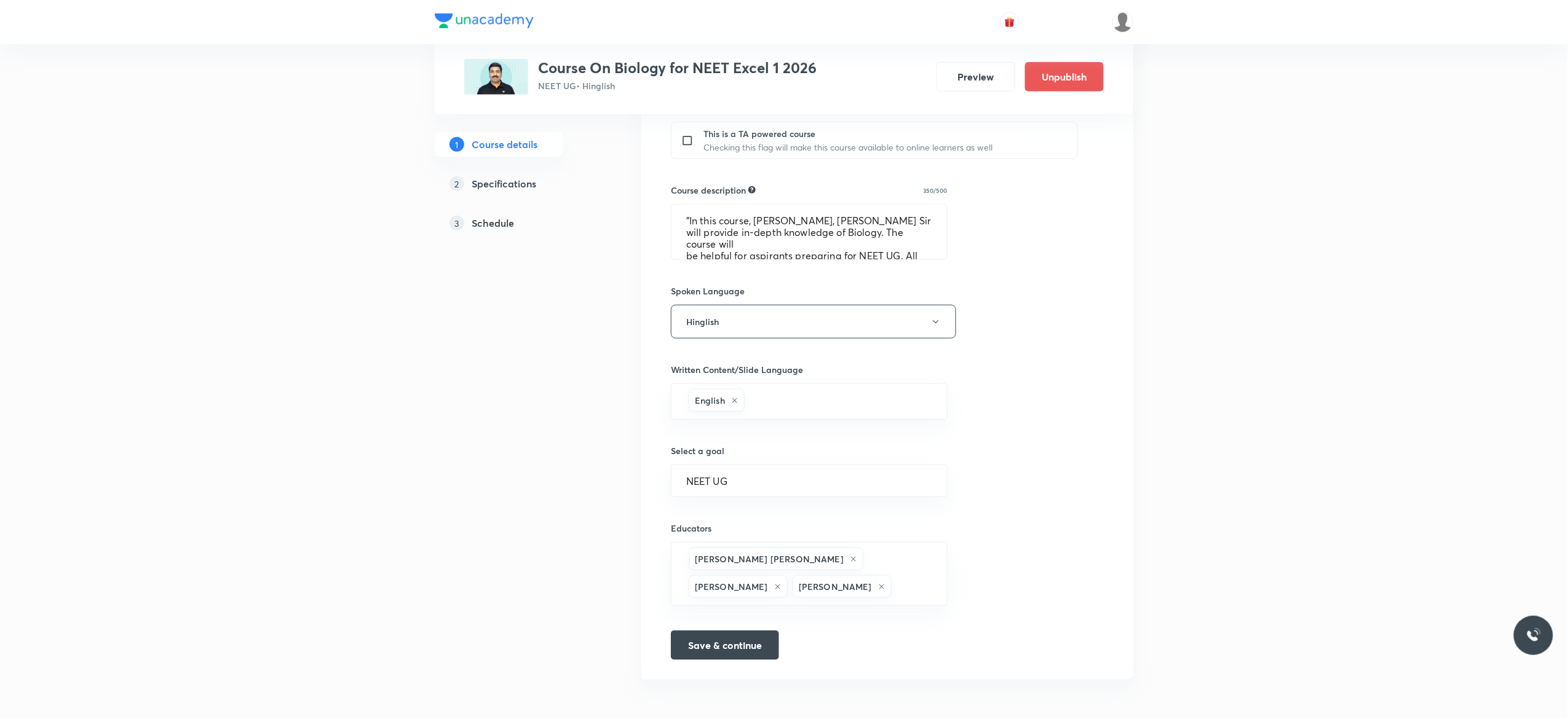
click at [1080, 427] on div "Course title 39/80 Course On Biology for NEET Excel 1 2026 ​ Educator type Unac…" at bounding box center [887, 181] width 433 height 958
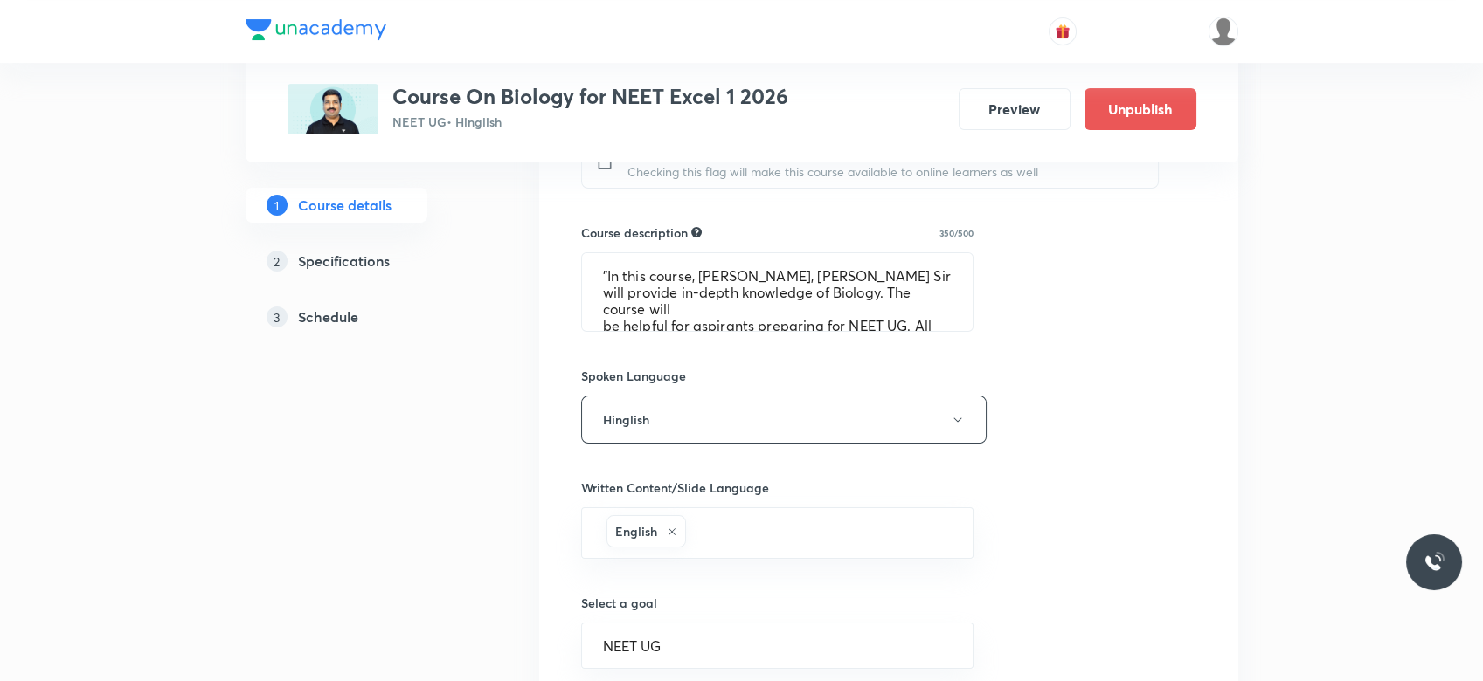
click at [1202, 541] on div "Course title 39/80 Course On Biology for NEET Excel 1 2026 ​ Educator type Unac…" at bounding box center [888, 220] width 699 height 1418
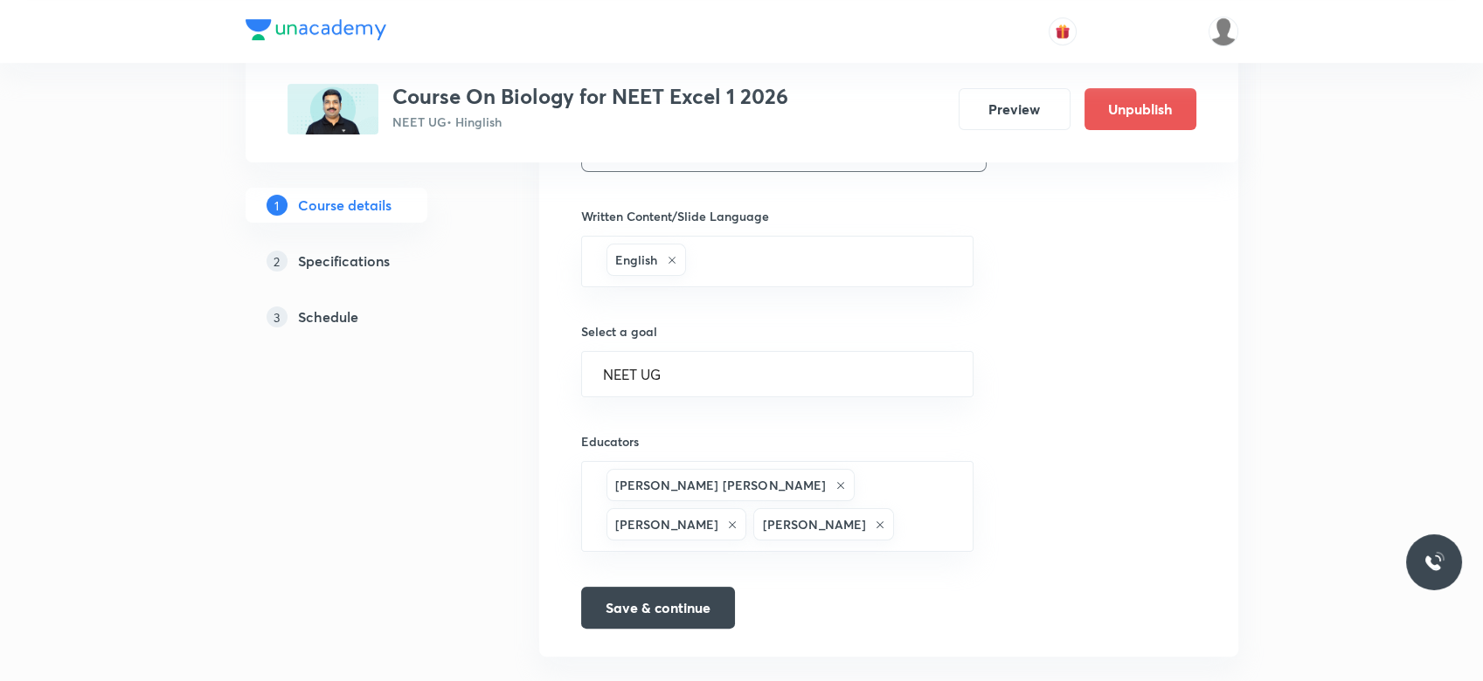
scroll to position [1117, 0]
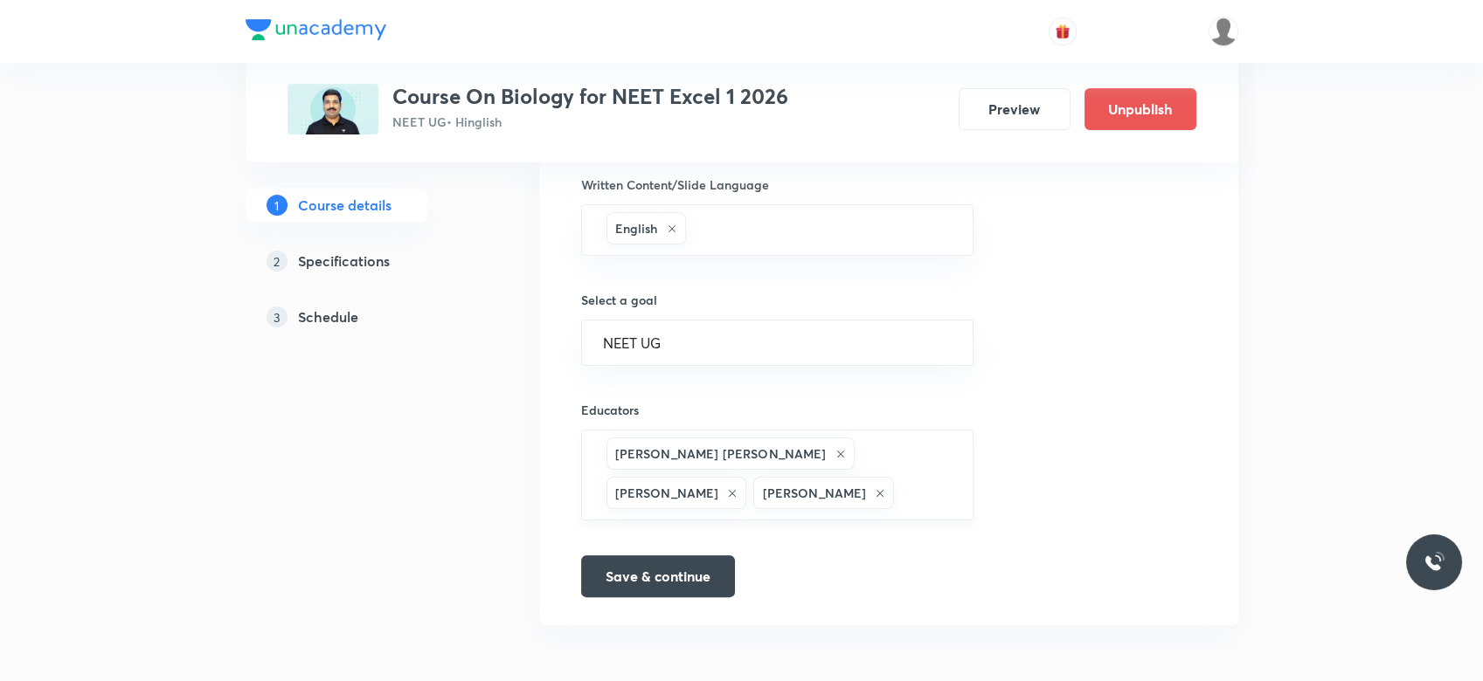
click at [944, 455] on div "Rakesh Kumar Chaurasia Pradeep Kumar Tripathi Ankit Kumar Malav ​" at bounding box center [777, 475] width 393 height 91
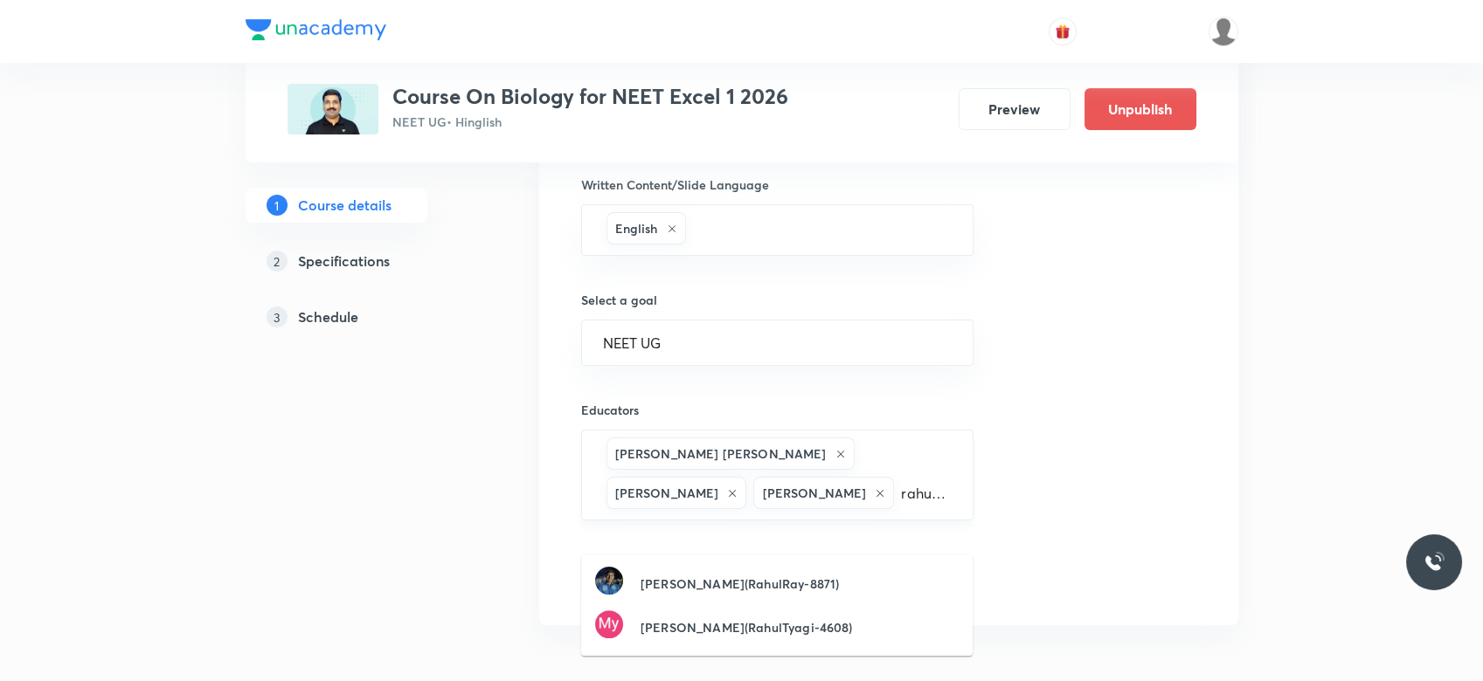
type input "rahultyagi1"
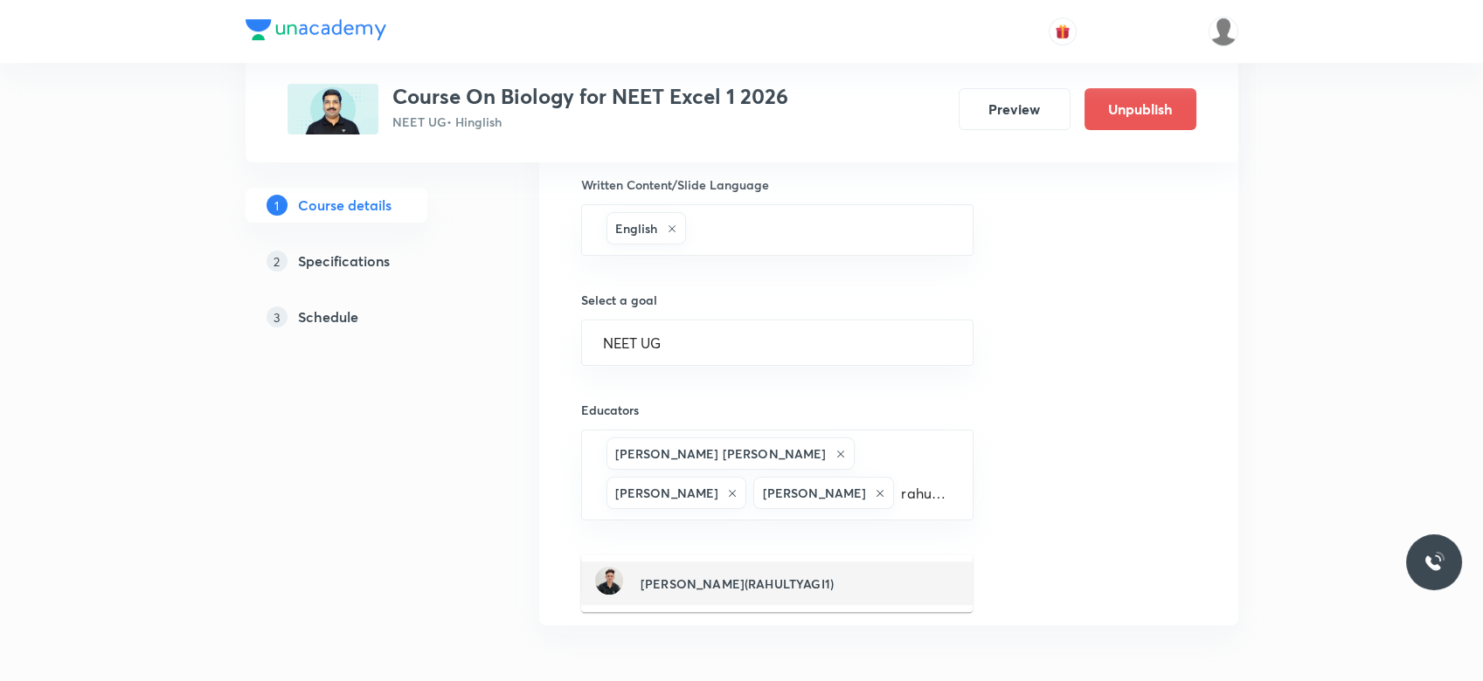
click at [783, 575] on h6 "Rahul Tyagi(RAHULTYAGI1)" at bounding box center [736, 584] width 193 height 18
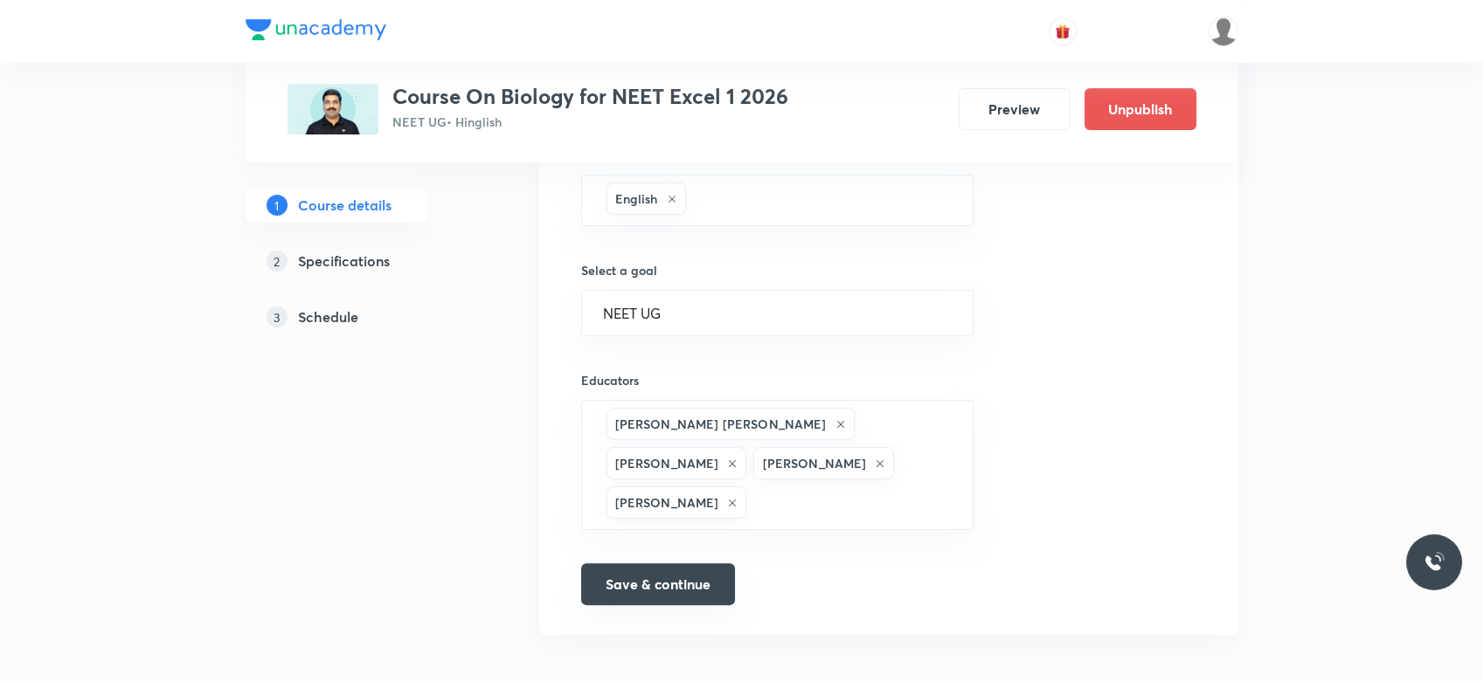
click at [664, 586] on button "Save & continue" at bounding box center [658, 585] width 154 height 42
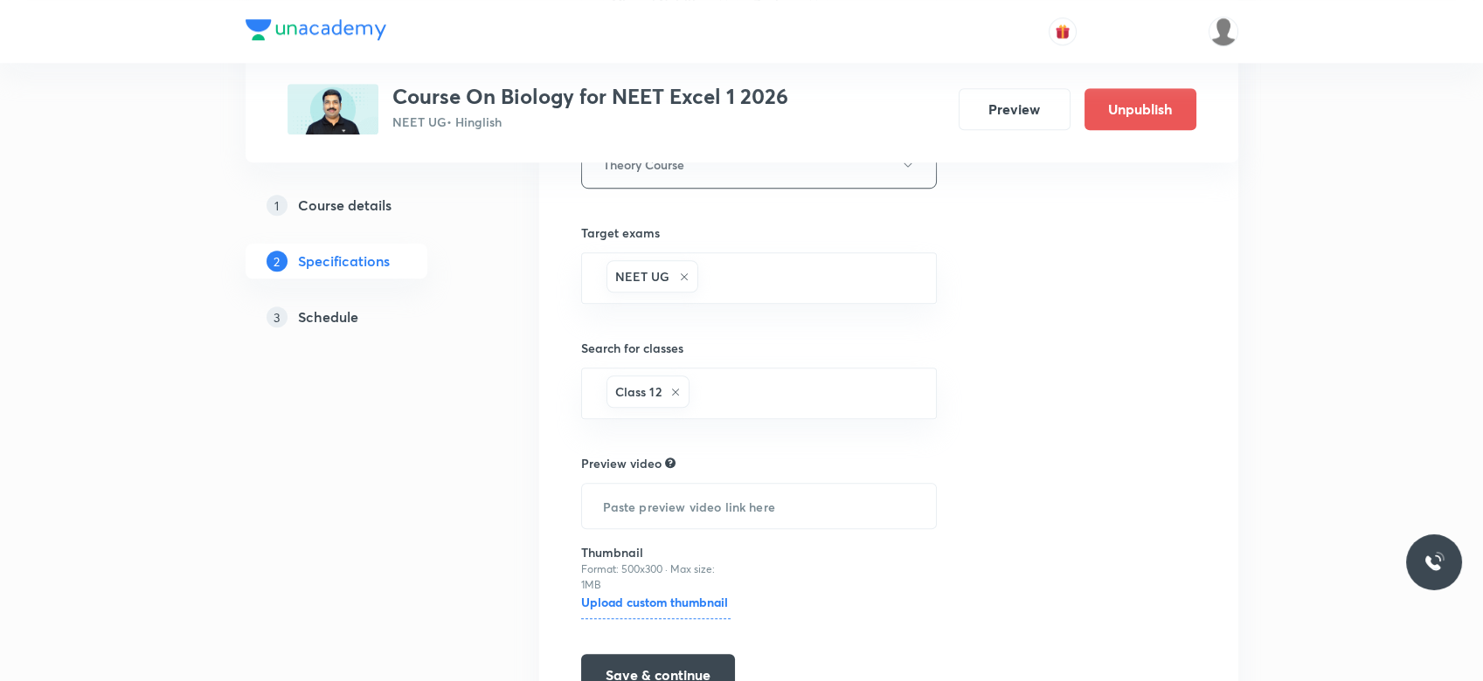
scroll to position [2591, 0]
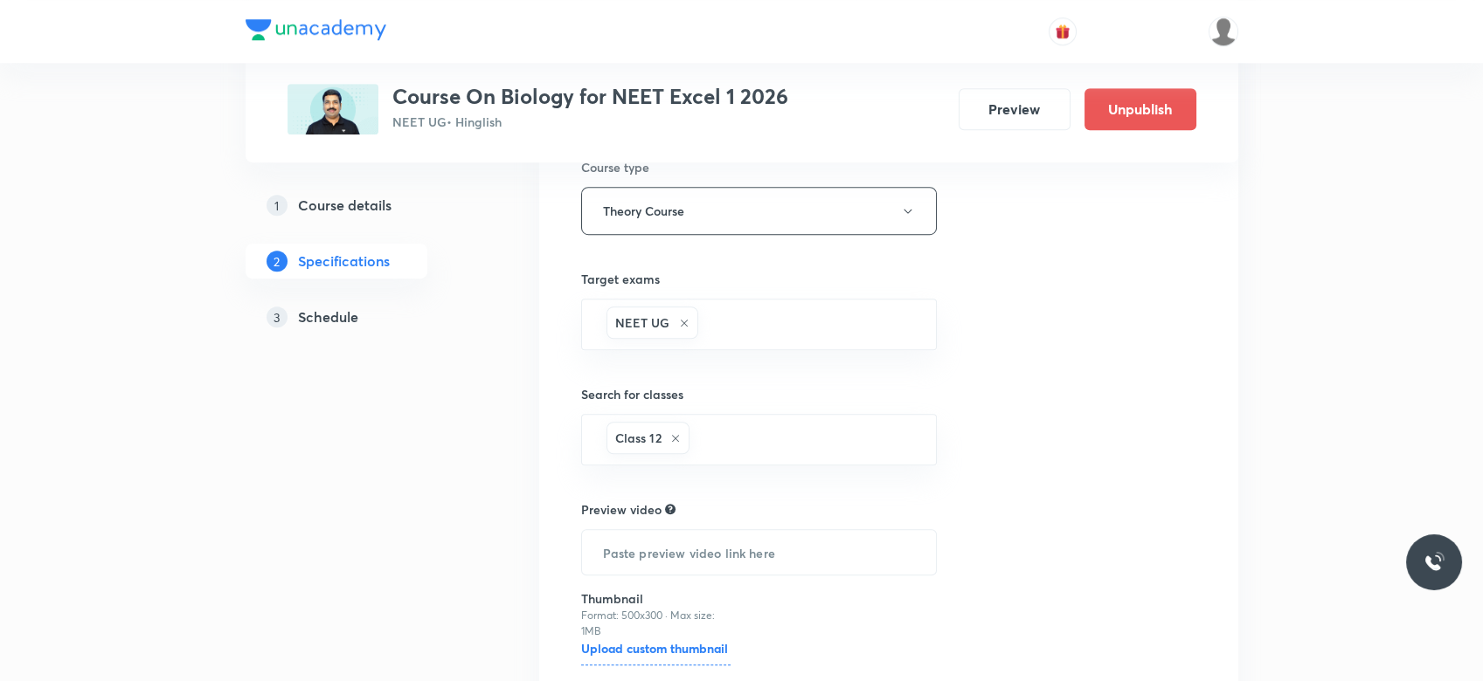
click at [336, 320] on h5 "Schedule" at bounding box center [328, 317] width 60 height 21
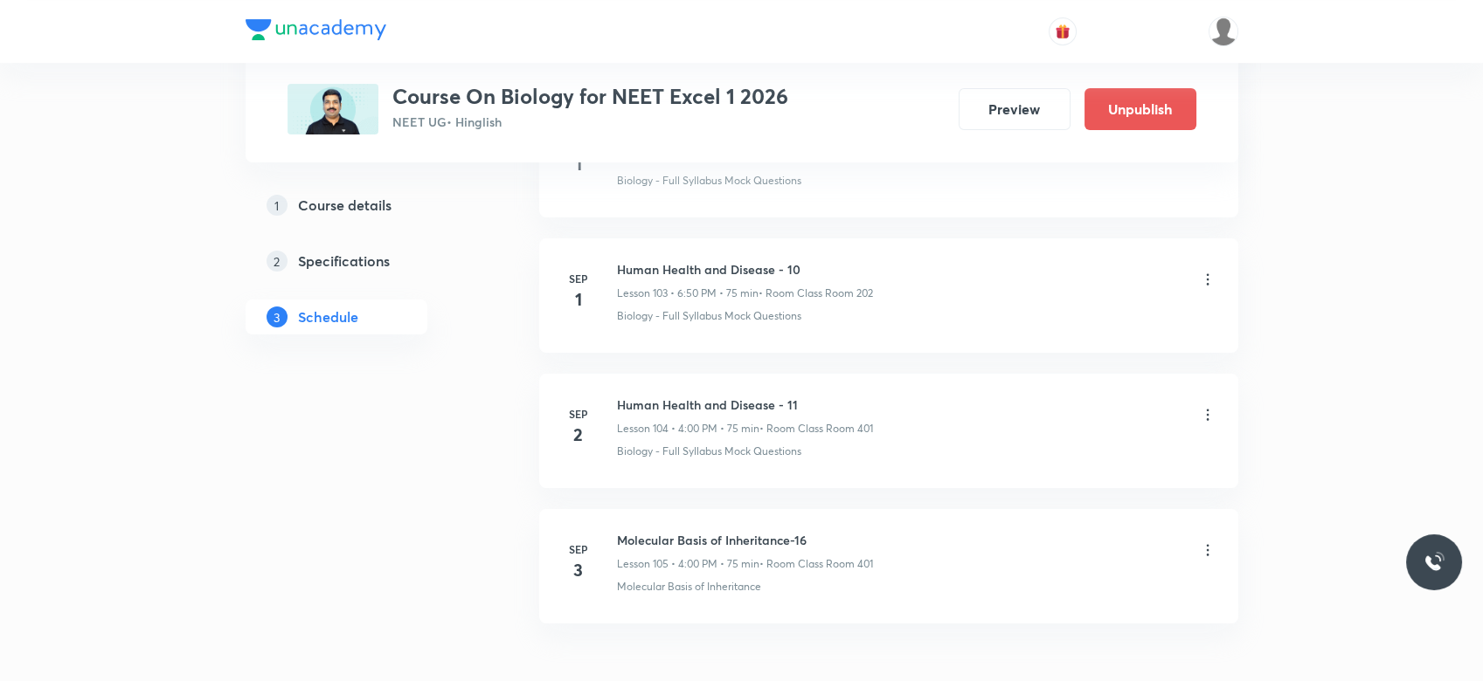
scroll to position [14017, 0]
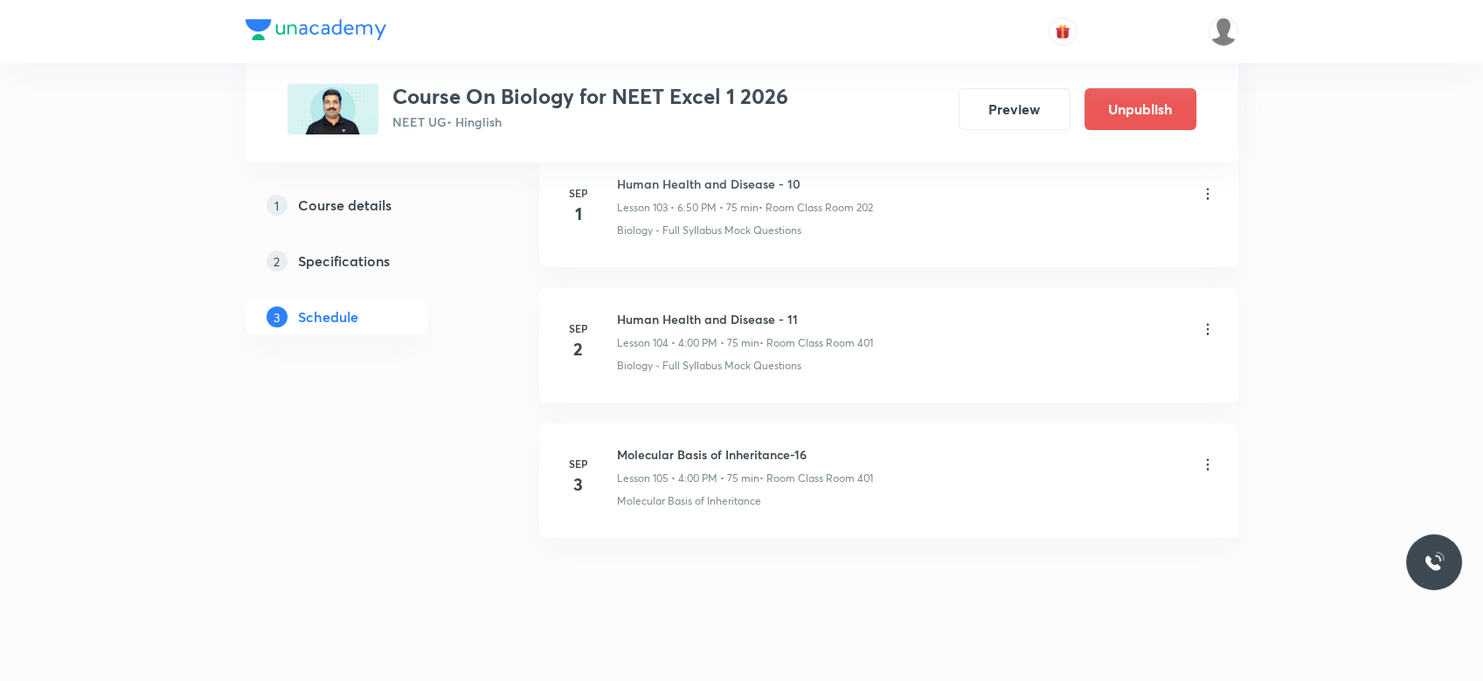
click at [1208, 456] on icon at bounding box center [1207, 464] width 17 height 17
click at [1206, 456] on icon at bounding box center [1207, 464] width 17 height 17
click at [1209, 456] on icon at bounding box center [1207, 464] width 17 height 17
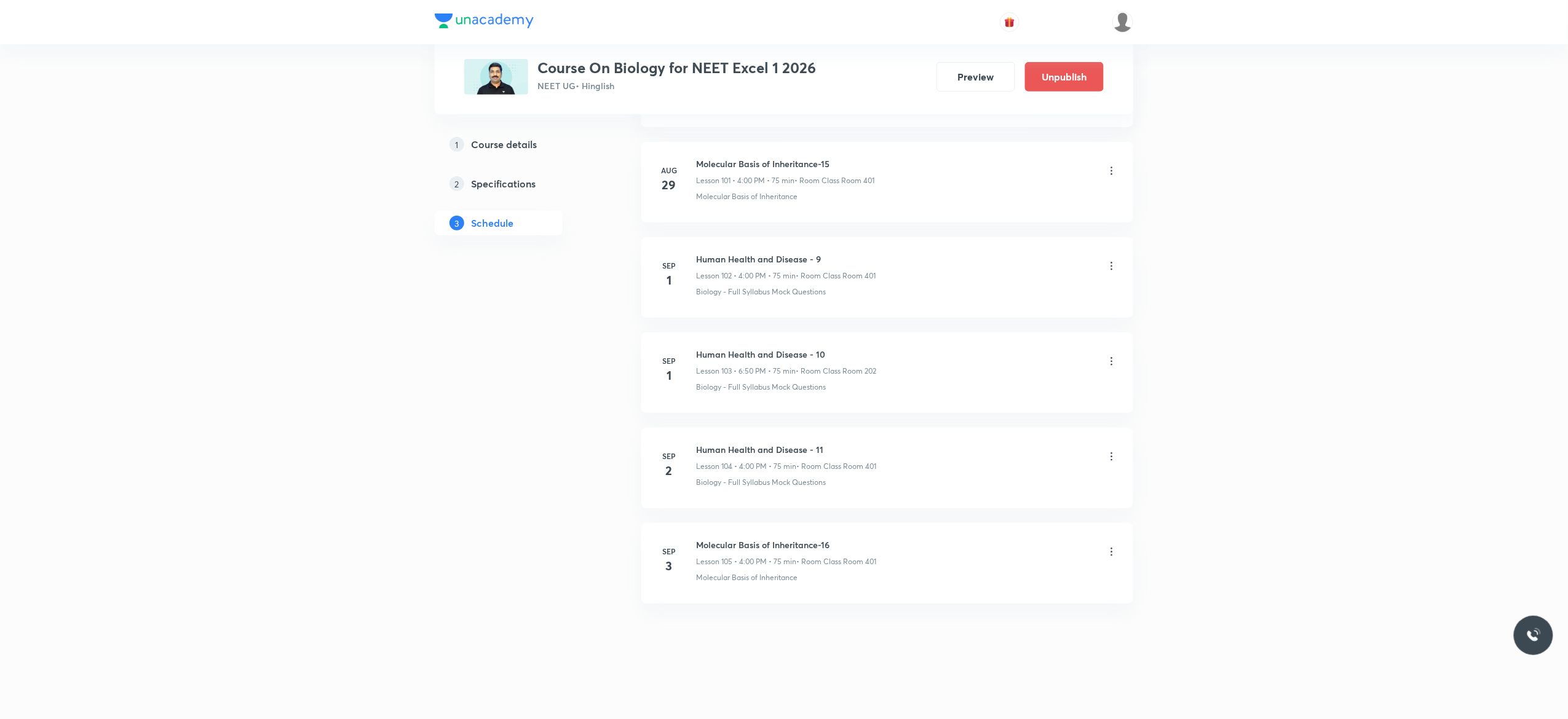
drag, startPoint x: 954, startPoint y: 185, endPoint x: 1431, endPoint y: 278, distance: 486.0
click at [1112, 553] on icon at bounding box center [1111, 552] width 12 height 12
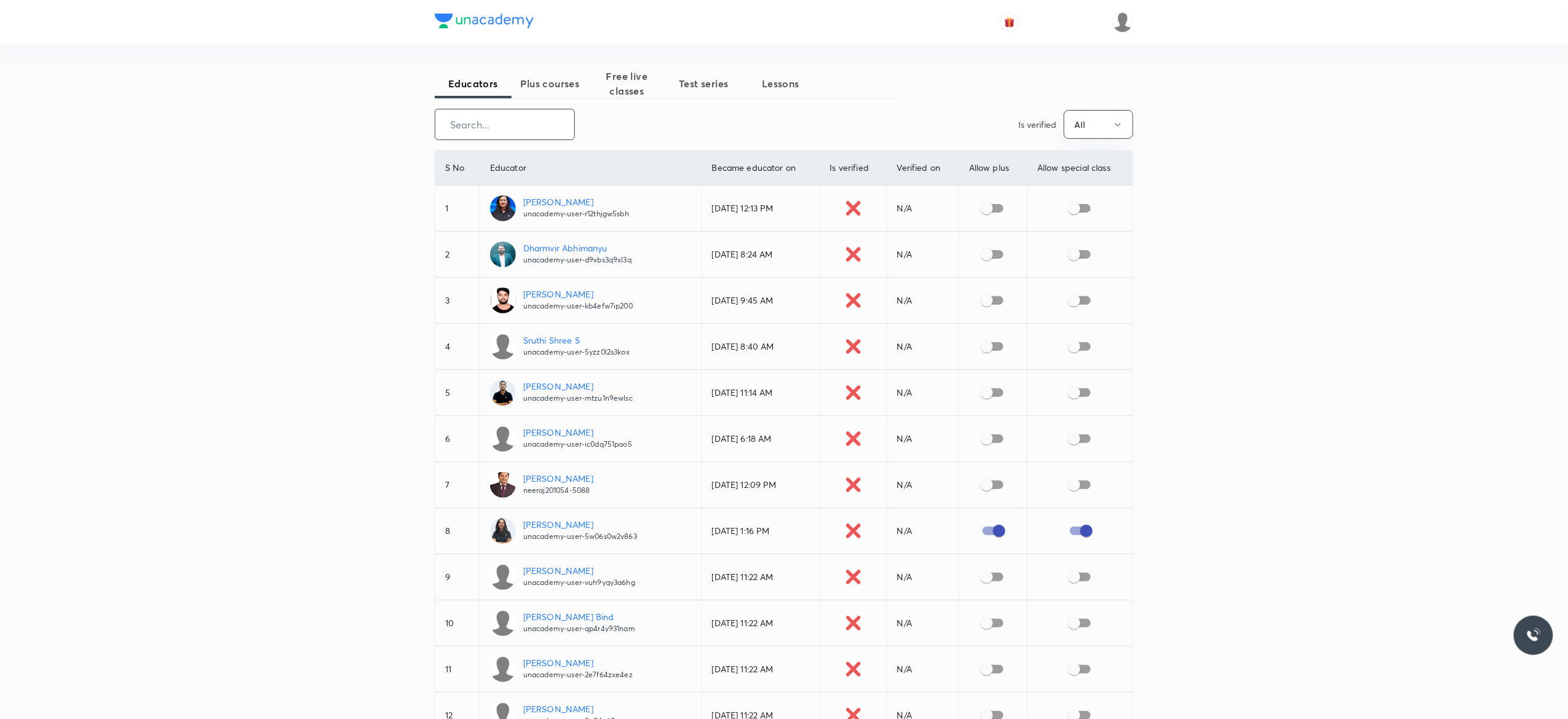
click at [518, 127] on input "text" at bounding box center [505, 125] width 139 height 32
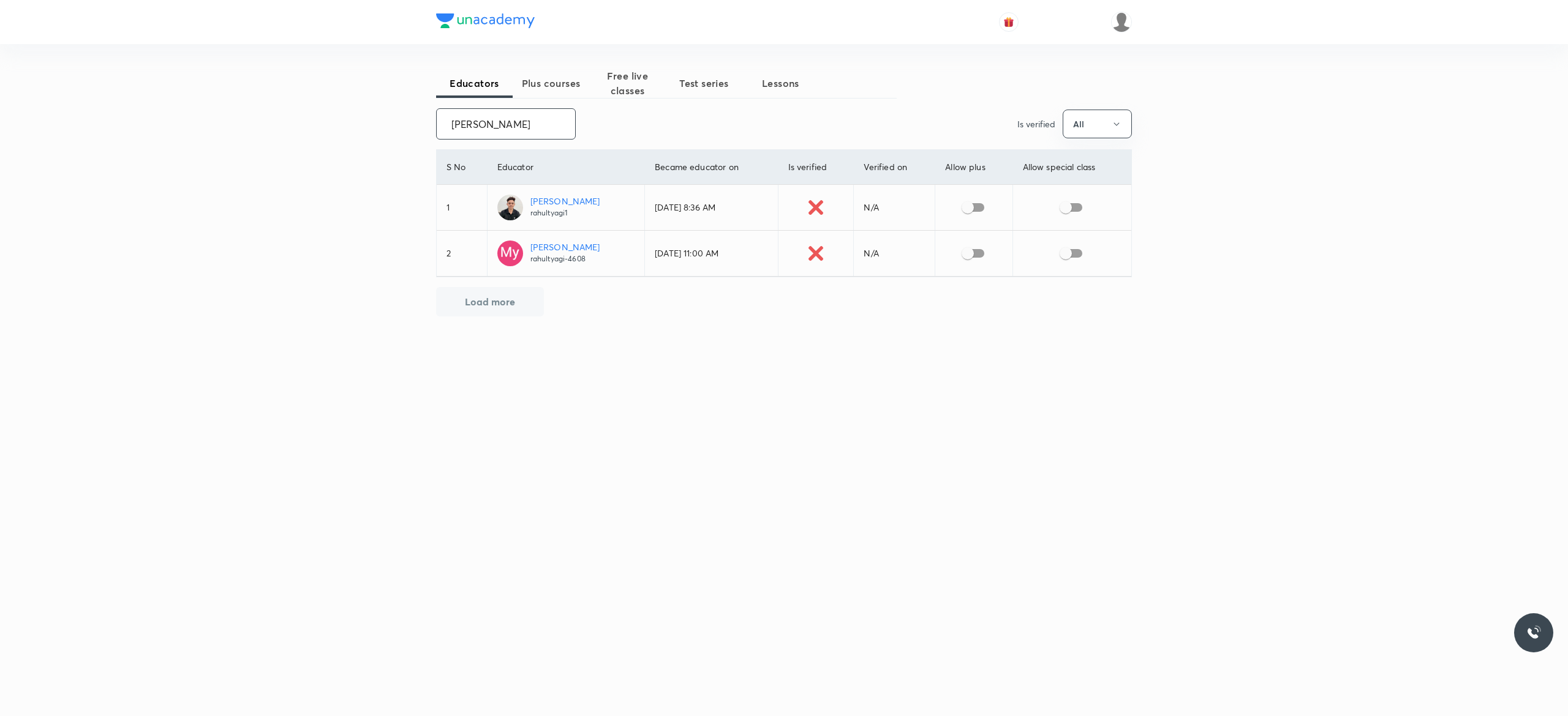
type input "[PERSON_NAME]"
click at [179, 249] on div "Educators Plus courses Free live classes Test series Lessons [PERSON_NAME] ​ Is…" at bounding box center [784, 358] width 1568 height 716
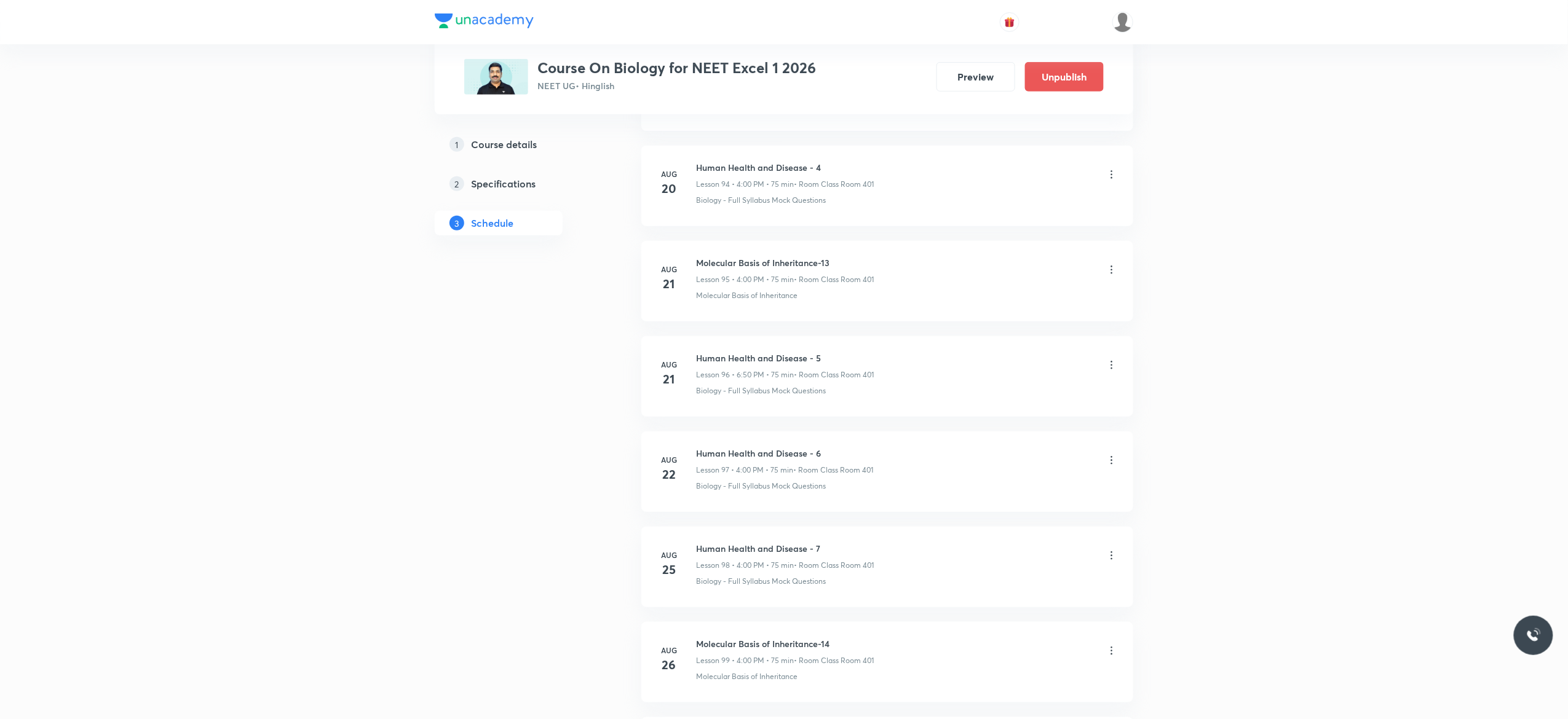
click at [1112, 552] on icon at bounding box center [1111, 552] width 12 height 12
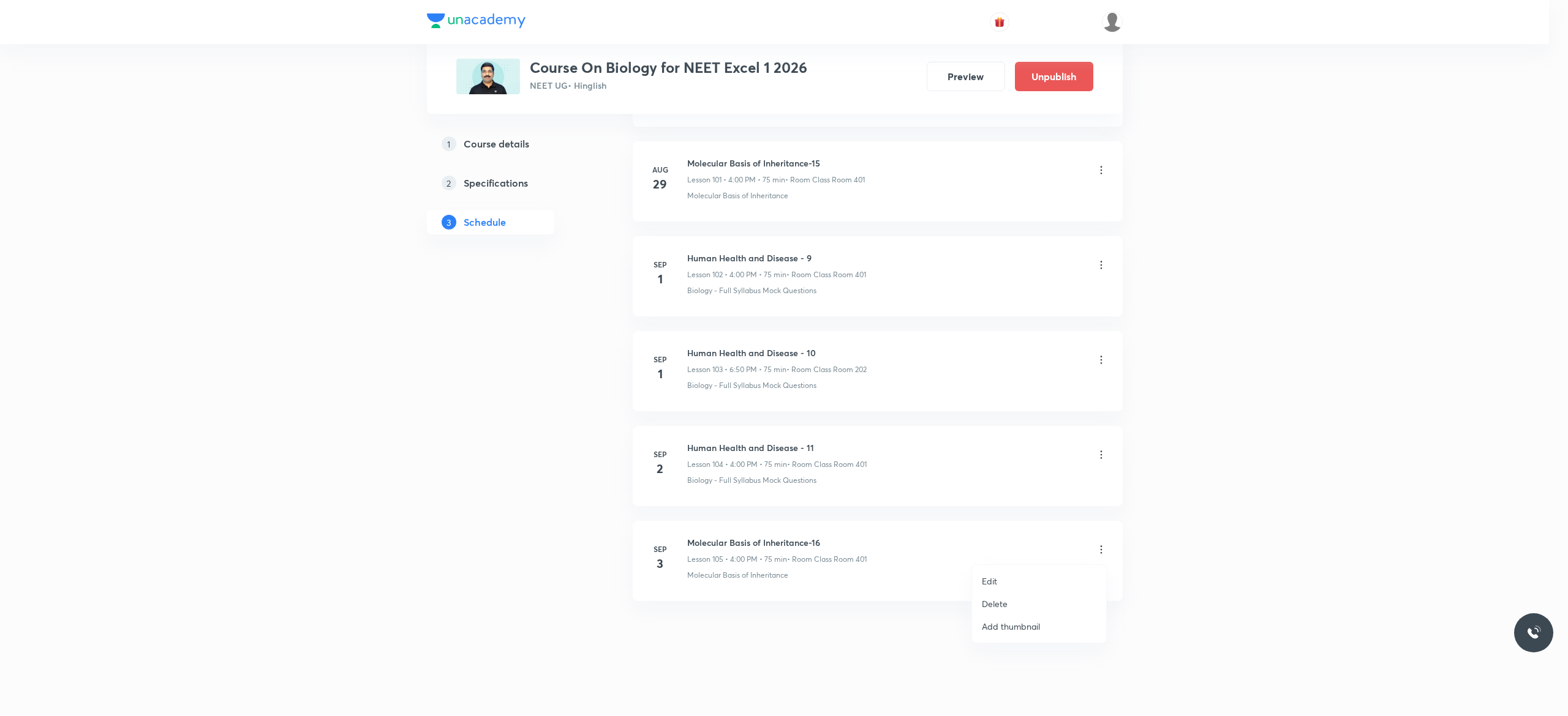
click at [997, 583] on li "Edit" at bounding box center [1038, 581] width 134 height 22
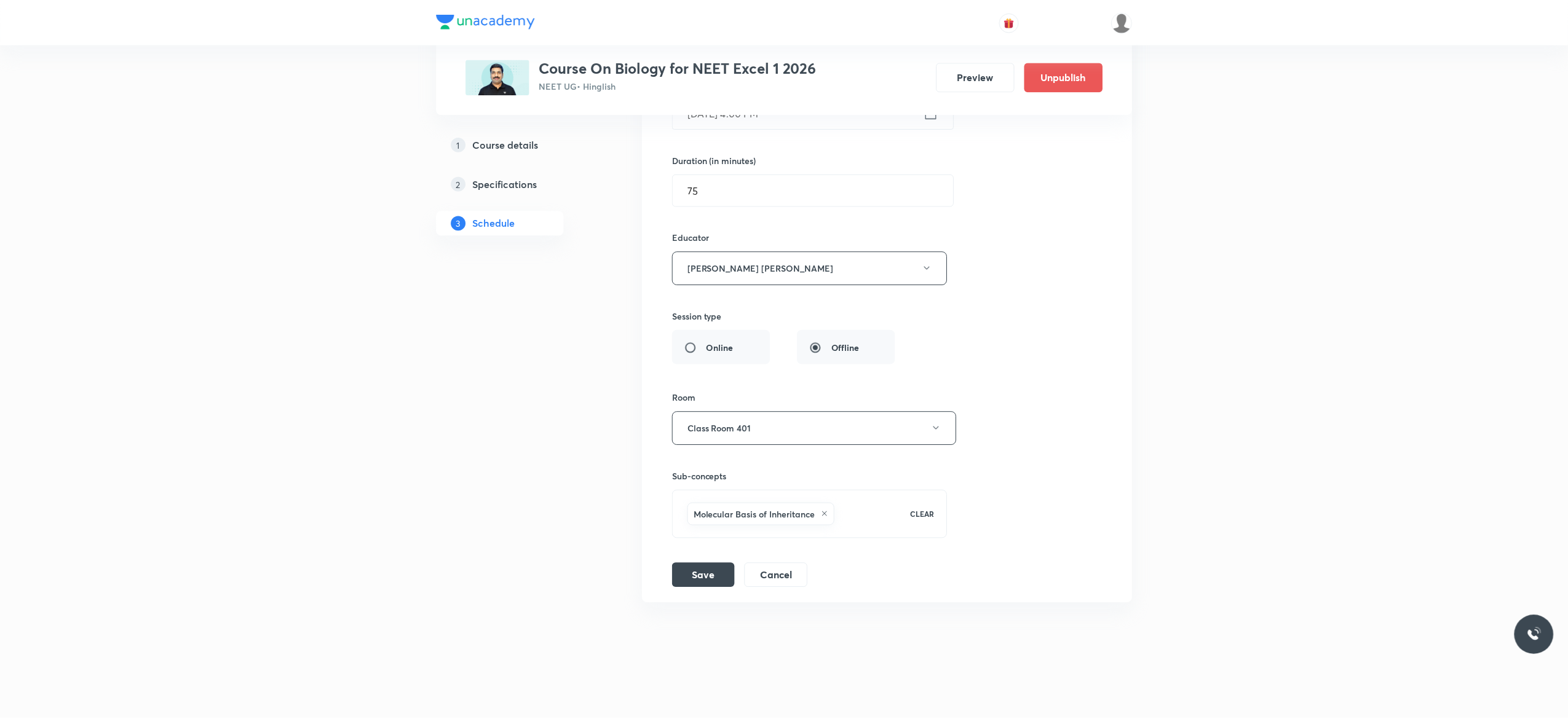
scroll to position [10302, 0]
click at [1007, 324] on div "Session title 33/99 Molecular Basis of Inheritance-16 ​ Schedule for Sep 3, 202…" at bounding box center [887, 281] width 431 height 614
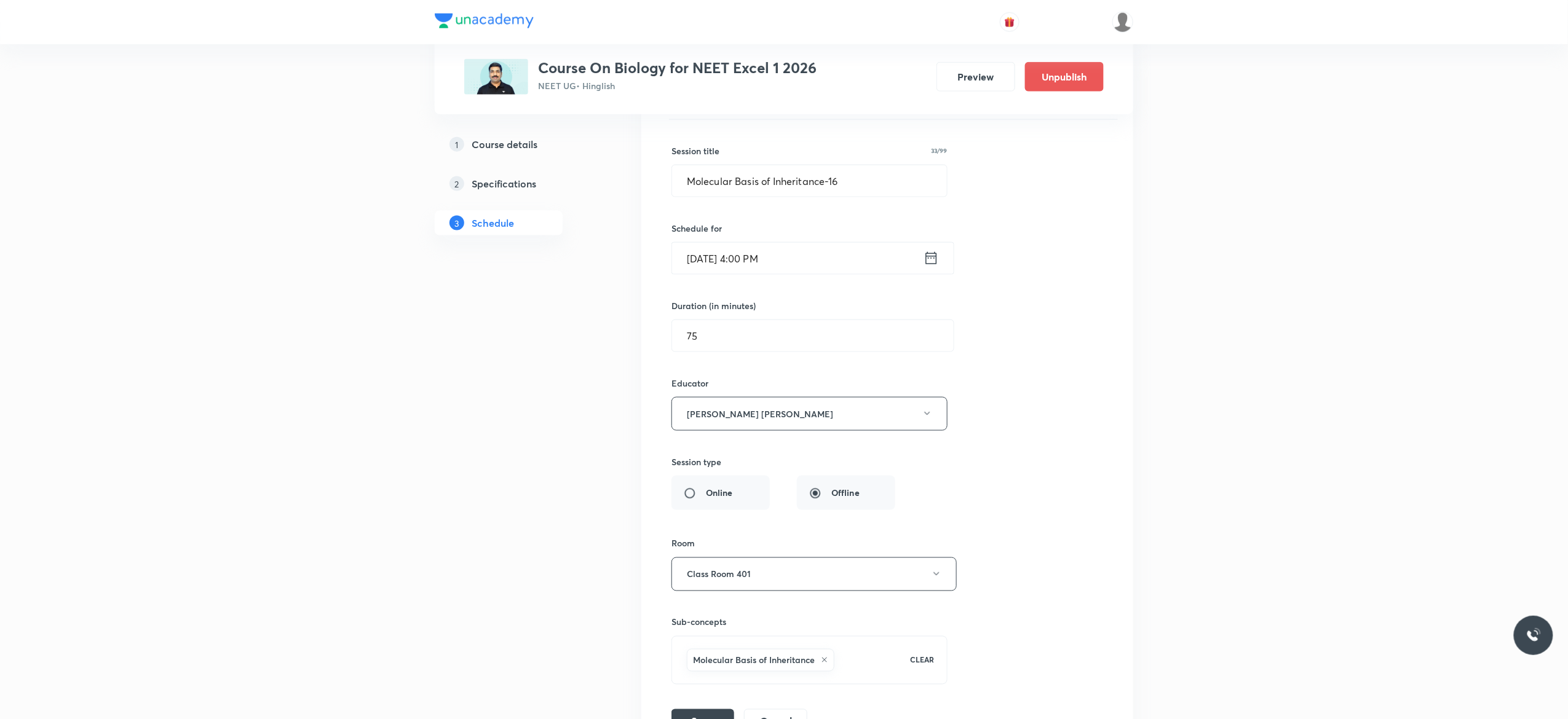
scroll to position [10105, 0]
click at [681, 202] on input "Molecular Basis of Inheritance-16" at bounding box center [809, 186] width 275 height 32
type input "Revision of Molecular Basis of Inheritance-1"
click at [930, 424] on icon "button" at bounding box center [927, 419] width 10 height 10
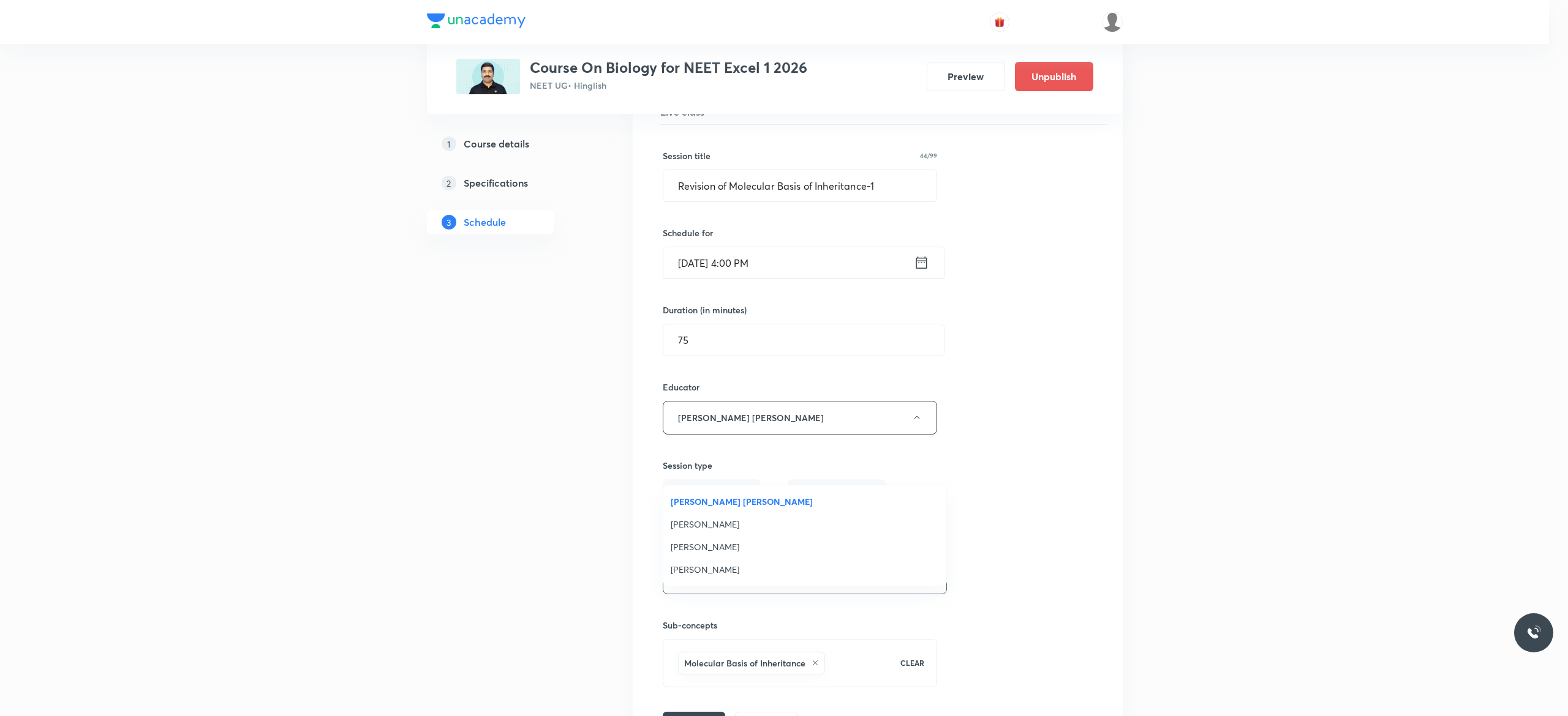
click at [716, 523] on span "Rahul Tyagi" at bounding box center [805, 524] width 268 height 13
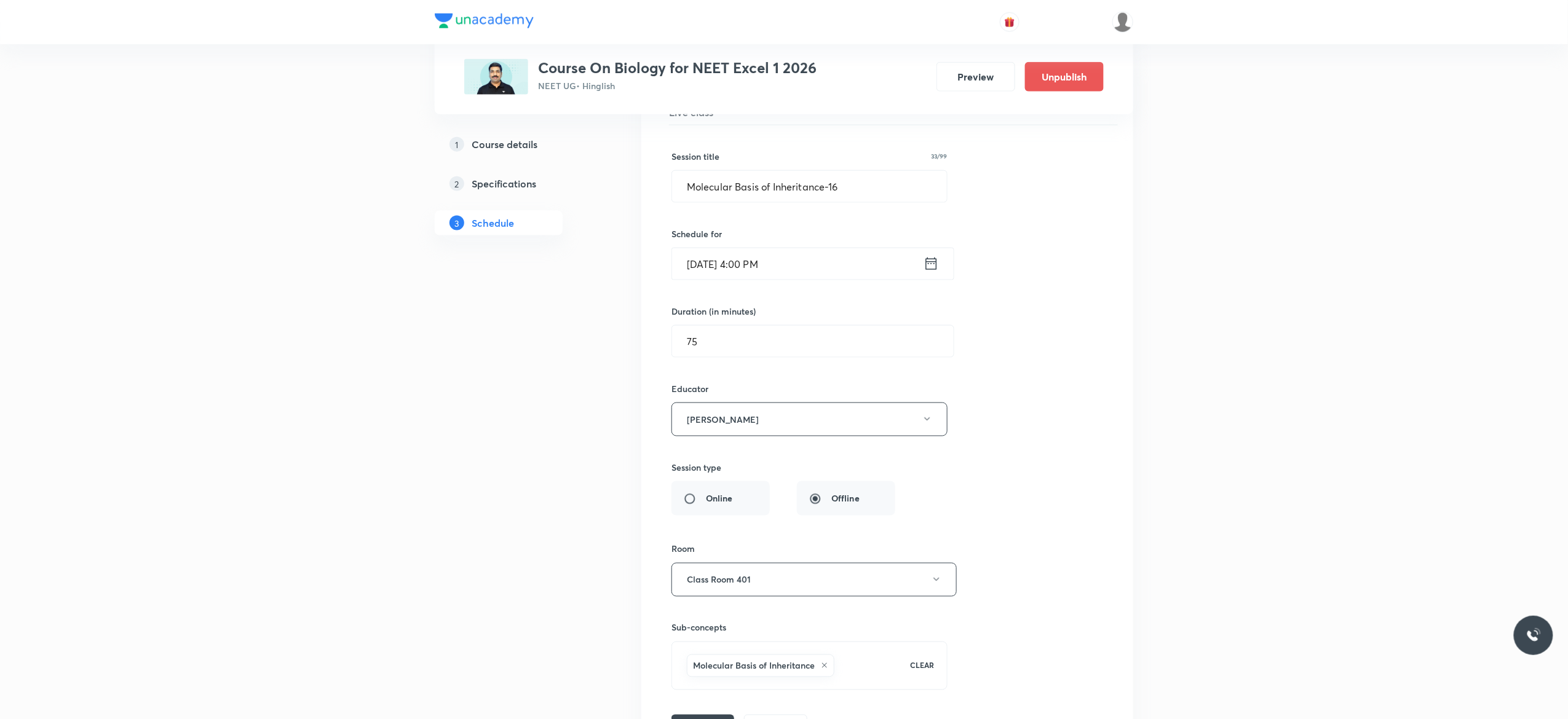
click at [1029, 471] on div "Session title 33/99 Molecular Basis of Inheritance-16 ​ Schedule for Sep 3, 202…" at bounding box center [887, 432] width 431 height 614
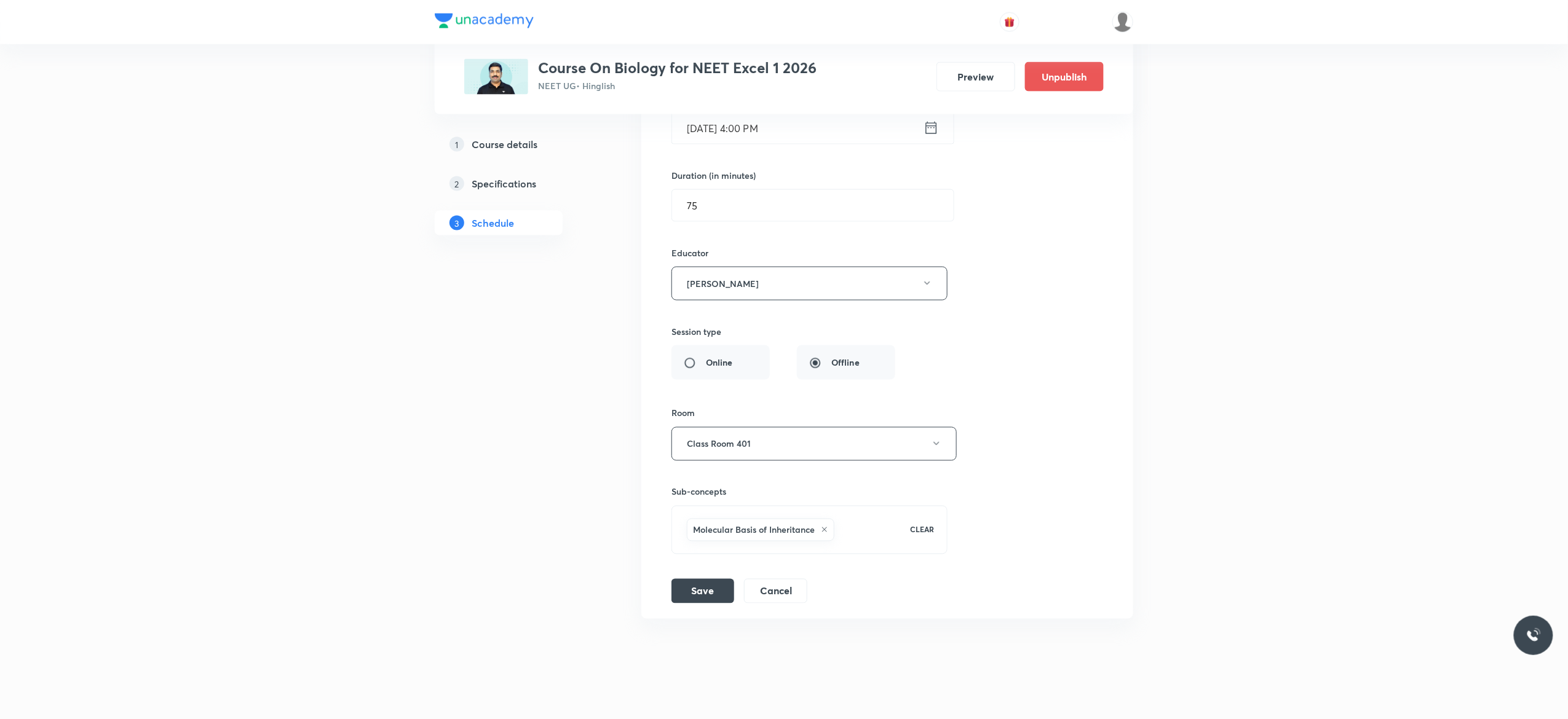
scroll to position [10302, 0]
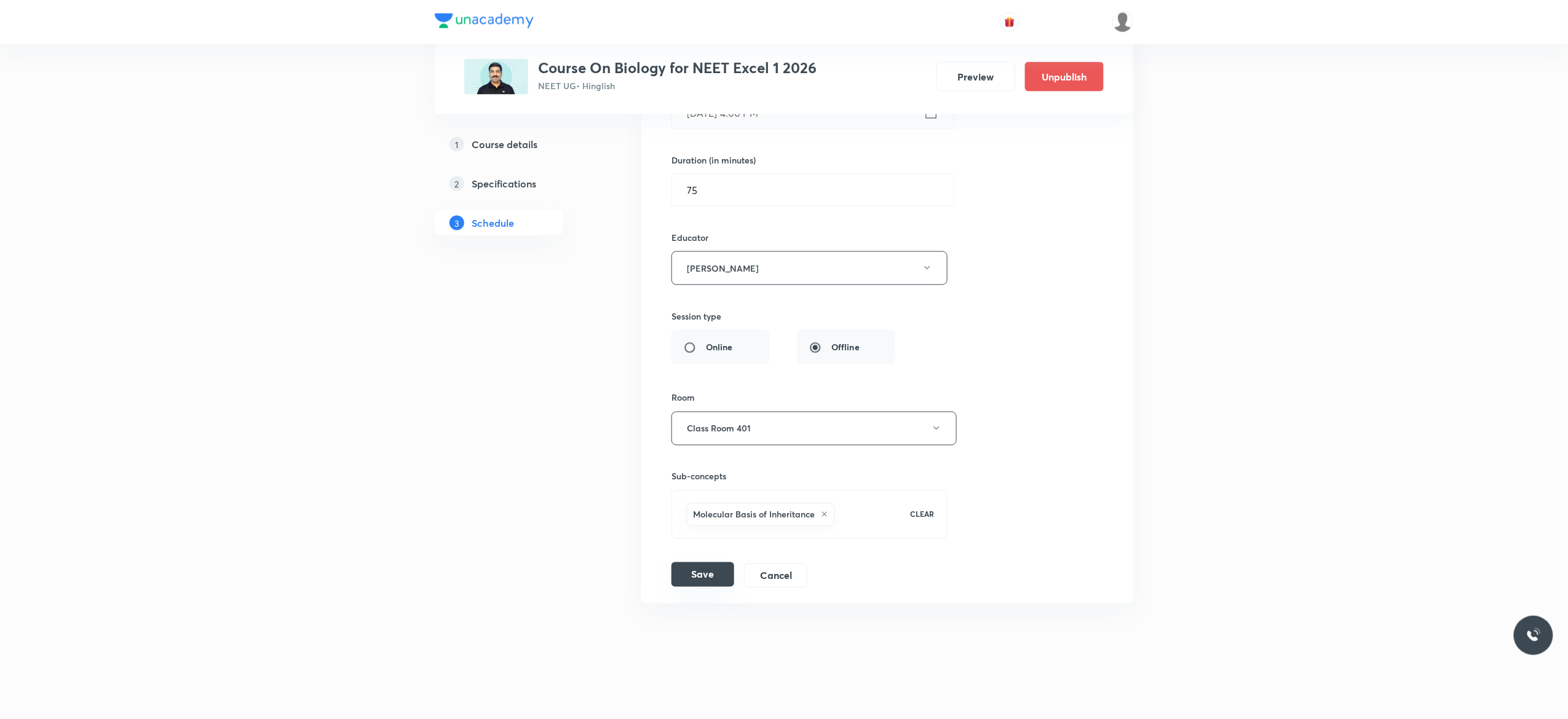
click at [699, 573] on button "Save" at bounding box center [702, 574] width 63 height 25
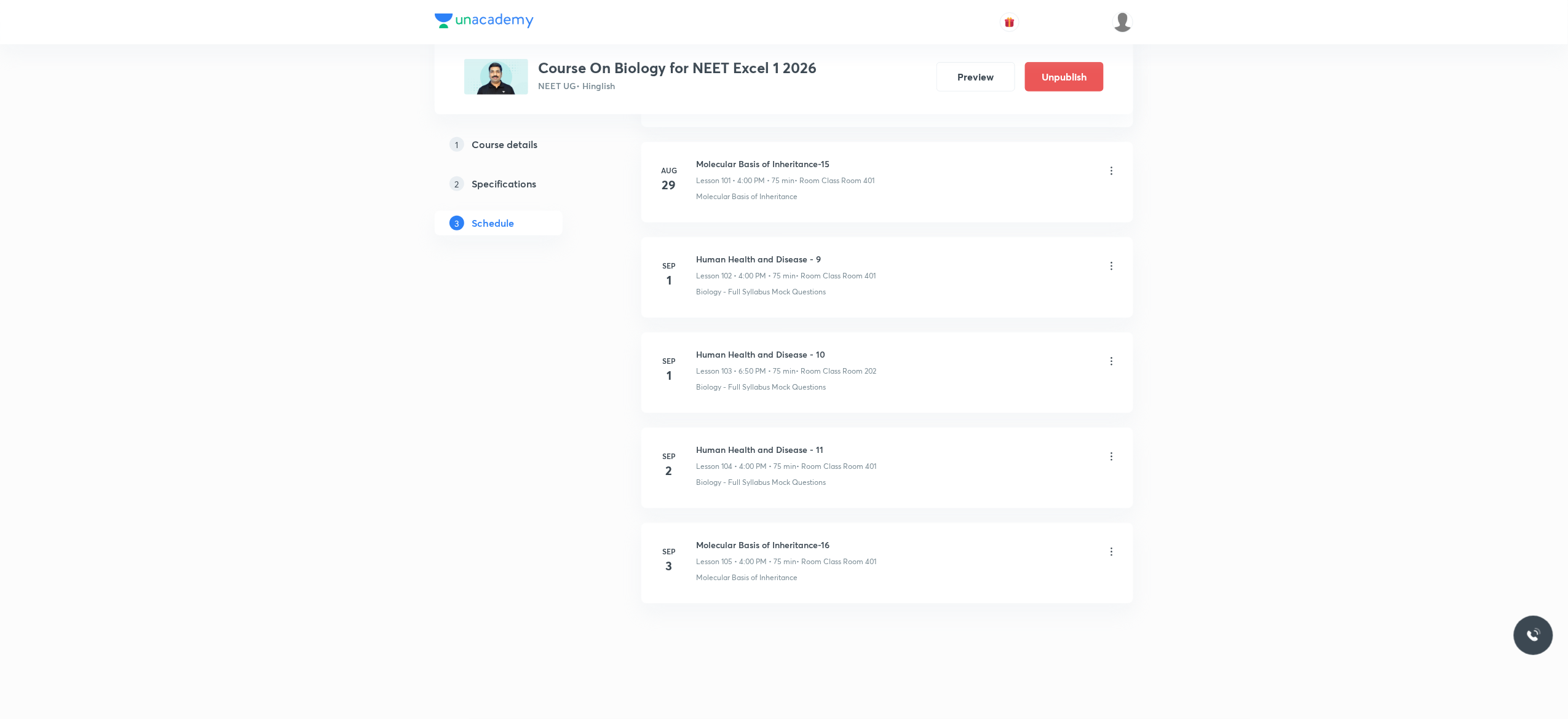
scroll to position [9747, 0]
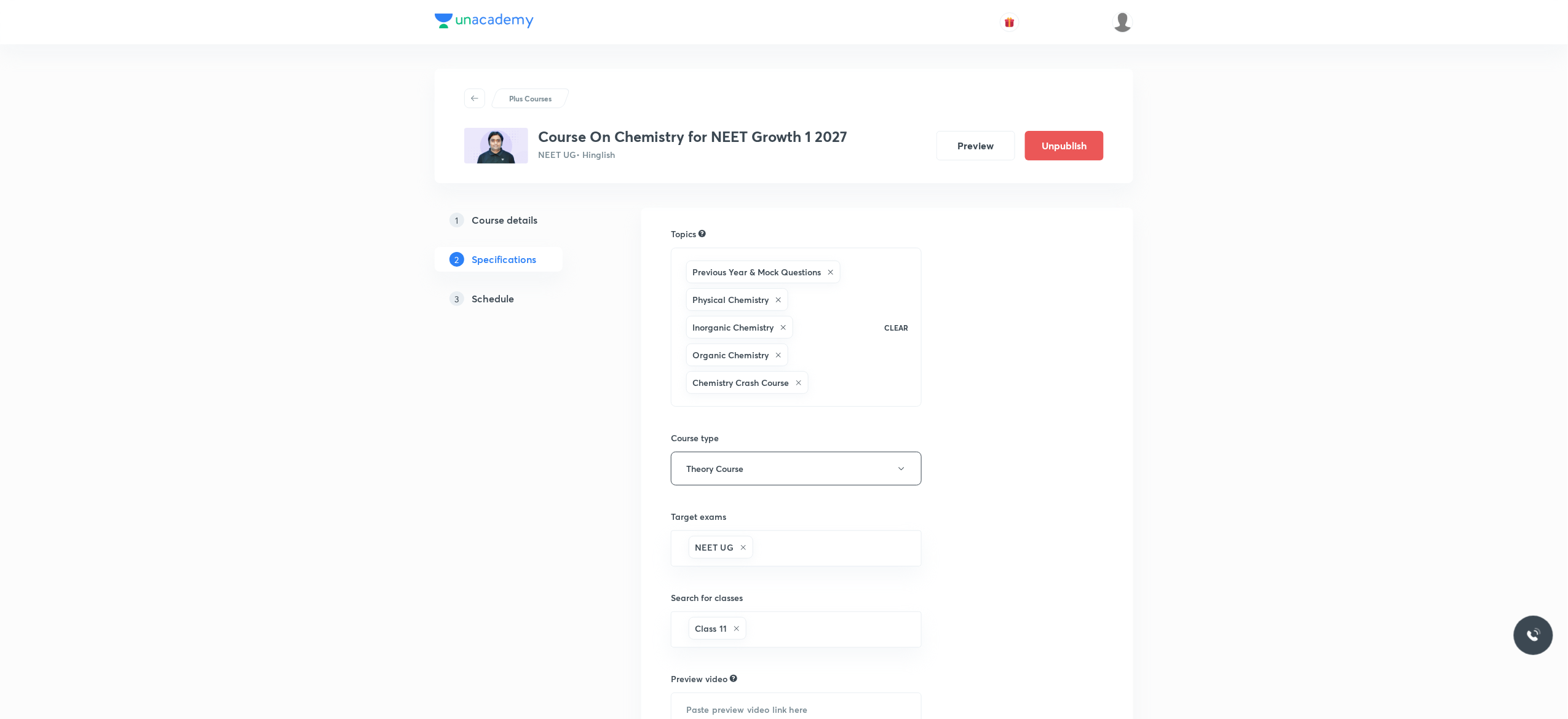
click at [500, 304] on h5 "Schedule" at bounding box center [493, 298] width 42 height 15
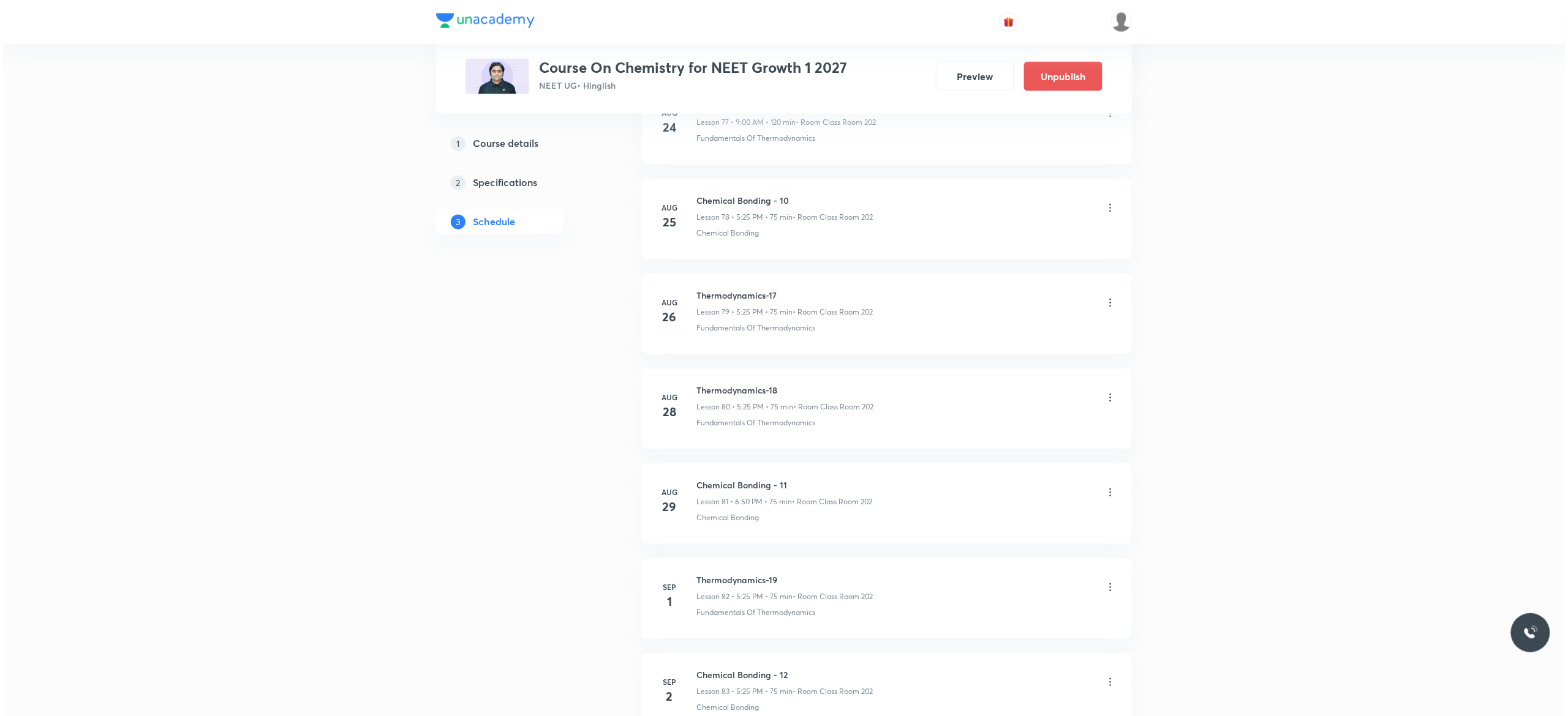
scroll to position [8349, 0]
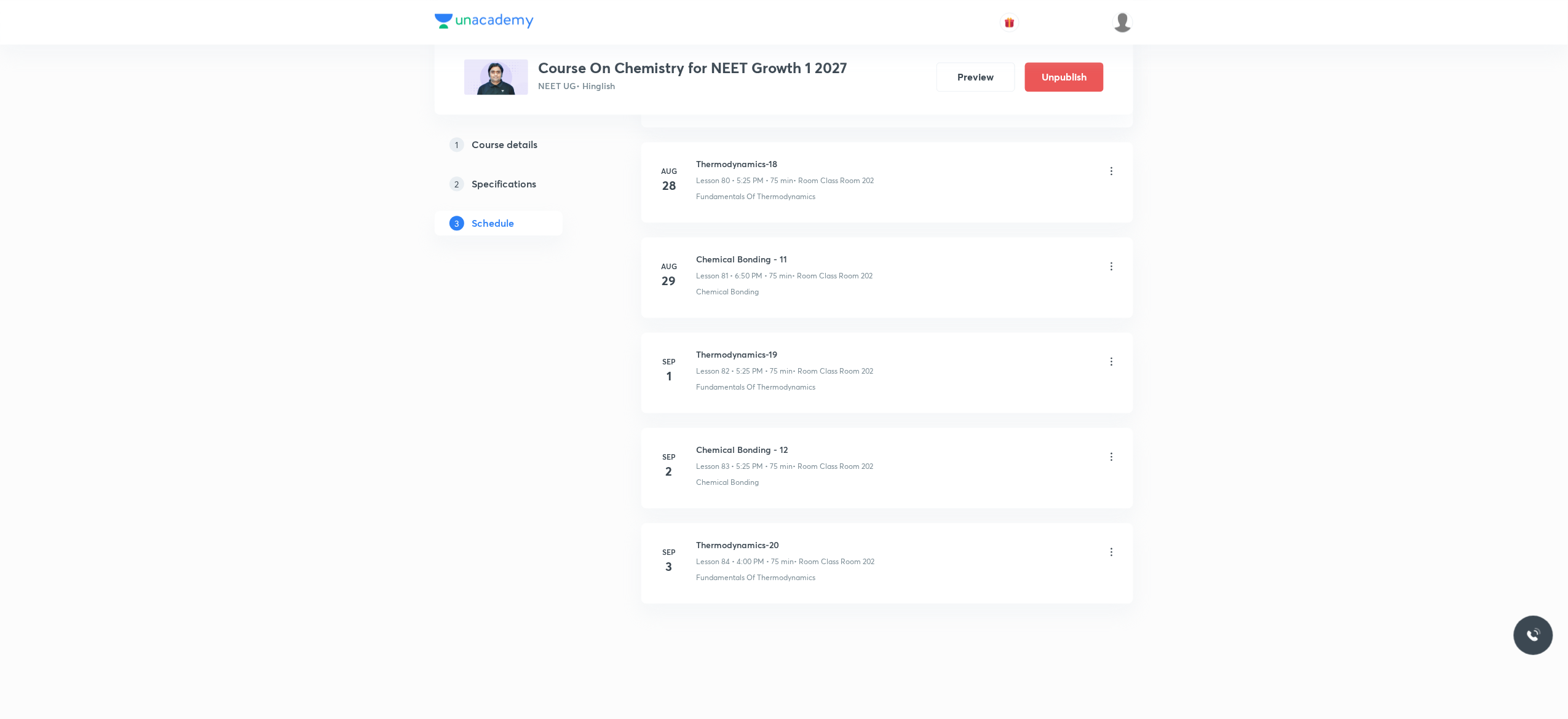
click at [1110, 552] on icon at bounding box center [1111, 552] width 12 height 12
click at [1007, 584] on li "Edit" at bounding box center [1042, 583] width 134 height 23
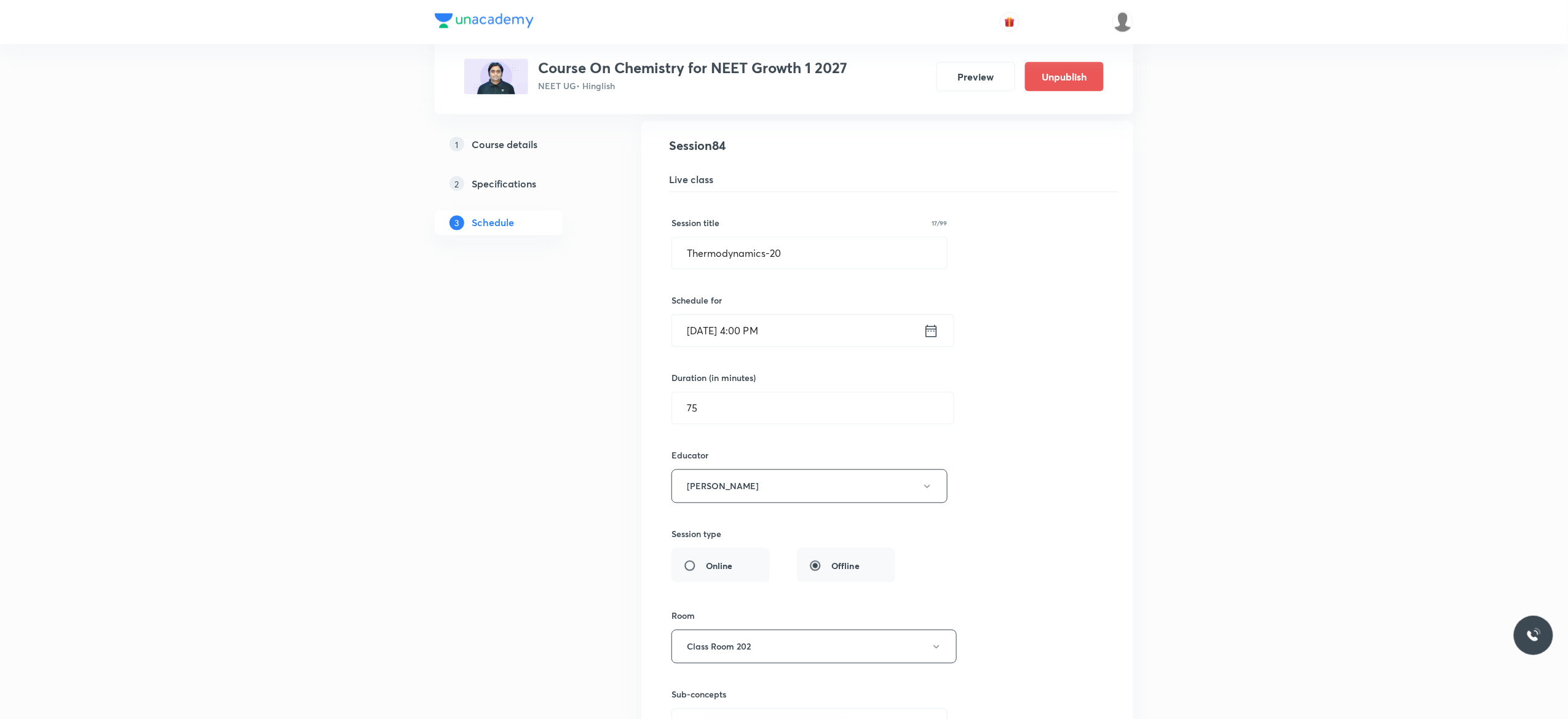
scroll to position [7998, 0]
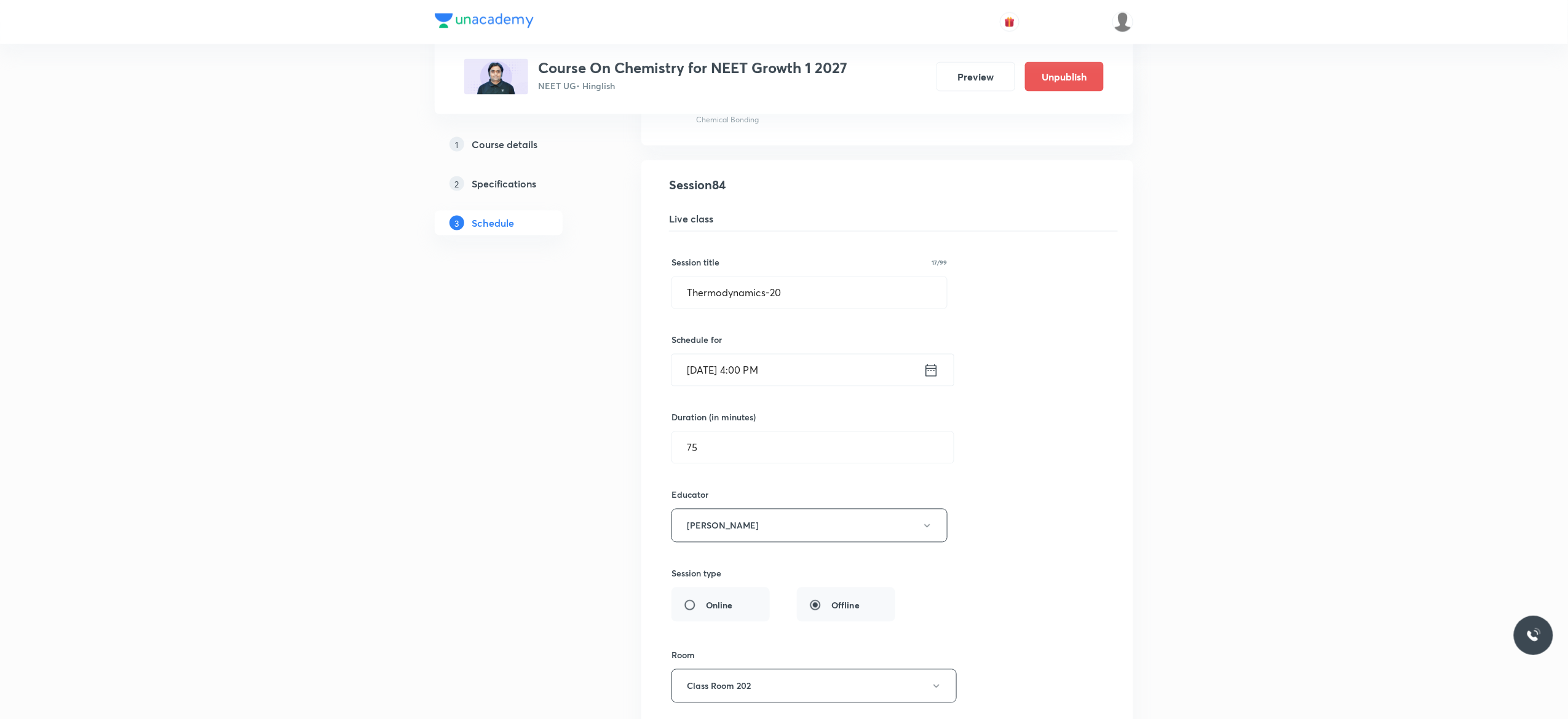
click at [932, 376] on icon at bounding box center [932, 369] width 11 height 12
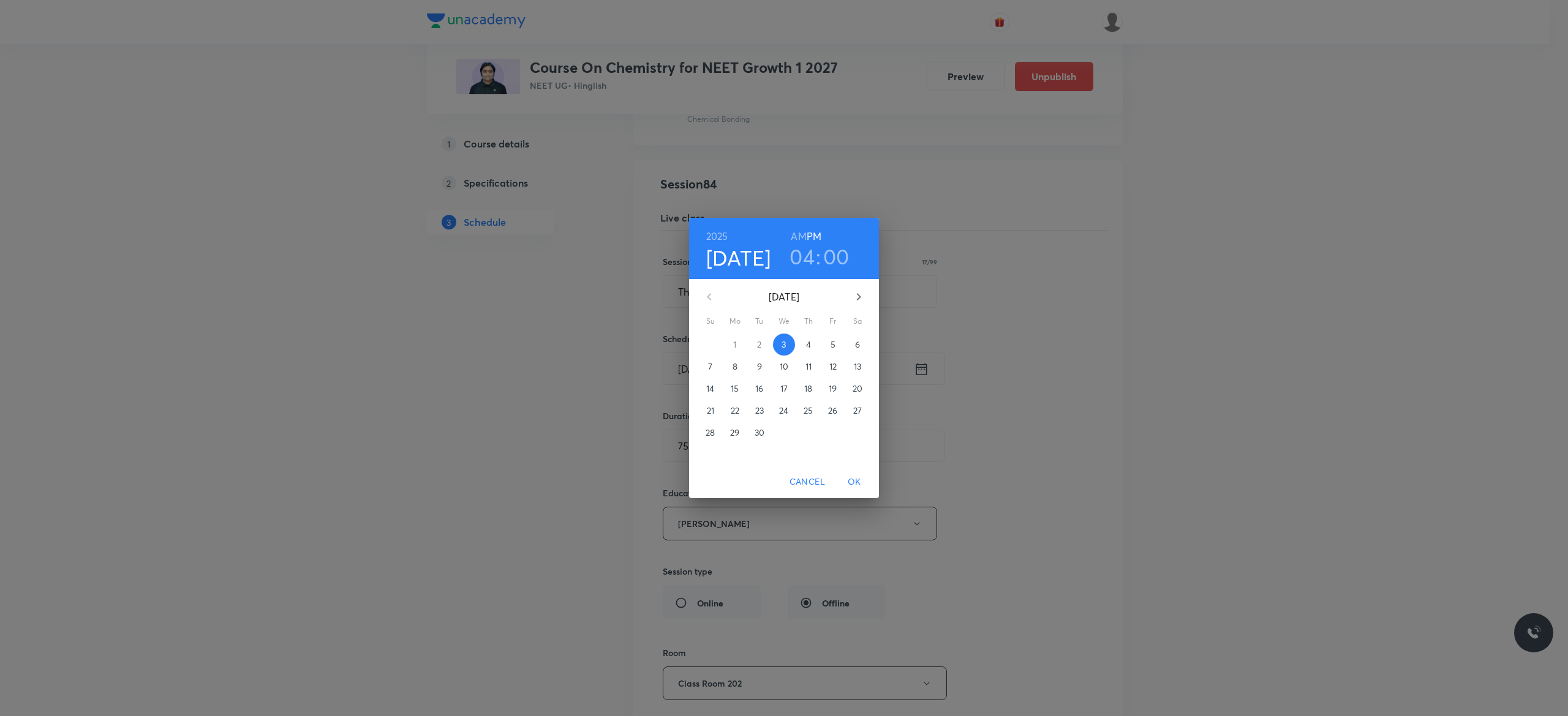
click at [807, 344] on p "4" at bounding box center [808, 344] width 5 height 12
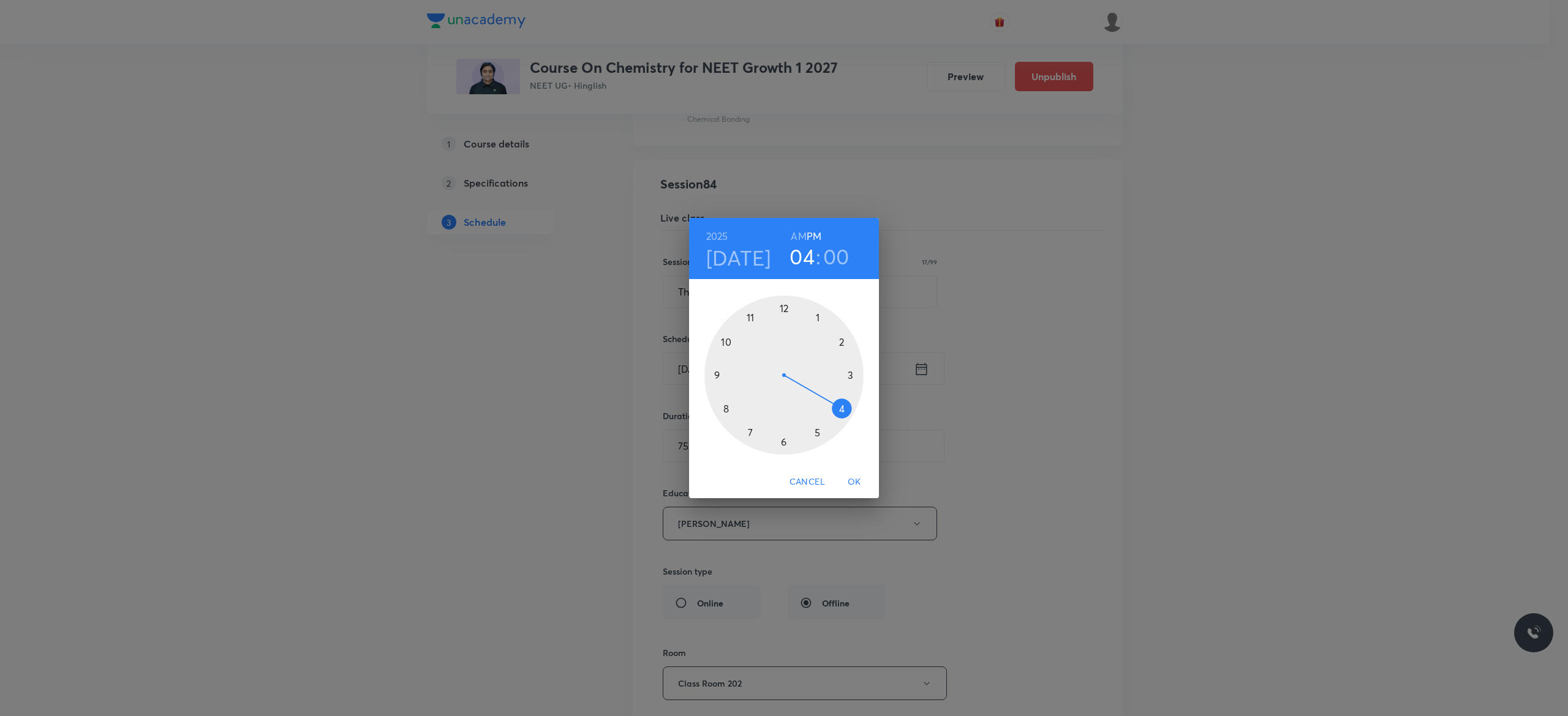
click at [841, 409] on div at bounding box center [784, 375] width 159 height 159
click at [782, 306] on div at bounding box center [784, 375] width 159 height 159
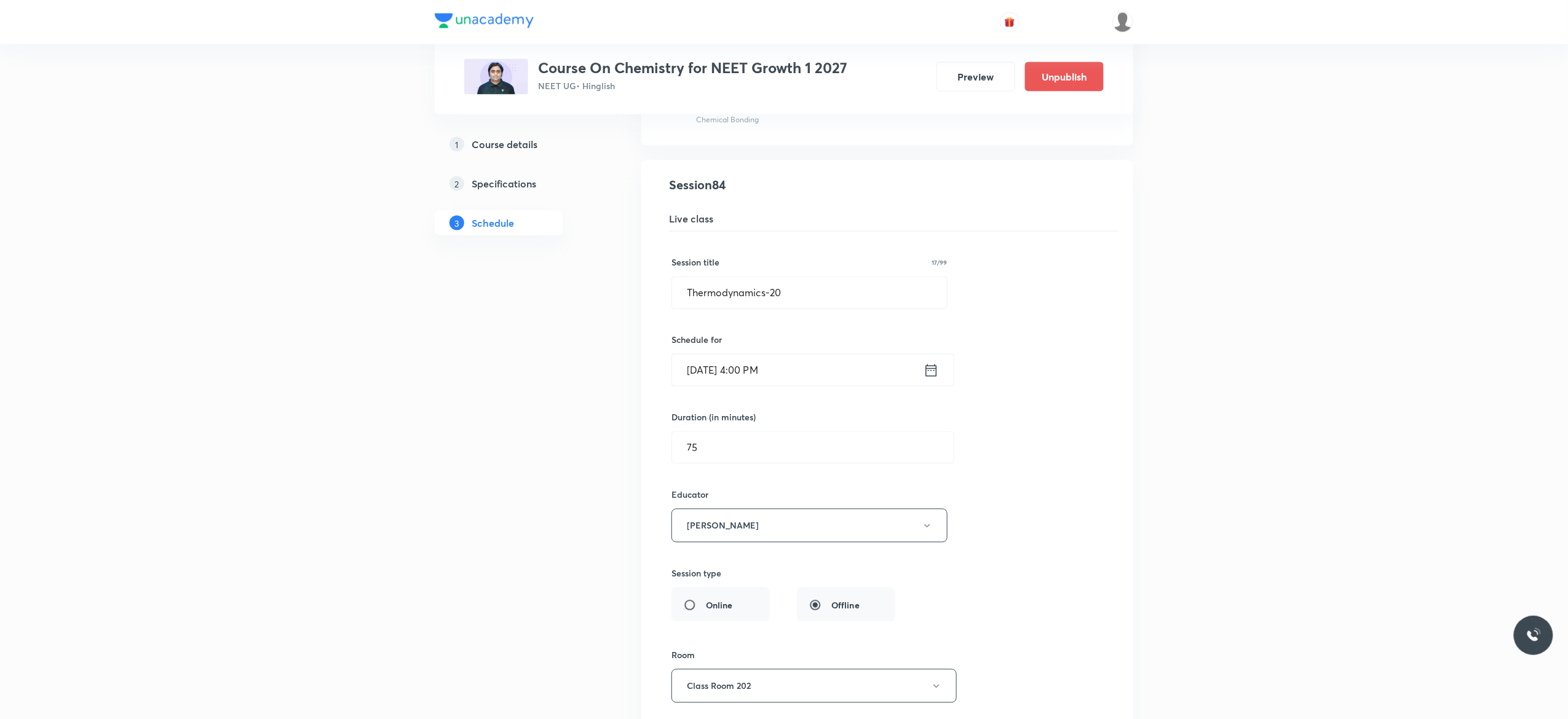
click at [997, 526] on div "Session title 17/99 Thermodynamics-20 ​ Schedule for [DATE] 4:00 PM ​ Duration …" at bounding box center [887, 538] width 431 height 614
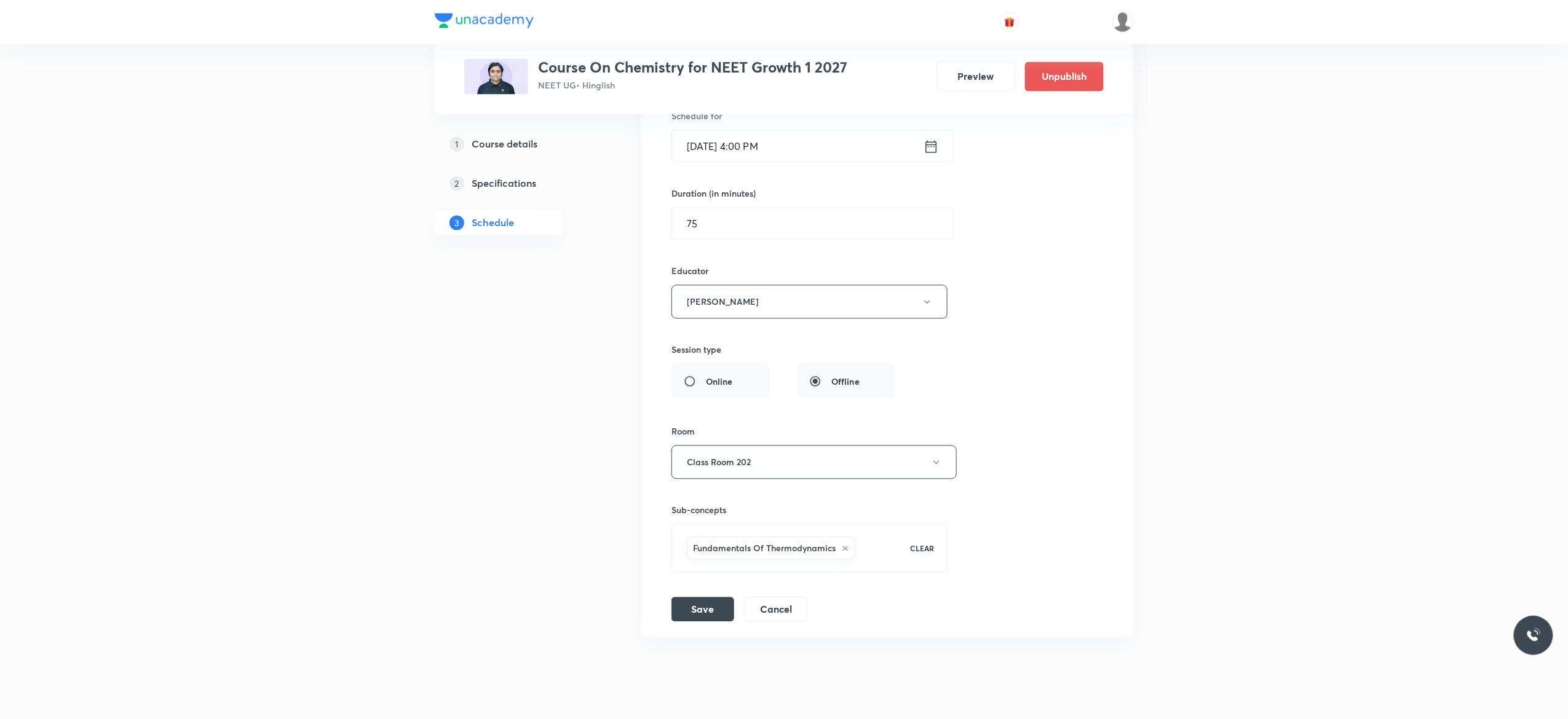
scroll to position [8243, 0]
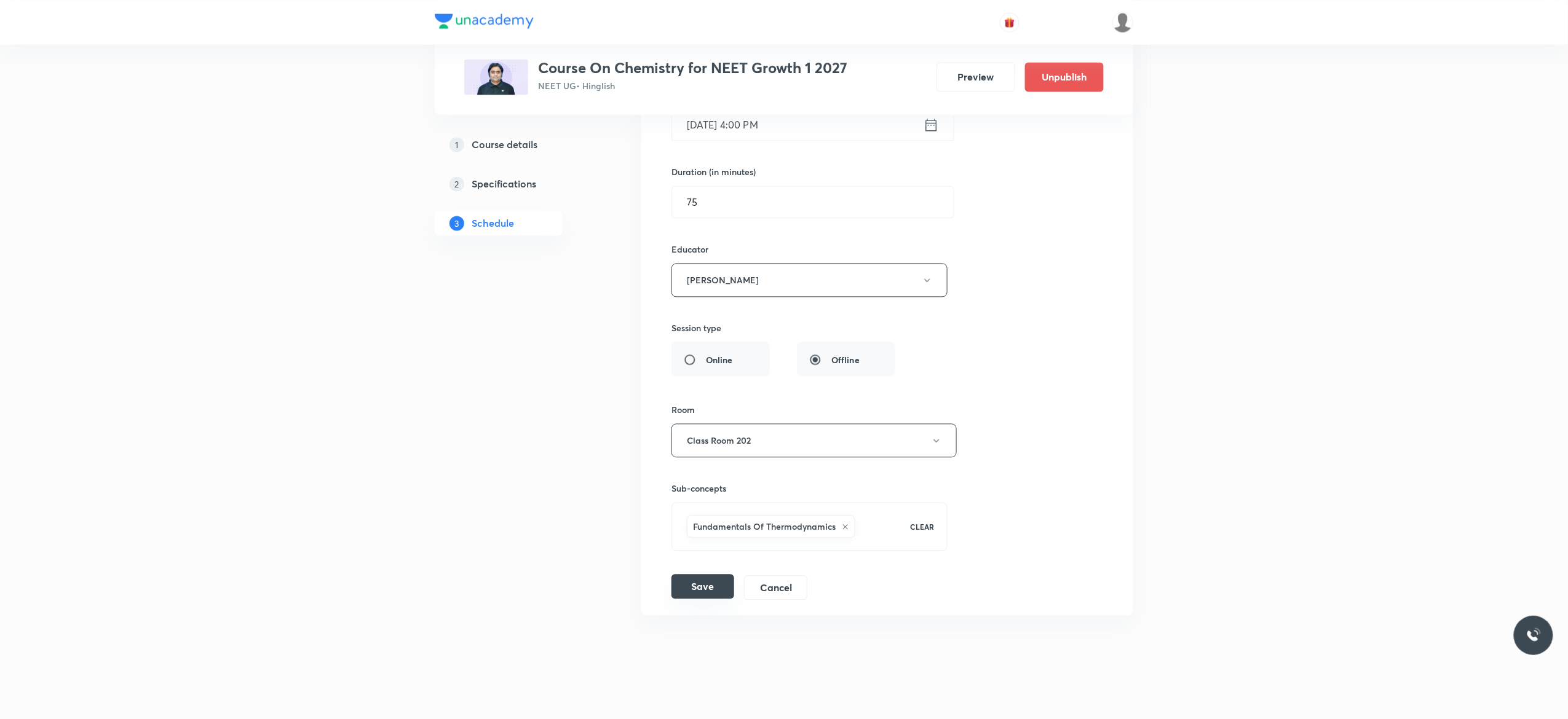
click at [711, 599] on button "Save" at bounding box center [702, 586] width 63 height 25
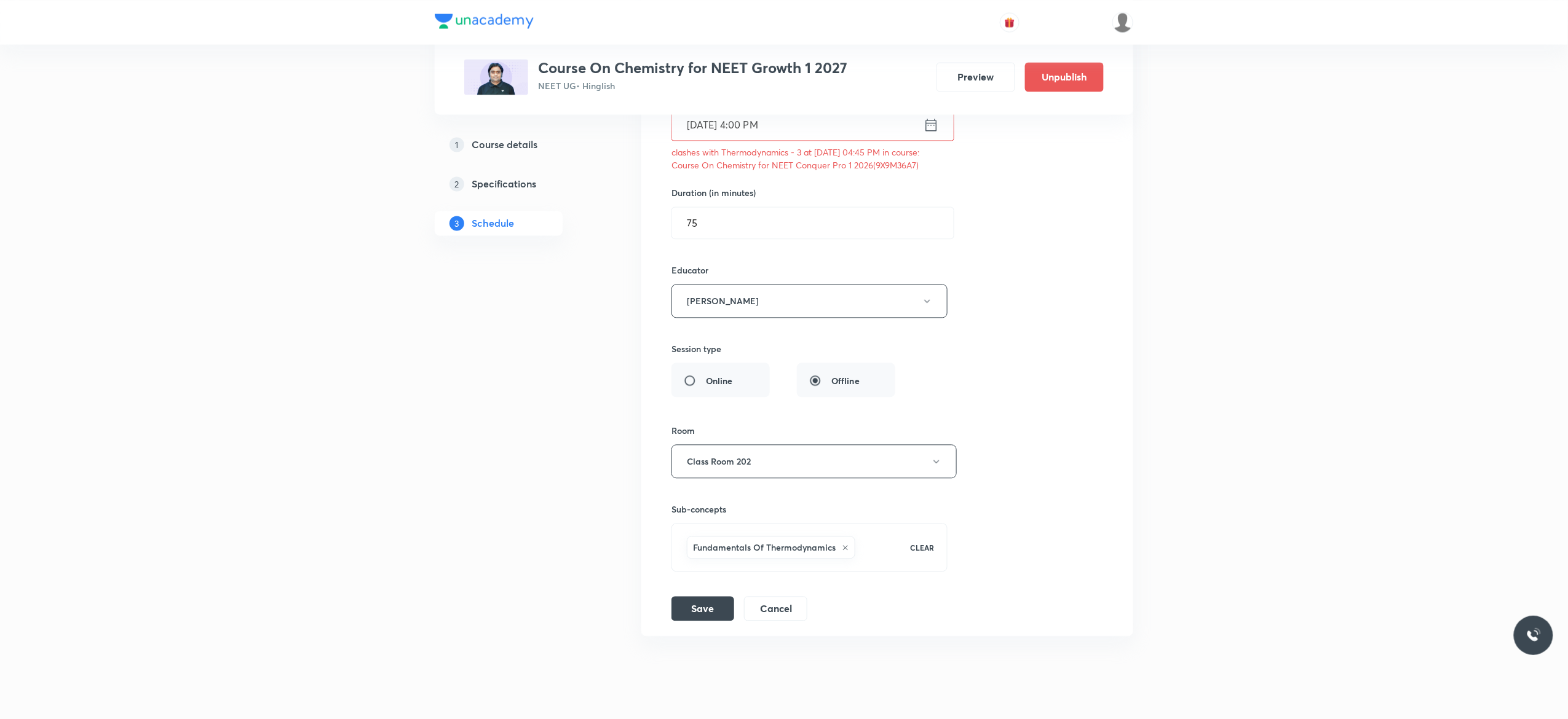
click at [1066, 446] on div "Session title 17/99 Thermodynamics-20 ​ Schedule for [DATE] 4:00 PM ​ clashes w…" at bounding box center [887, 303] width 431 height 635
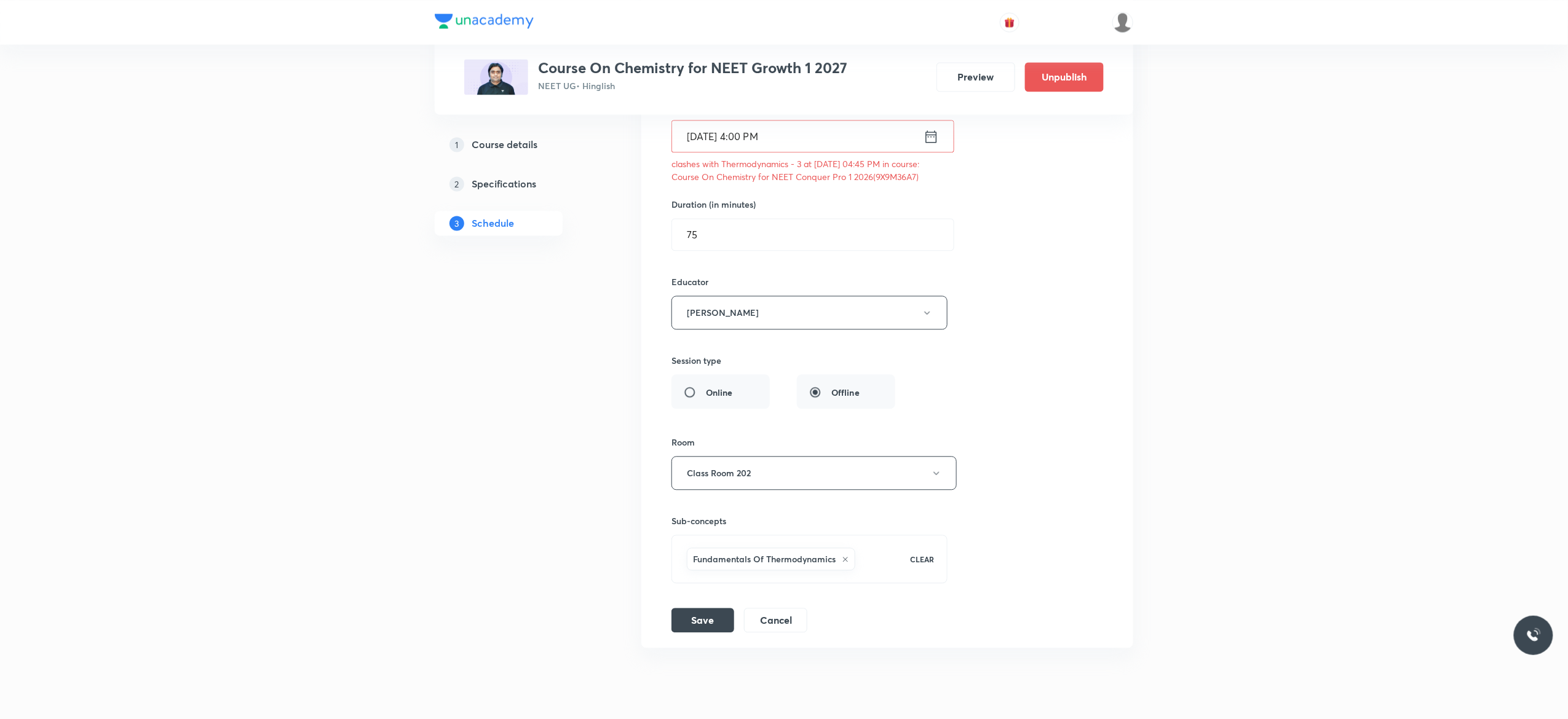
scroll to position [8313, 0]
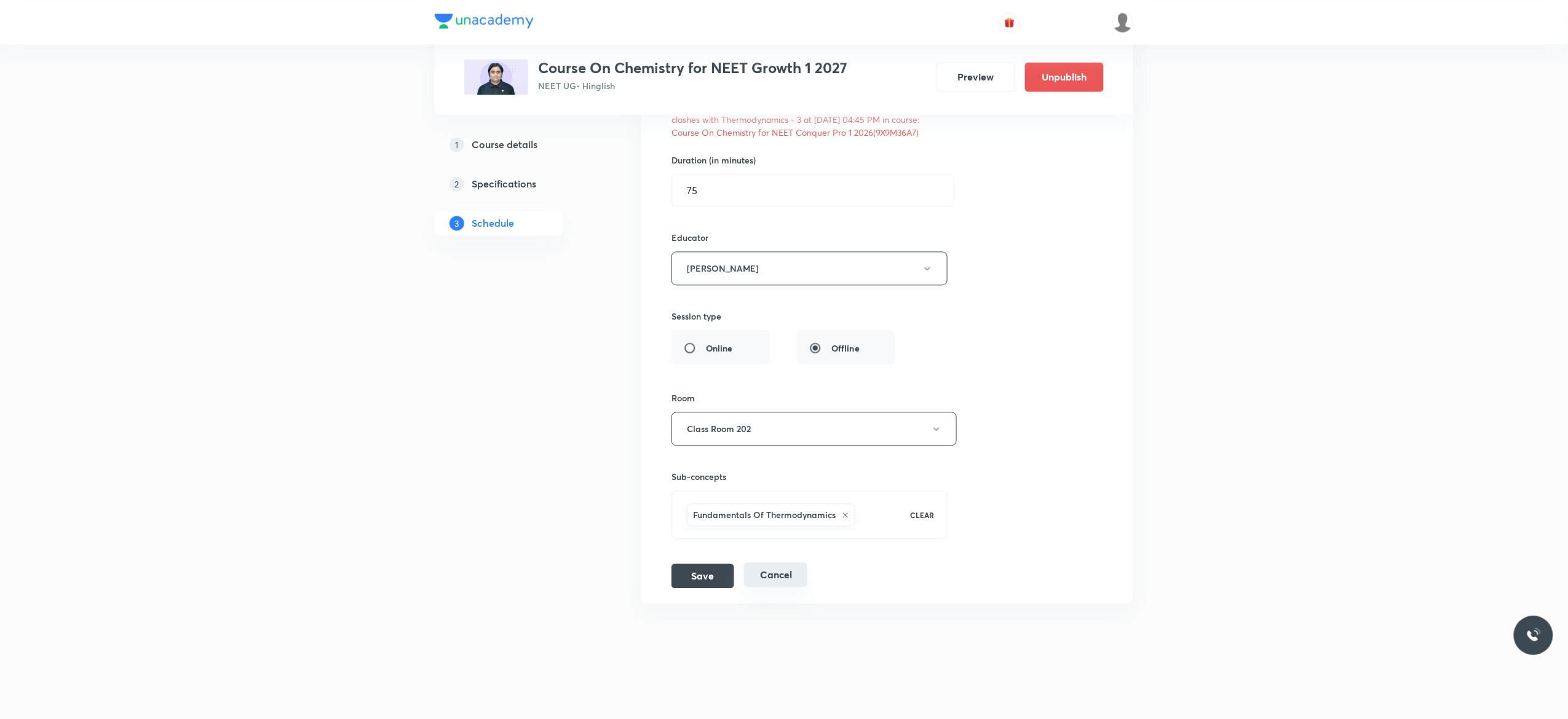
click at [772, 578] on button "Cancel" at bounding box center [776, 574] width 63 height 25
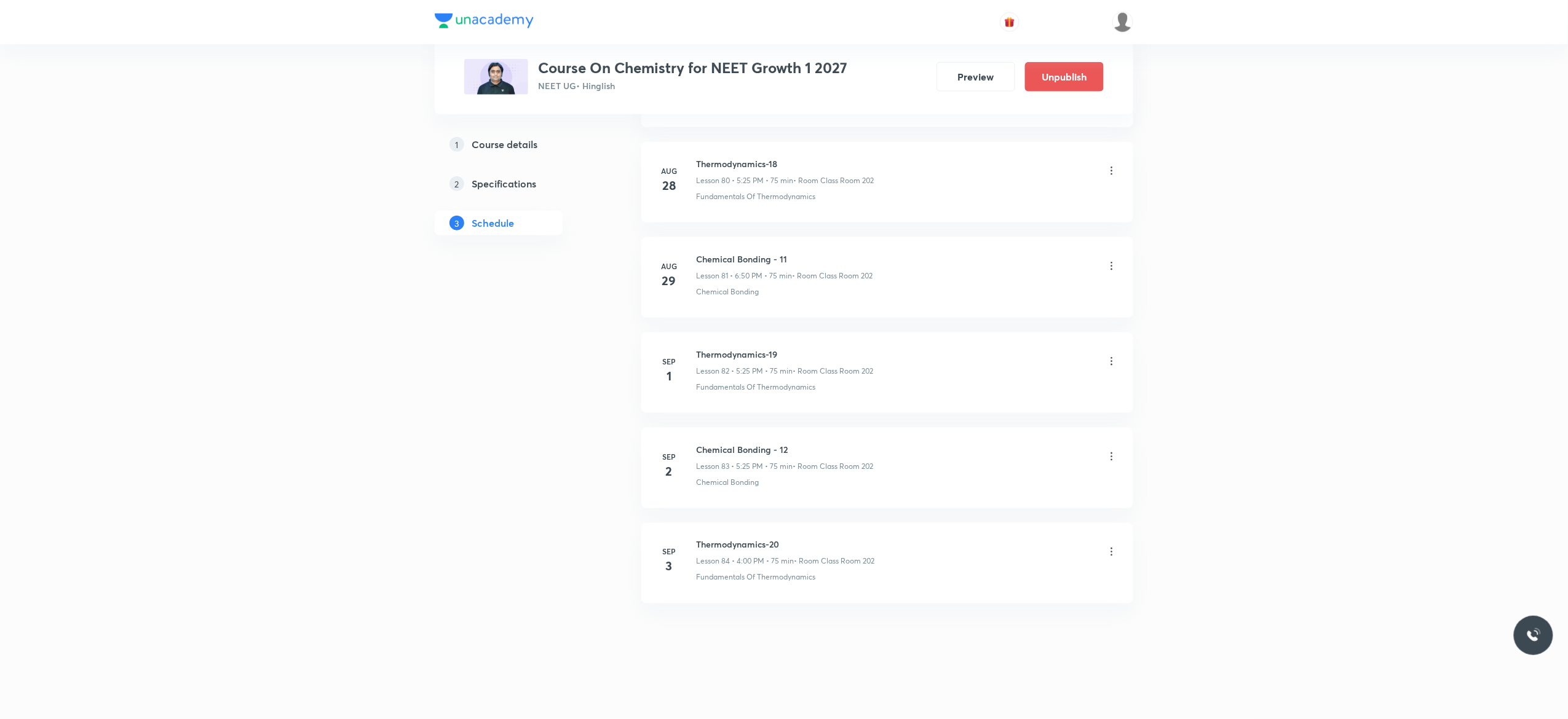
scroll to position [7737, 0]
click at [1110, 553] on icon at bounding box center [1111, 552] width 12 height 12
click at [1009, 602] on p "Delete" at bounding box center [998, 606] width 26 height 13
click at [975, 690] on button "Delete" at bounding box center [961, 694] width 108 height 30
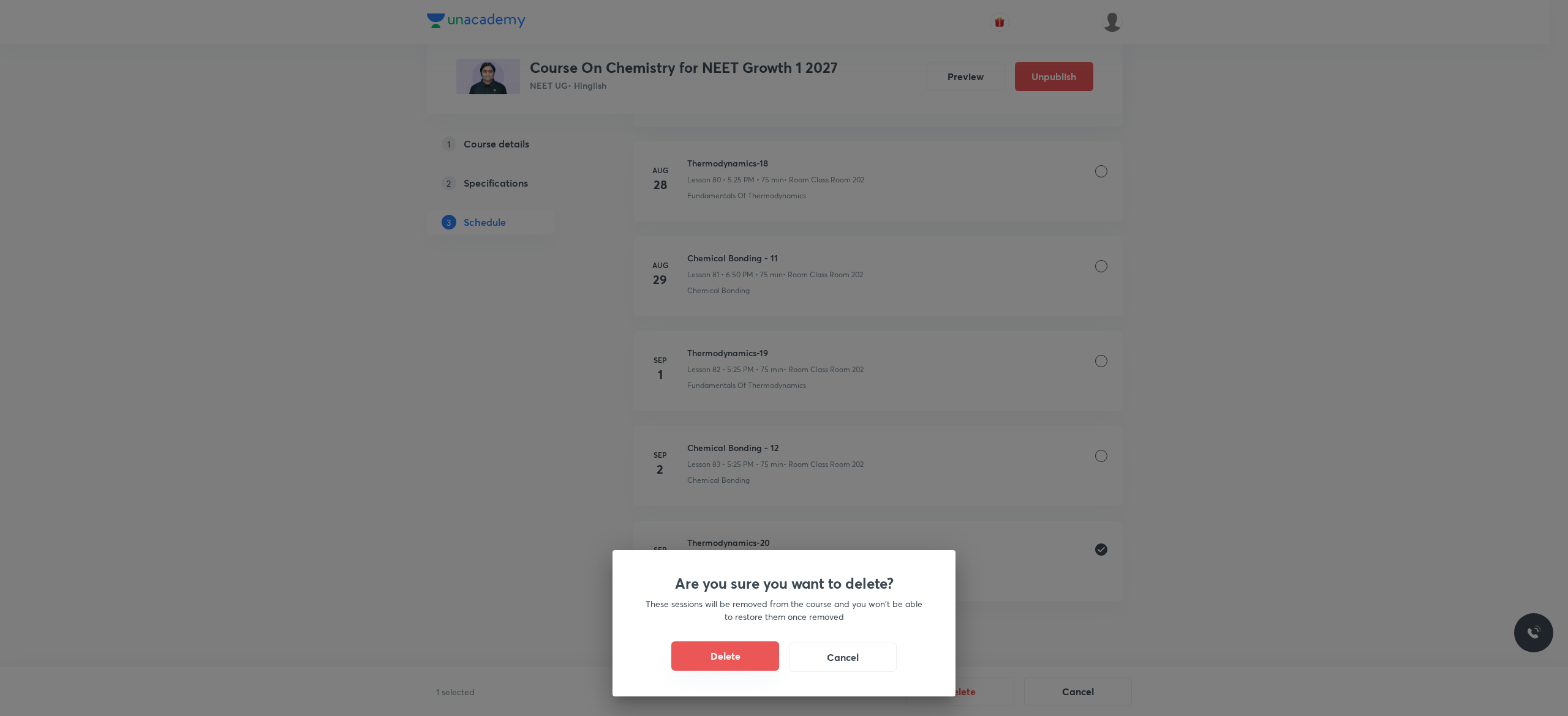
click at [738, 656] on button "Delete" at bounding box center [725, 656] width 108 height 29
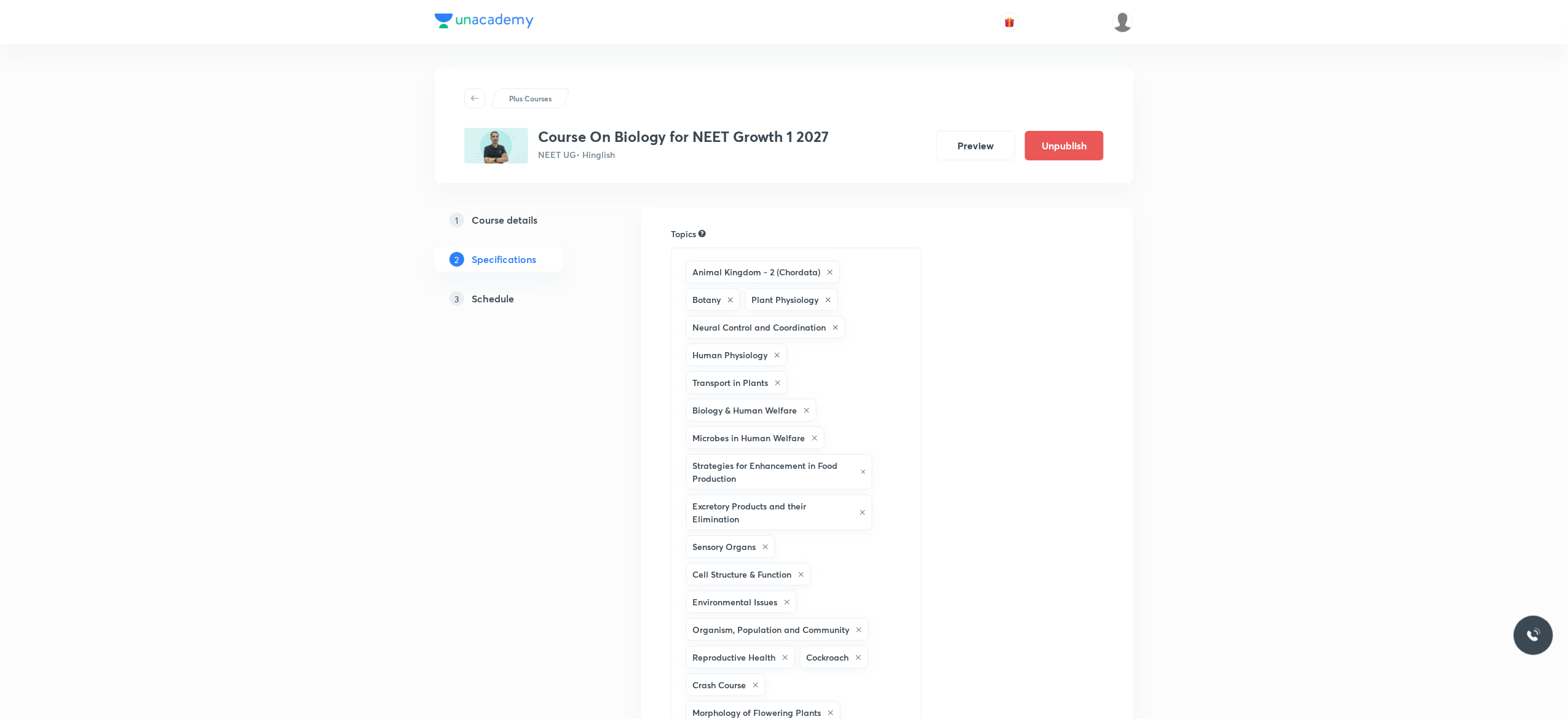
click at [492, 299] on h5 "Schedule" at bounding box center [493, 298] width 42 height 15
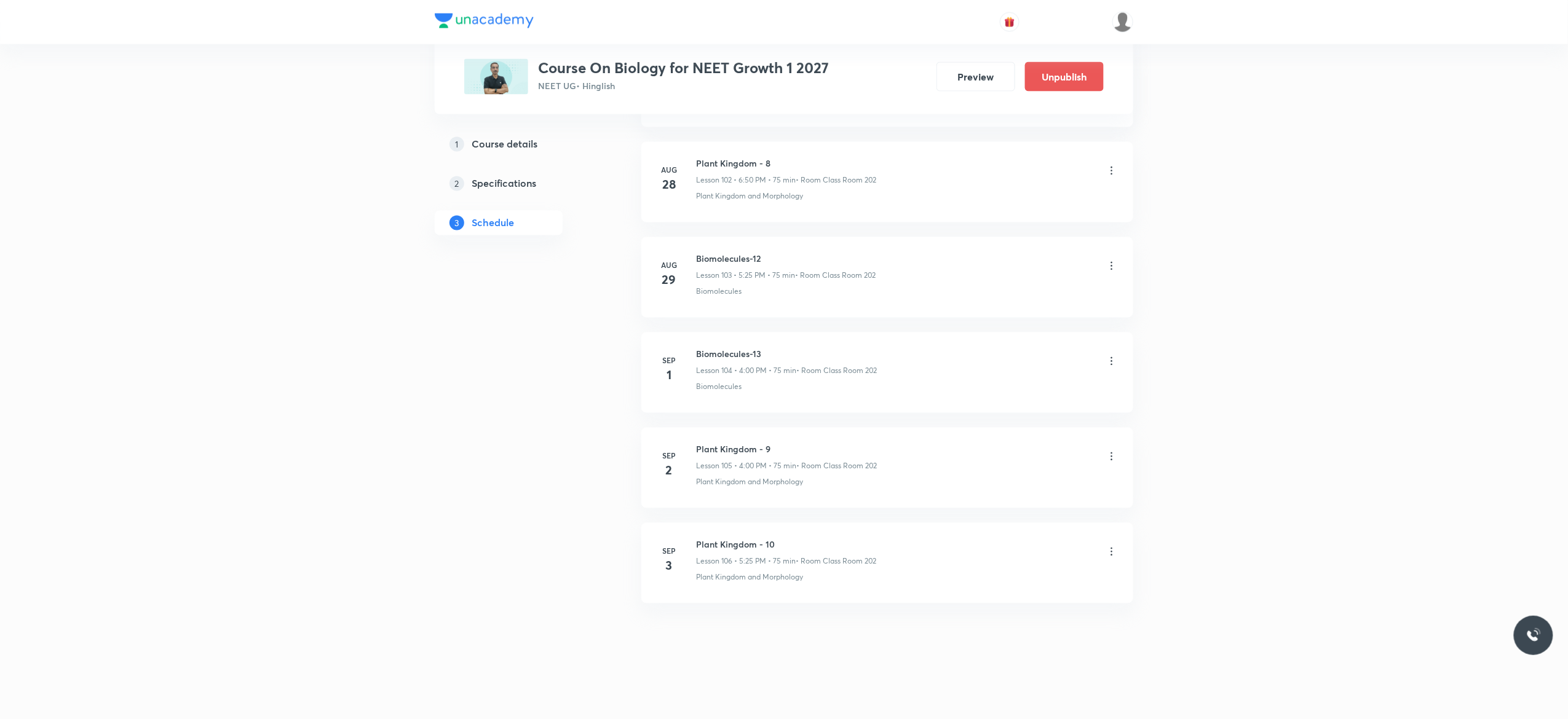
scroll to position [10489, 0]
drag, startPoint x: 766, startPoint y: 348, endPoint x: 688, endPoint y: 339, distance: 78.5
click at [688, 339] on li "[DATE] Biomolecules-13 Lesson 104 • 4:00 PM • 75 min • Room Class Room 202 Biom…" at bounding box center [887, 373] width 492 height 80
copy h6 "Biomolecules-13"
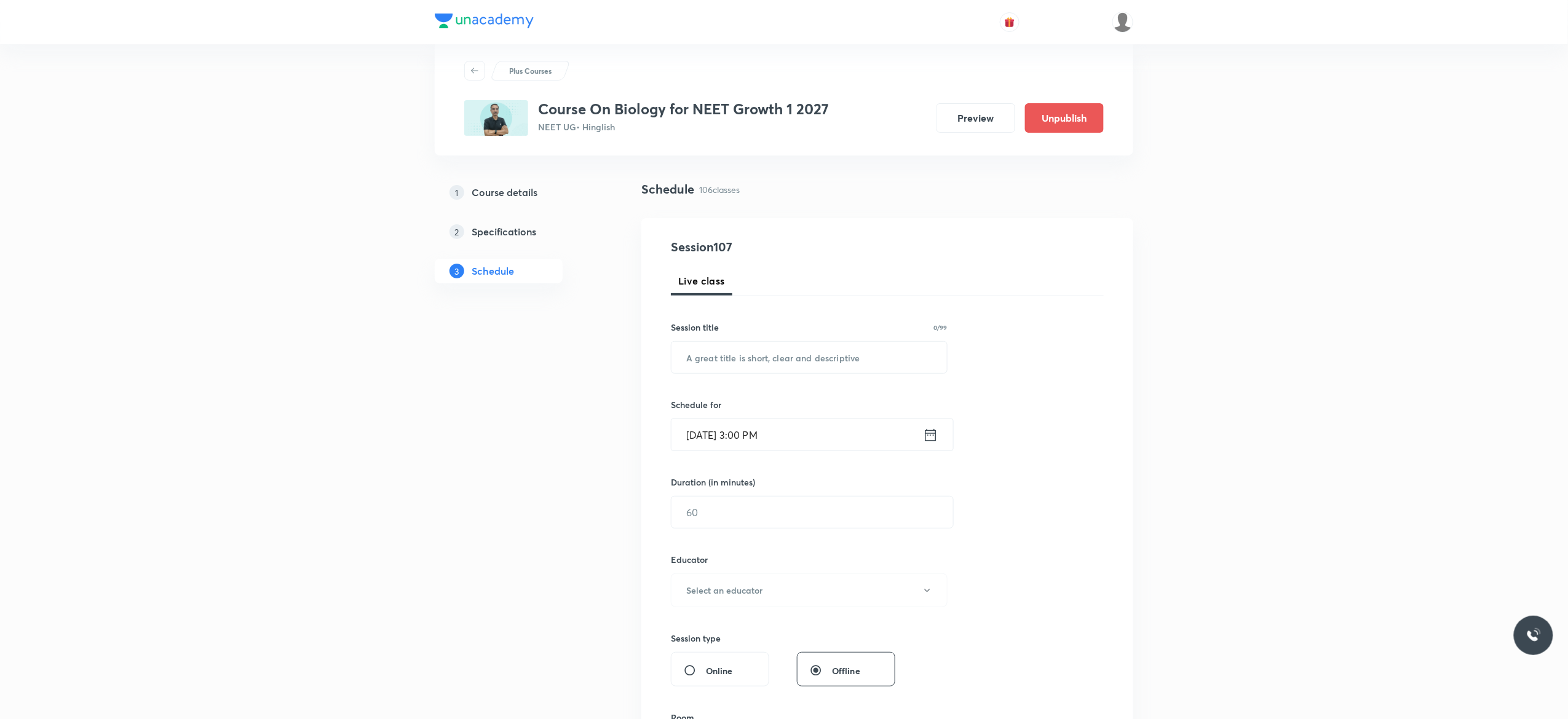
scroll to position [0, 0]
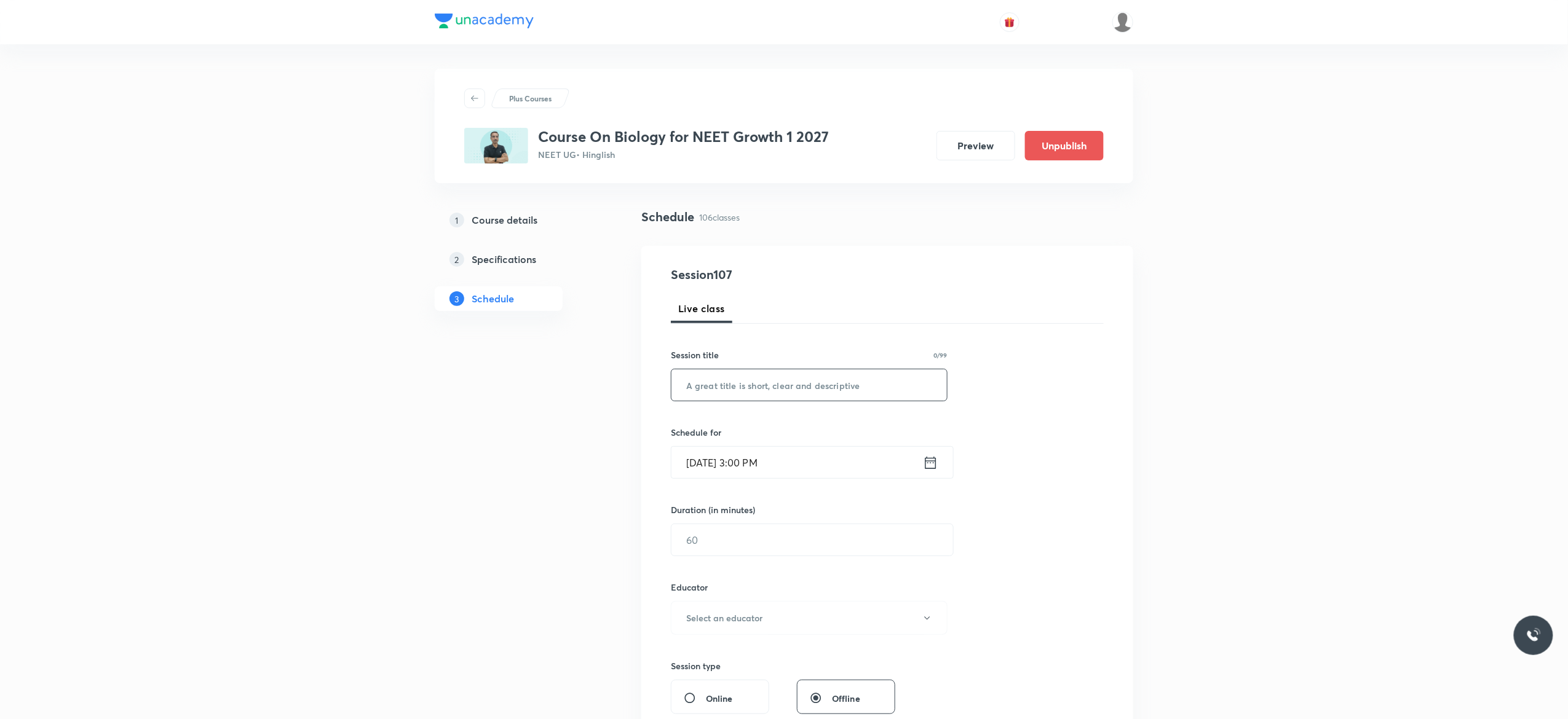
click at [693, 387] on input "text" at bounding box center [809, 385] width 275 height 32
paste input "Biomolecules-13"
type input "Biomolecules-14"
click at [932, 464] on icon at bounding box center [930, 463] width 15 height 17
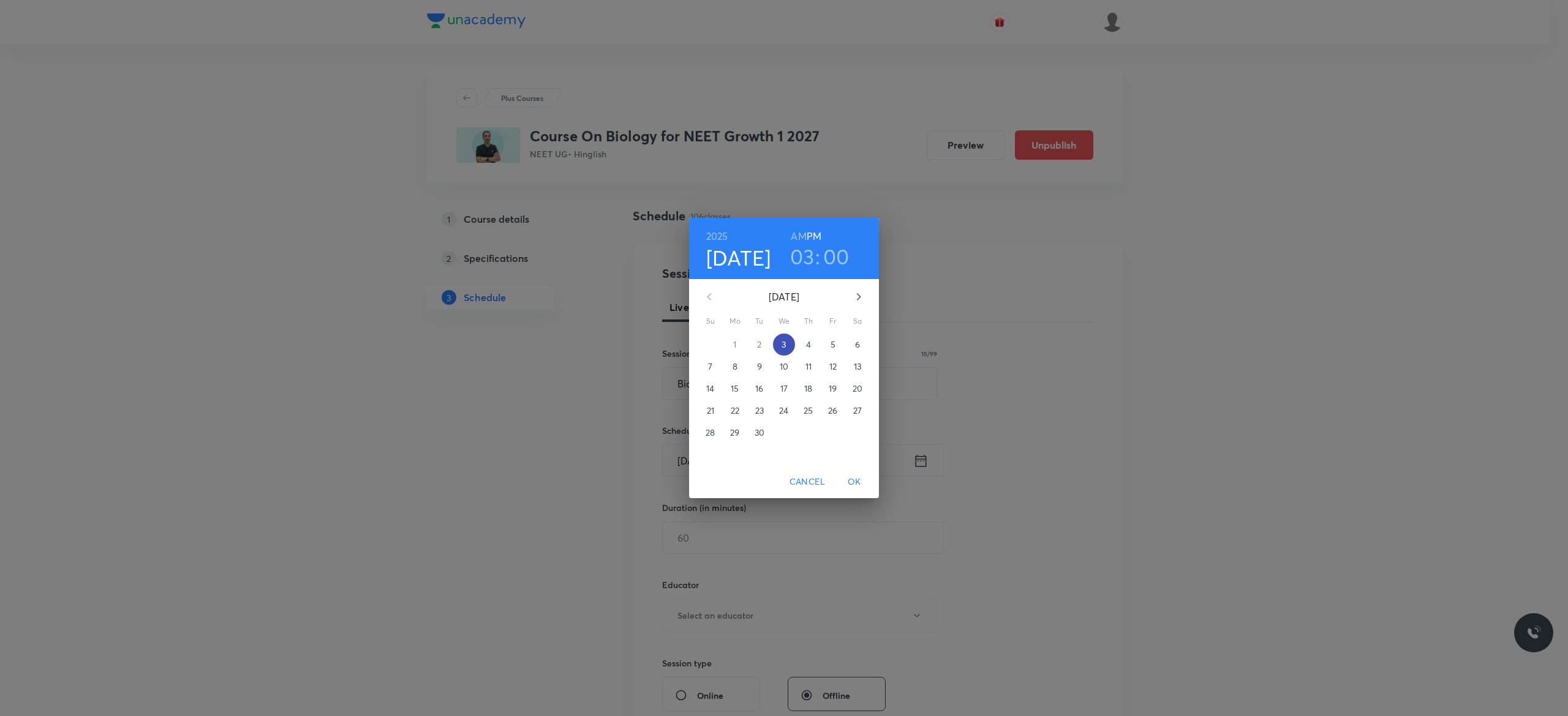
click at [783, 347] on p "3" at bounding box center [784, 344] width 4 height 12
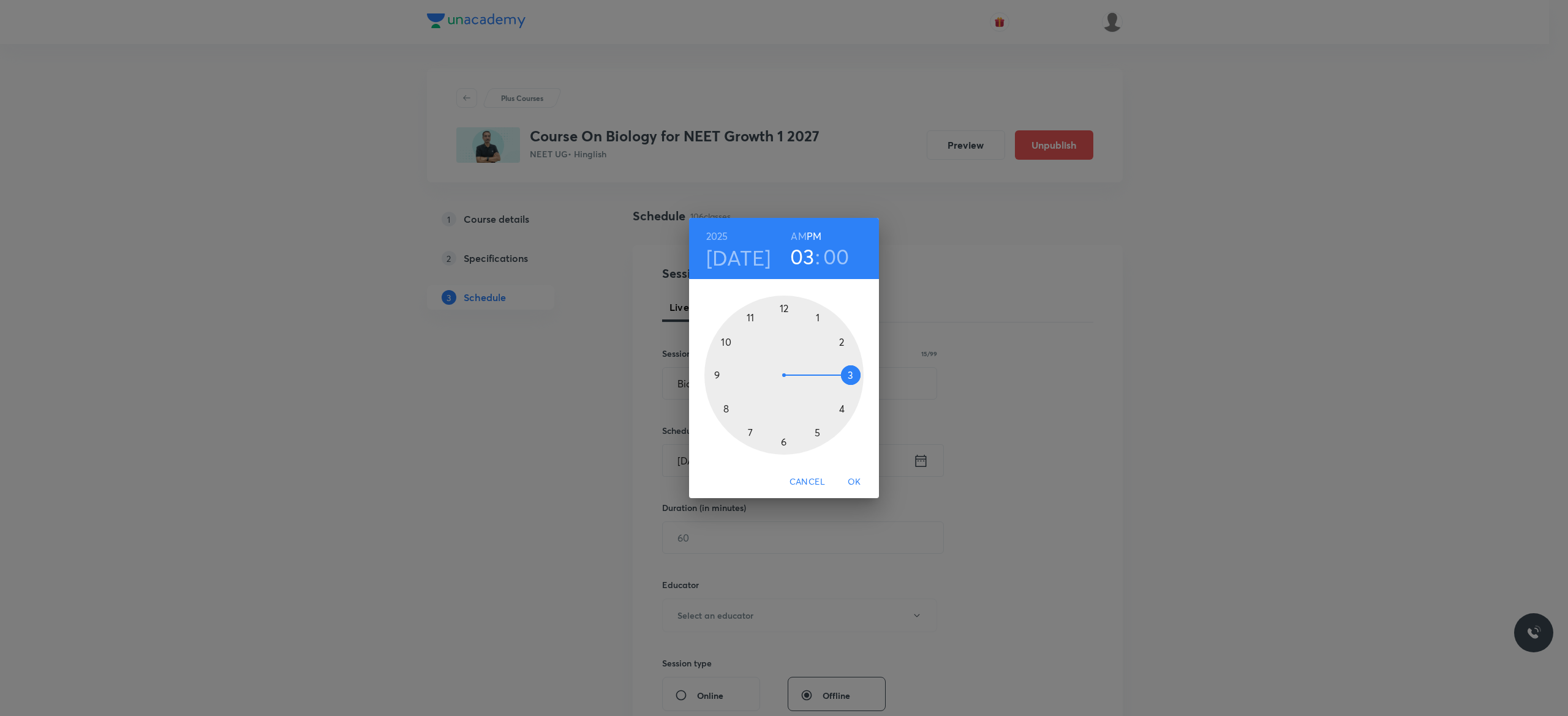
click at [840, 410] on div at bounding box center [784, 375] width 159 height 159
click at [783, 308] on div at bounding box center [784, 375] width 159 height 159
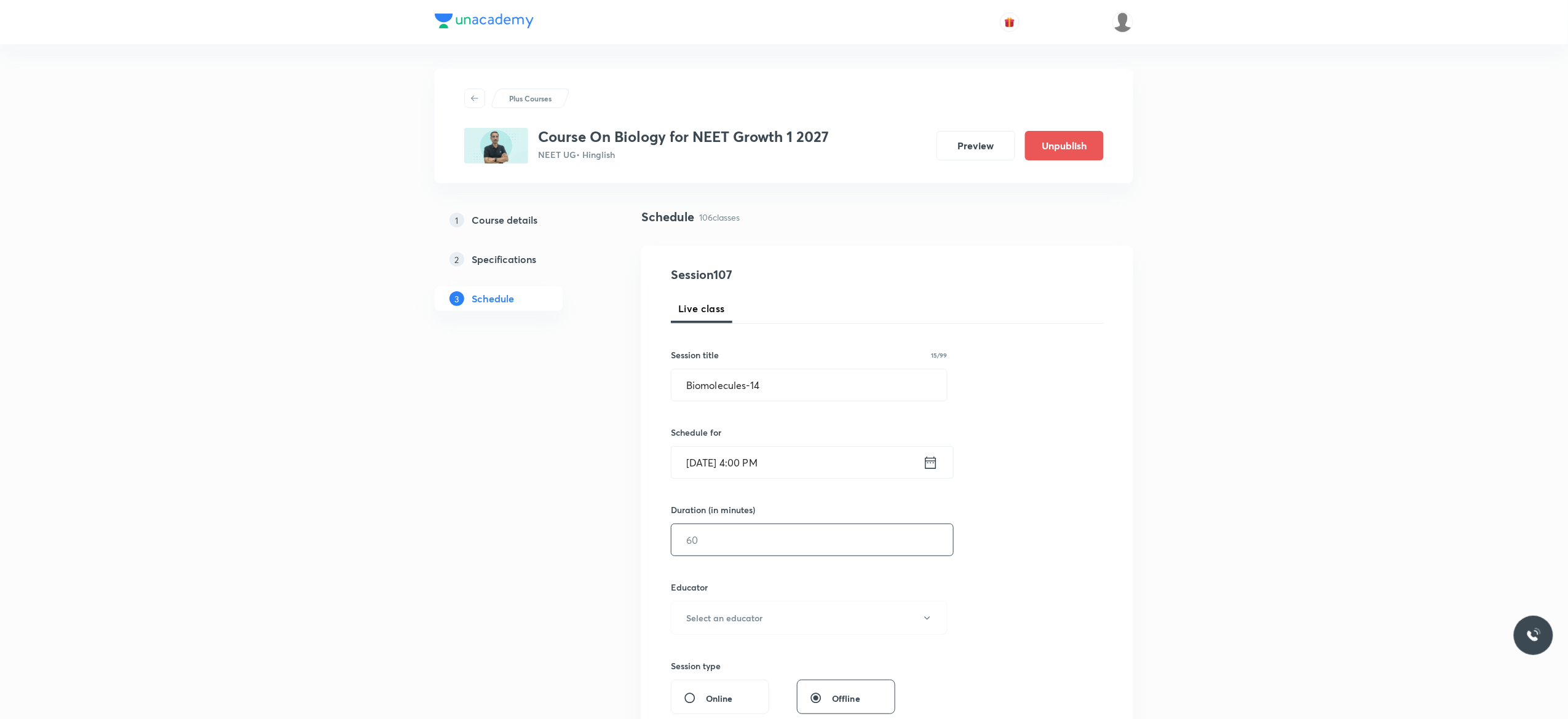
click at [773, 538] on input "text" at bounding box center [812, 540] width 282 height 32
type input "75"
click at [928, 623] on icon "button" at bounding box center [927, 618] width 10 height 10
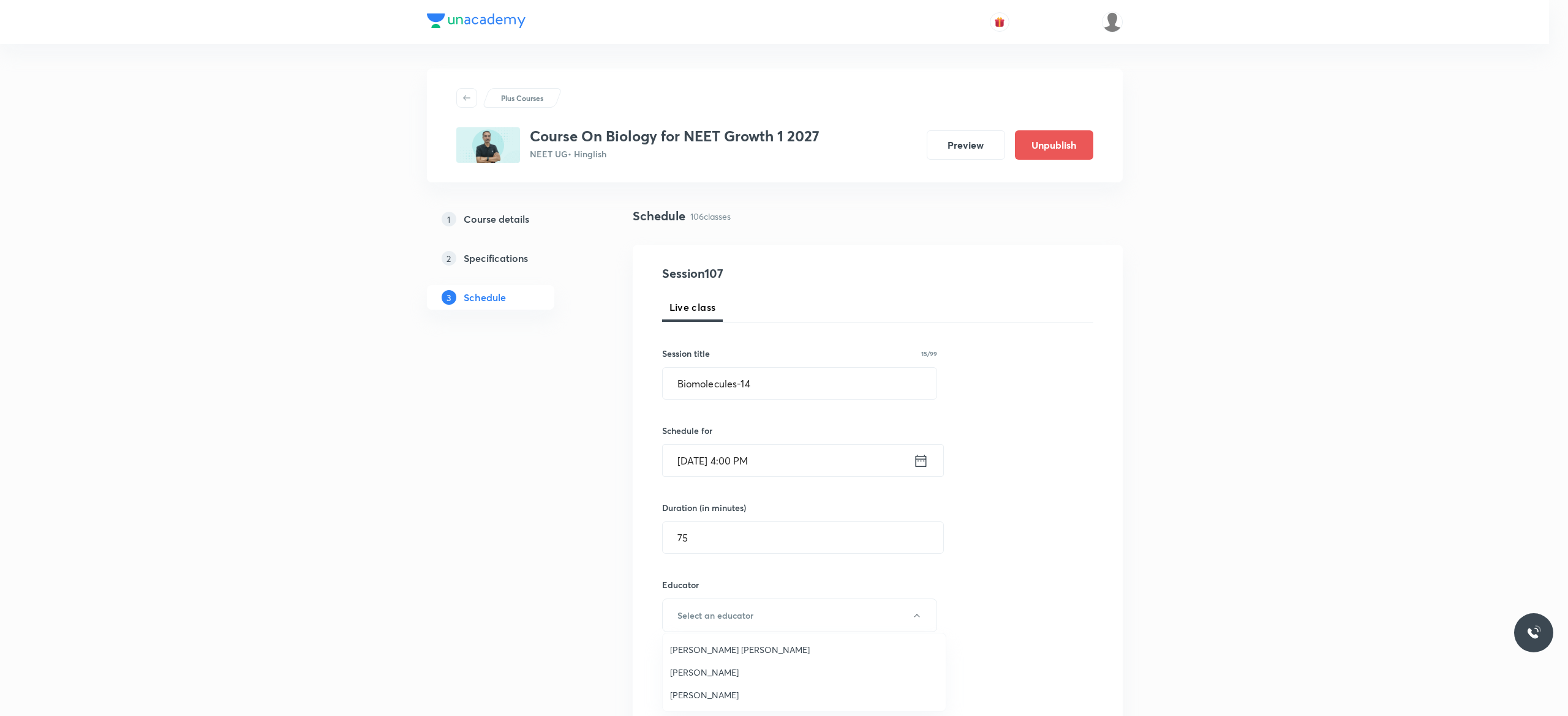
click at [747, 697] on span "[PERSON_NAME]" at bounding box center [804, 695] width 268 height 13
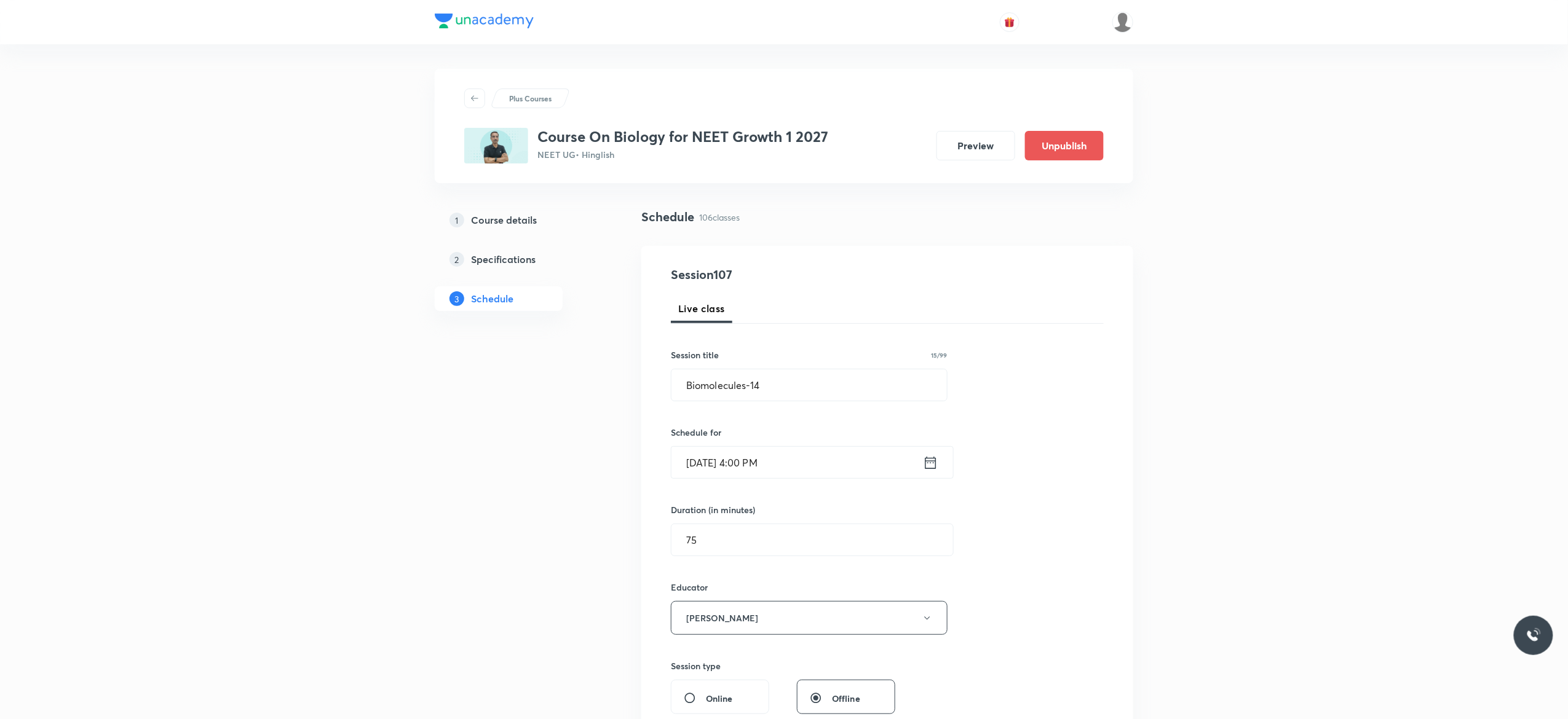
click at [1058, 559] on div "Session 107 Live class Session title 15/99 Biomolecules-14 ​ Schedule for [DATE…" at bounding box center [887, 593] width 433 height 656
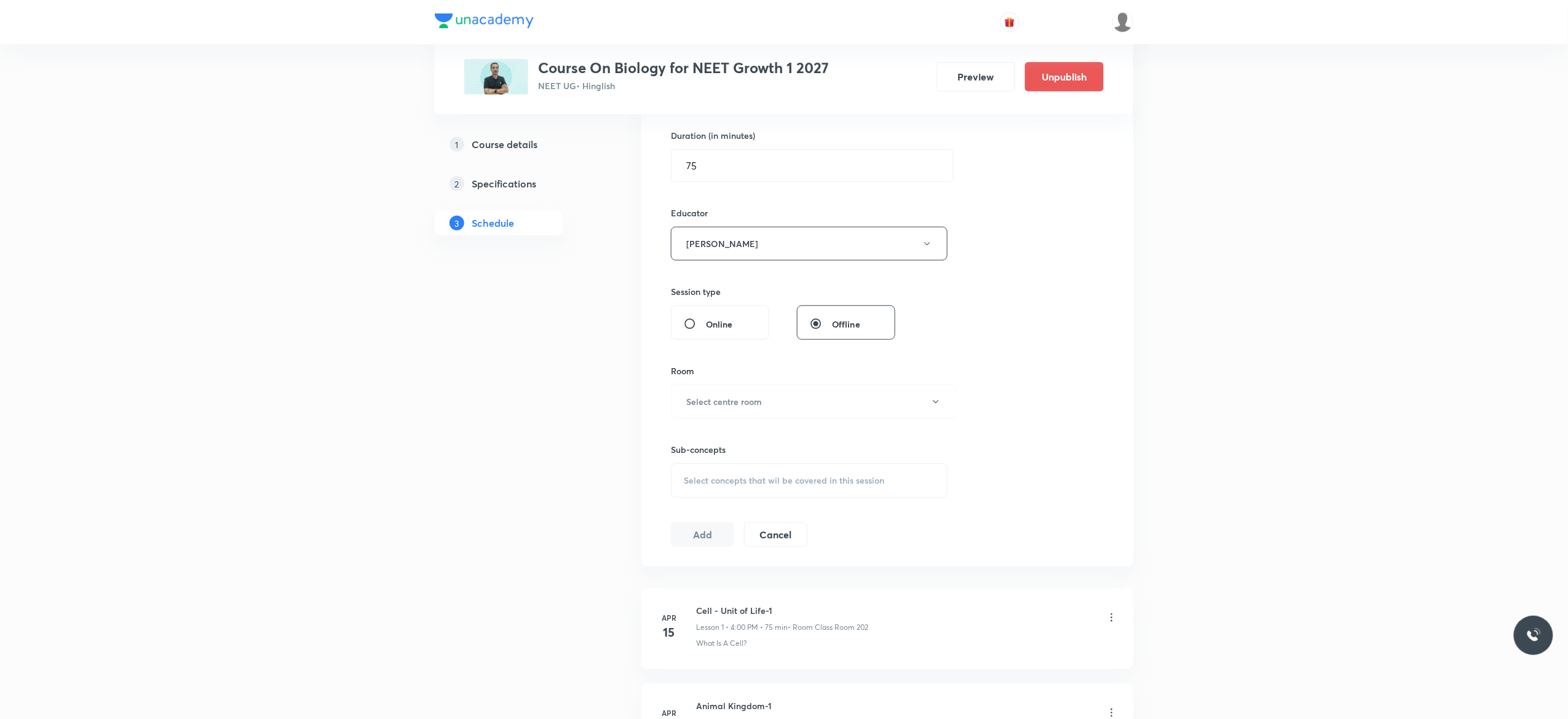
scroll to position [458, 0]
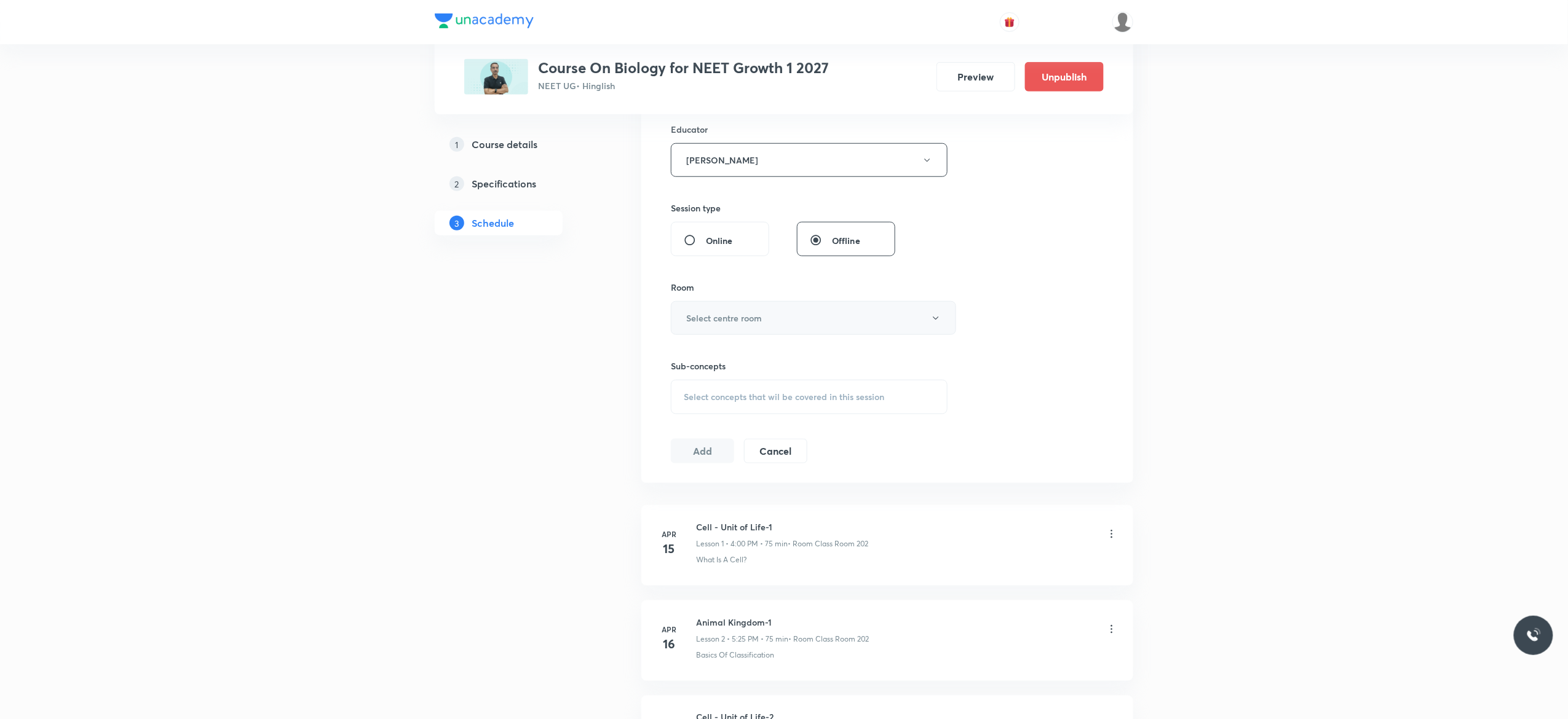
click at [936, 319] on icon "button" at bounding box center [935, 318] width 6 height 3
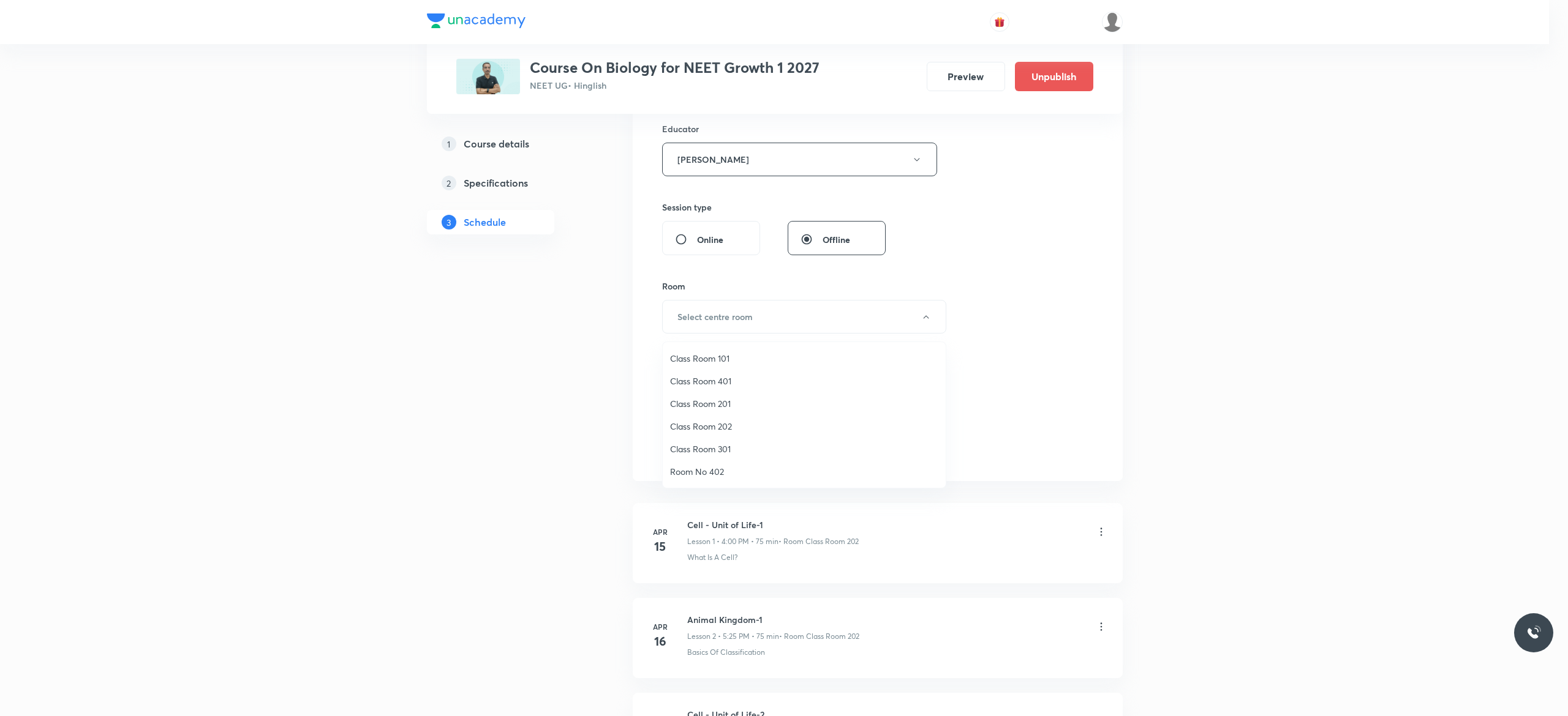
click at [720, 425] on span "Class Room 202" at bounding box center [804, 426] width 268 height 13
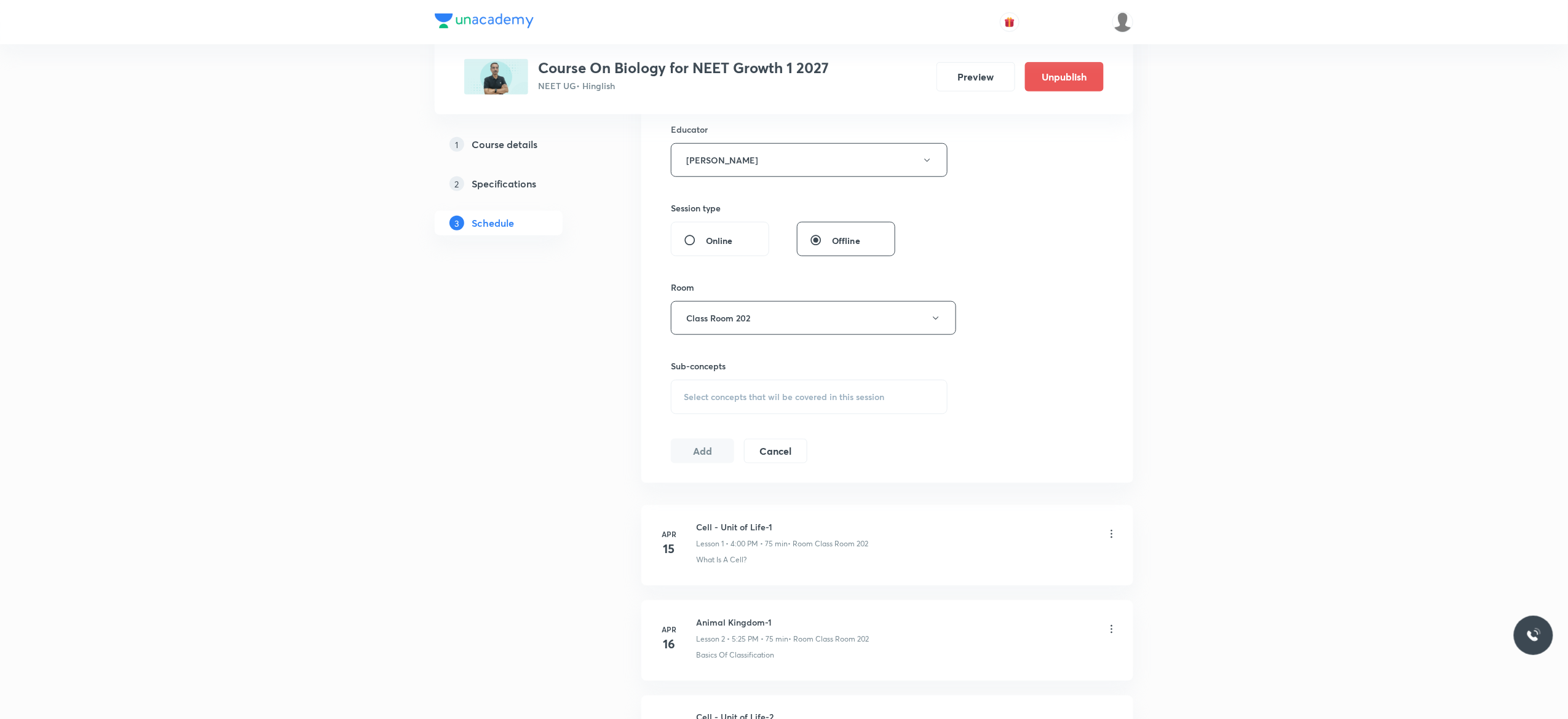
click at [695, 407] on div "Select concepts that wil be covered in this session" at bounding box center [809, 397] width 277 height 34
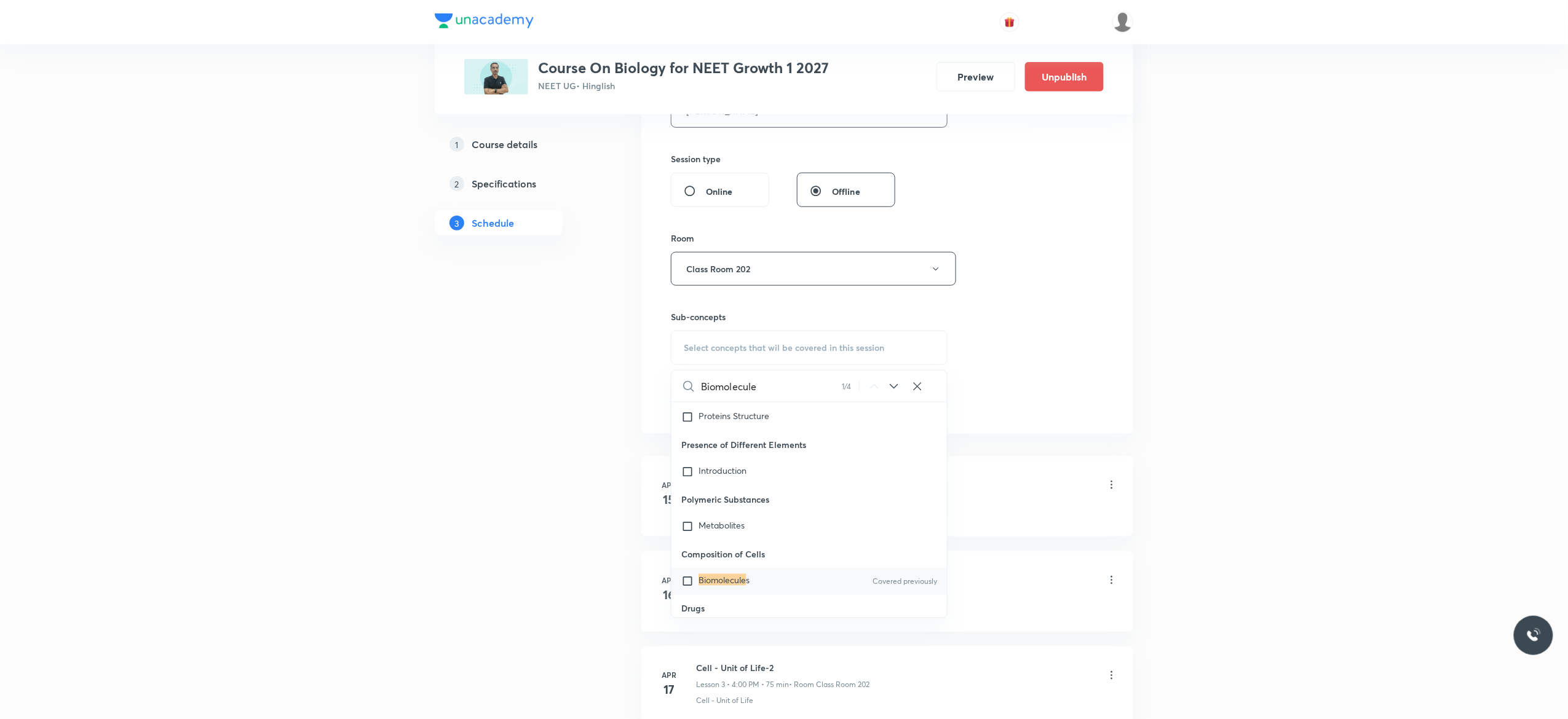
scroll to position [50399, 0]
type input "Biomolecule"
click at [688, 553] on input "checkbox" at bounding box center [690, 547] width 17 height 12
checkbox input "true"
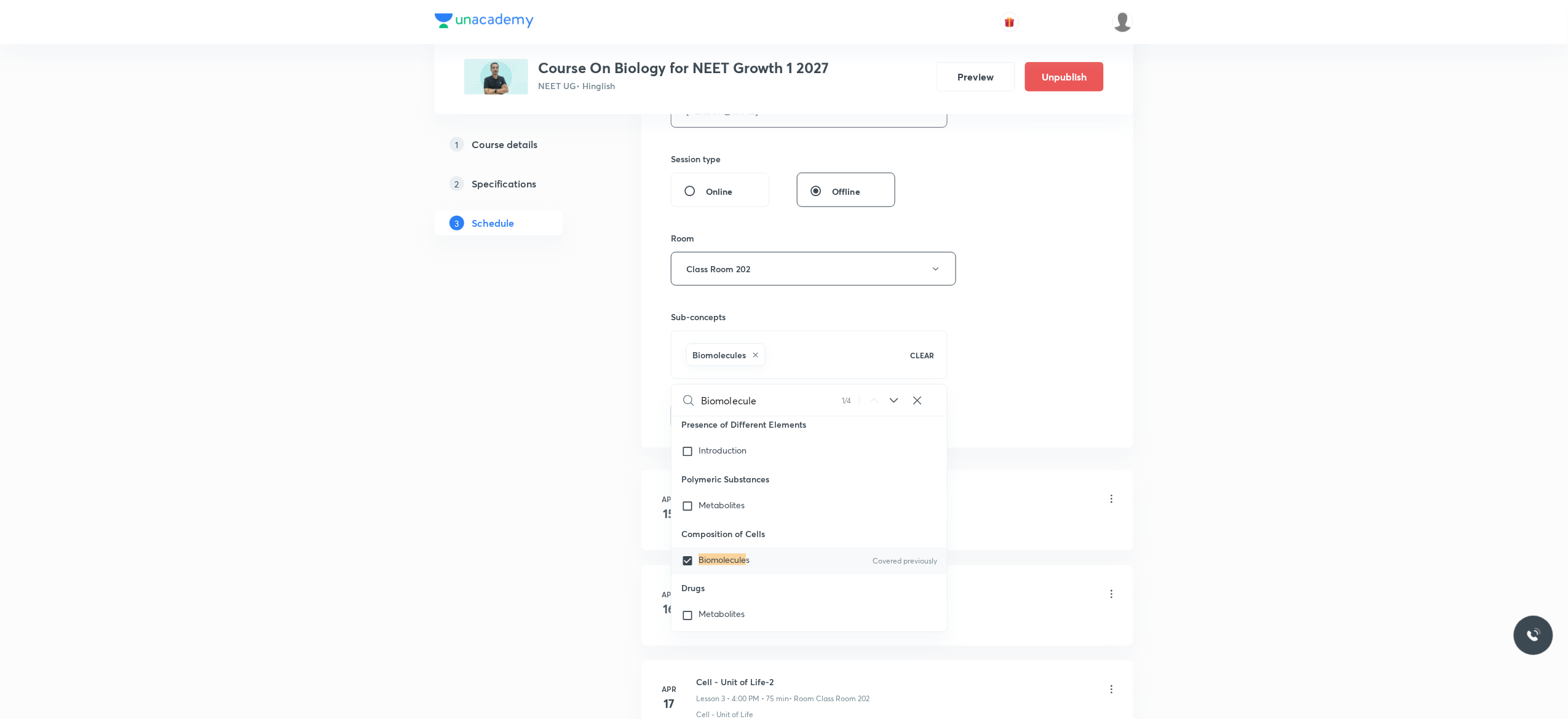
click at [699, 417] on button "Add" at bounding box center [702, 414] width 63 height 25
